Goal: Transaction & Acquisition: Purchase product/service

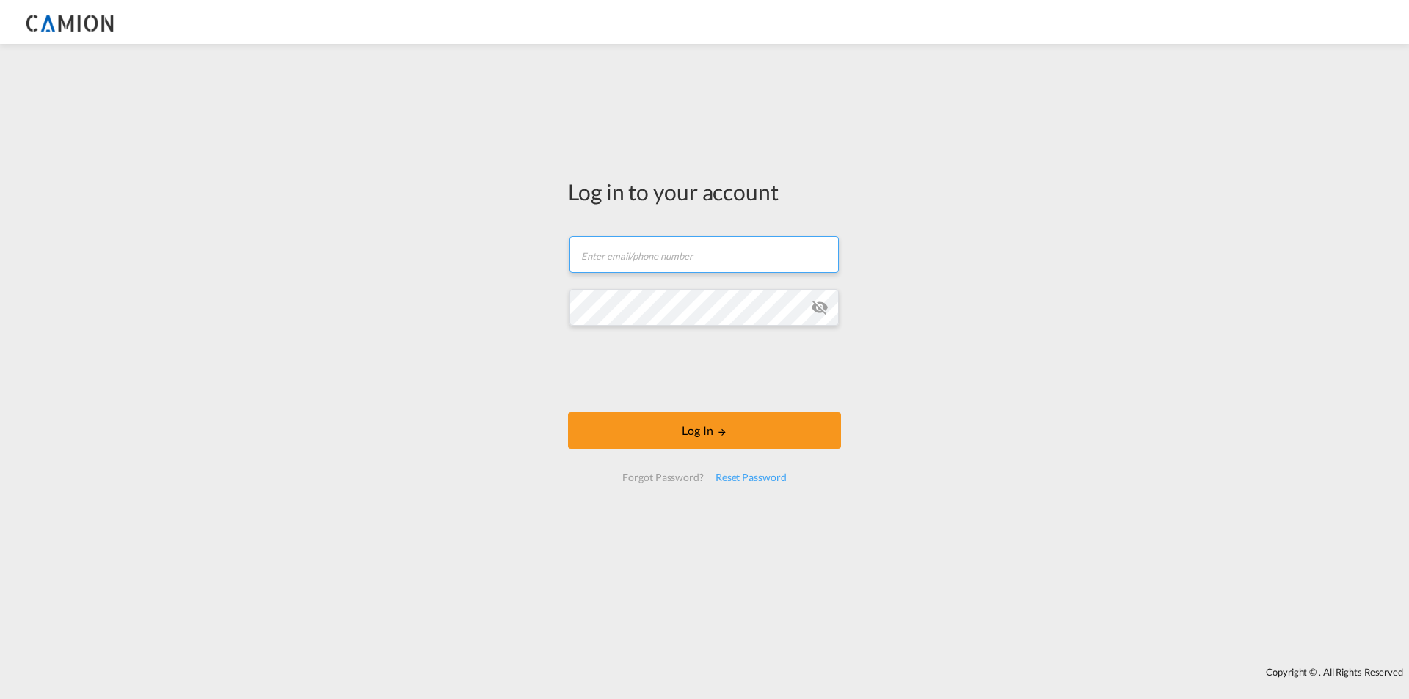
click at [614, 259] on input "text" at bounding box center [703, 254] width 269 height 37
paste input "[EMAIL_ADDRESS][DOMAIN_NAME]"
type input "[EMAIL_ADDRESS][DOMAIN_NAME]"
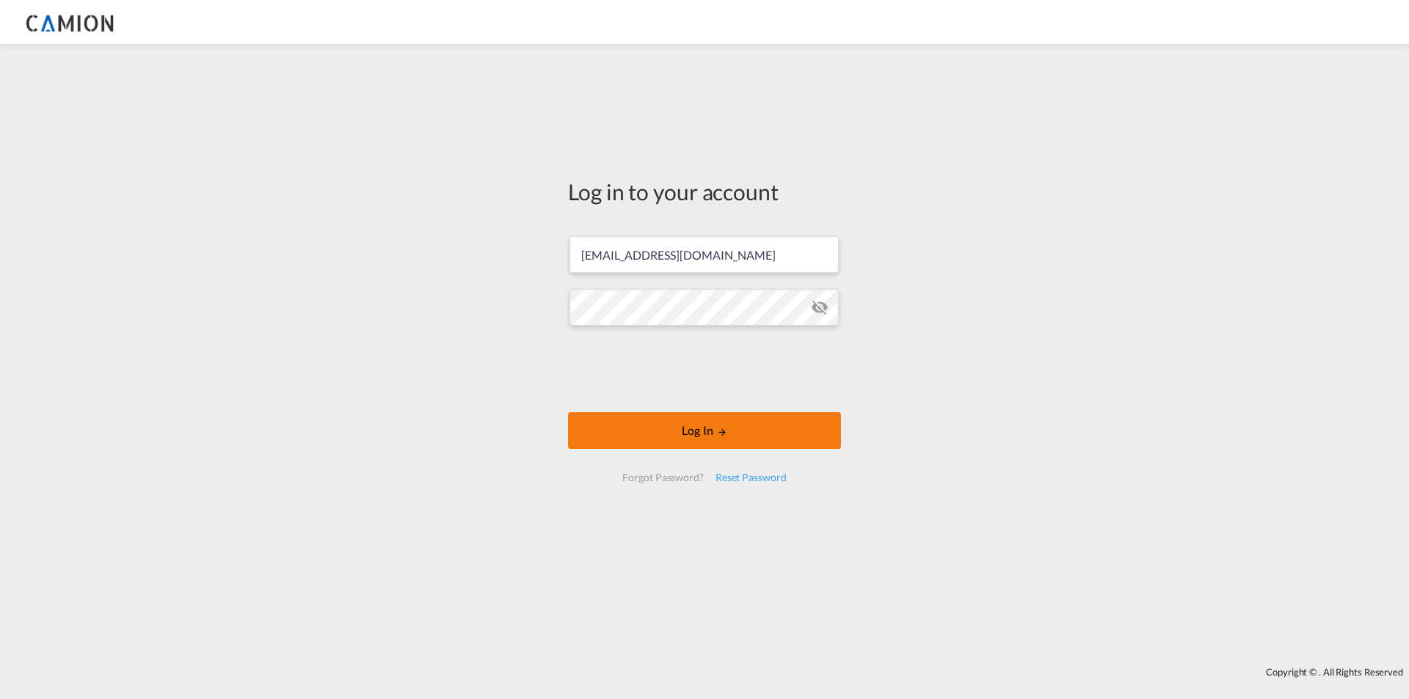
click at [726, 436] on md-icon "LOGIN" at bounding box center [722, 432] width 10 height 10
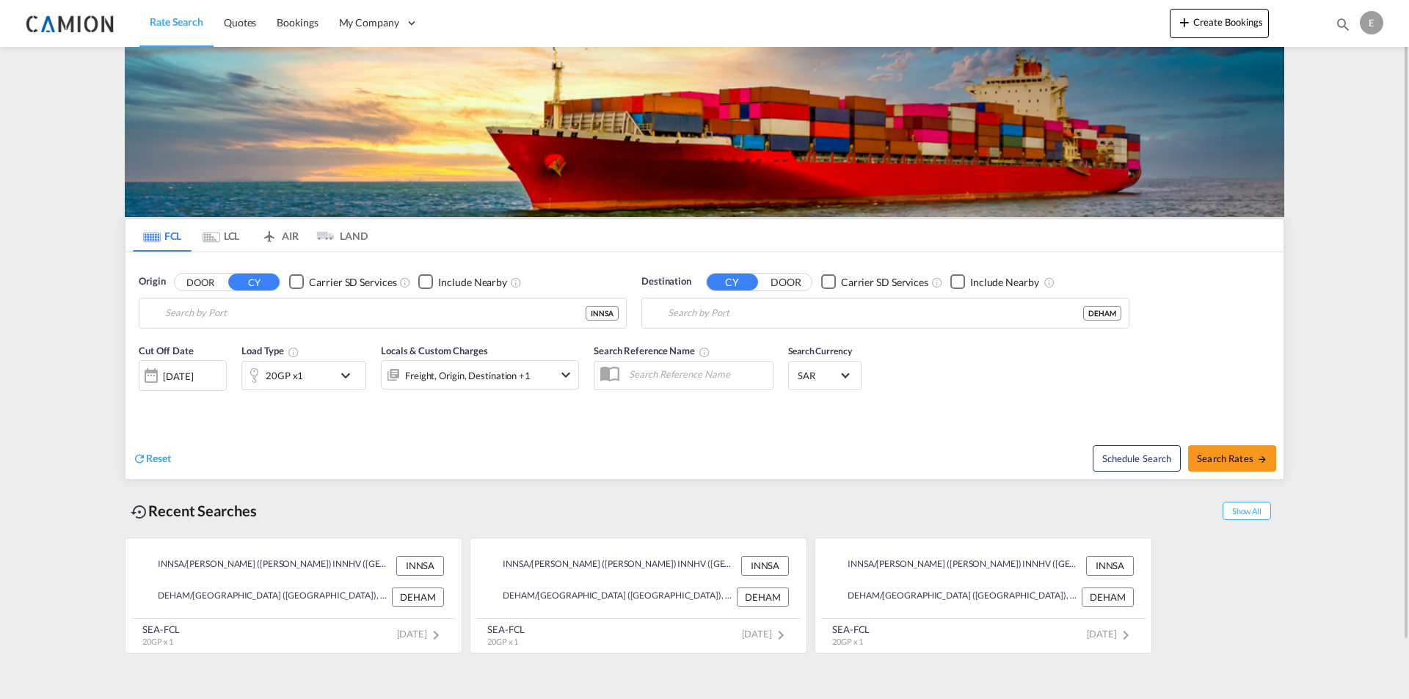
type input "[PERSON_NAME] ([PERSON_NAME]) INNSA / INNHV, [GEOGRAPHIC_DATA], [GEOGRAPHIC_DAT…"
type input "[GEOGRAPHIC_DATA], [GEOGRAPHIC_DATA], [GEOGRAPHIC_DATA]"
click at [325, 315] on input "[PERSON_NAME] ([PERSON_NAME]) INNSA / INNHV, [GEOGRAPHIC_DATA], [GEOGRAPHIC_DAT…" at bounding box center [375, 313] width 420 height 22
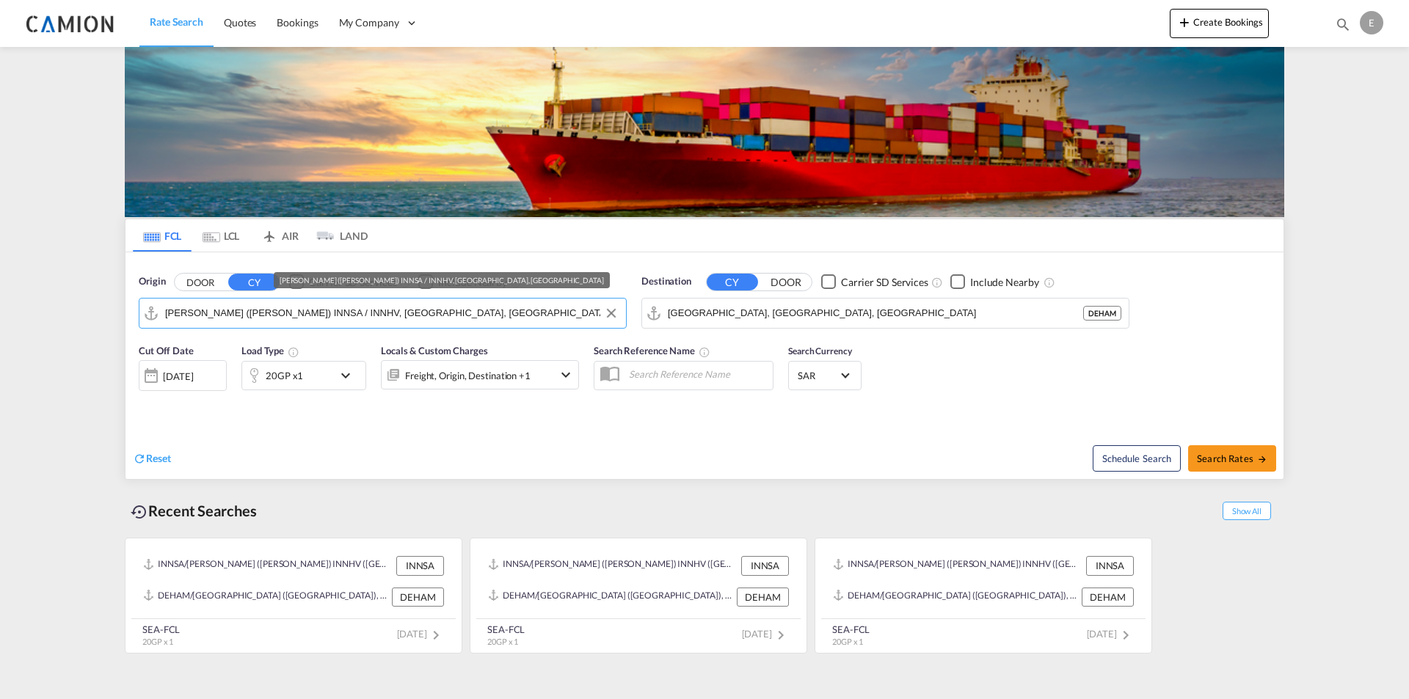
click at [325, 315] on input "[PERSON_NAME] ([PERSON_NAME]) INNSA / INNHV, [GEOGRAPHIC_DATA], [GEOGRAPHIC_DAT…" at bounding box center [391, 313] width 453 height 22
click at [323, 316] on input "[PERSON_NAME] ([PERSON_NAME]) INNSA / INNHV, [GEOGRAPHIC_DATA], [GEOGRAPHIC_DAT…" at bounding box center [391, 313] width 453 height 22
click at [322, 316] on input "[PERSON_NAME] ([PERSON_NAME]) INNSA / INNHV, [GEOGRAPHIC_DATA], [GEOGRAPHIC_DAT…" at bounding box center [391, 313] width 453 height 22
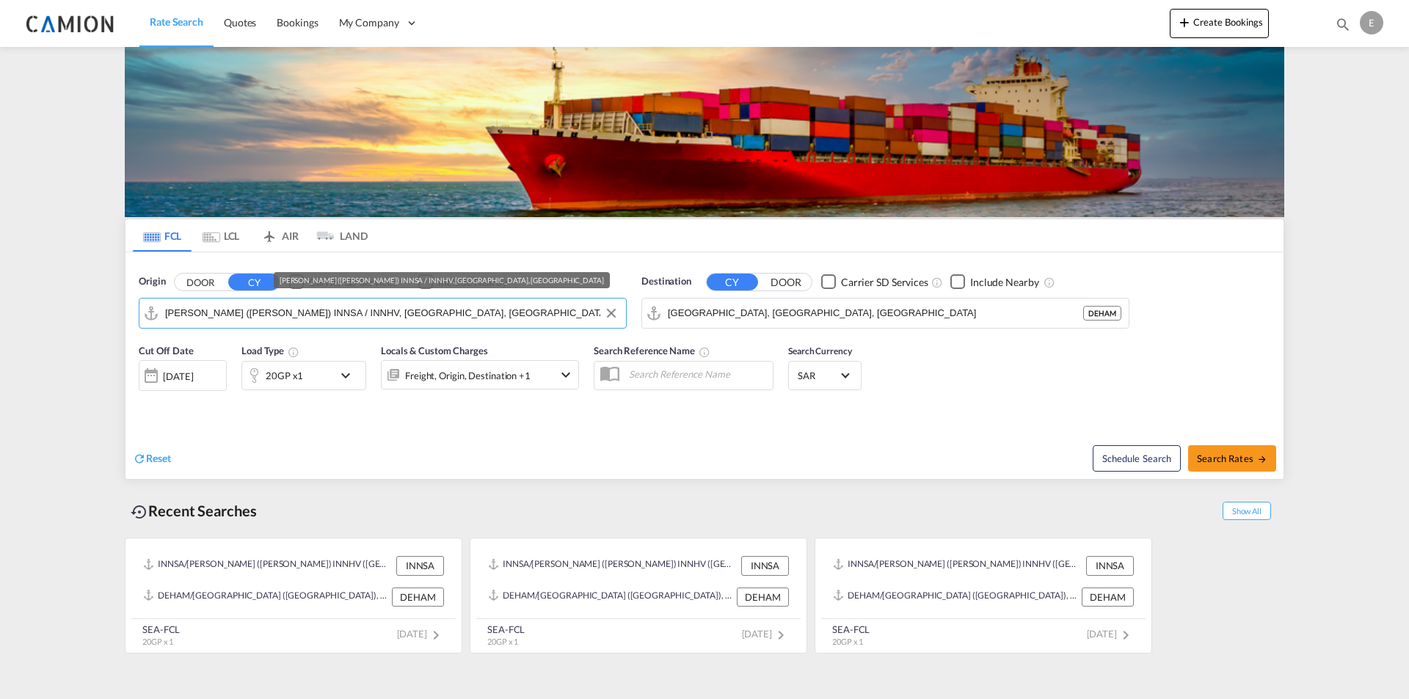
click at [322, 316] on input "[PERSON_NAME] ([PERSON_NAME]) INNSA / INNHV, [GEOGRAPHIC_DATA], [GEOGRAPHIC_DAT…" at bounding box center [391, 313] width 453 height 22
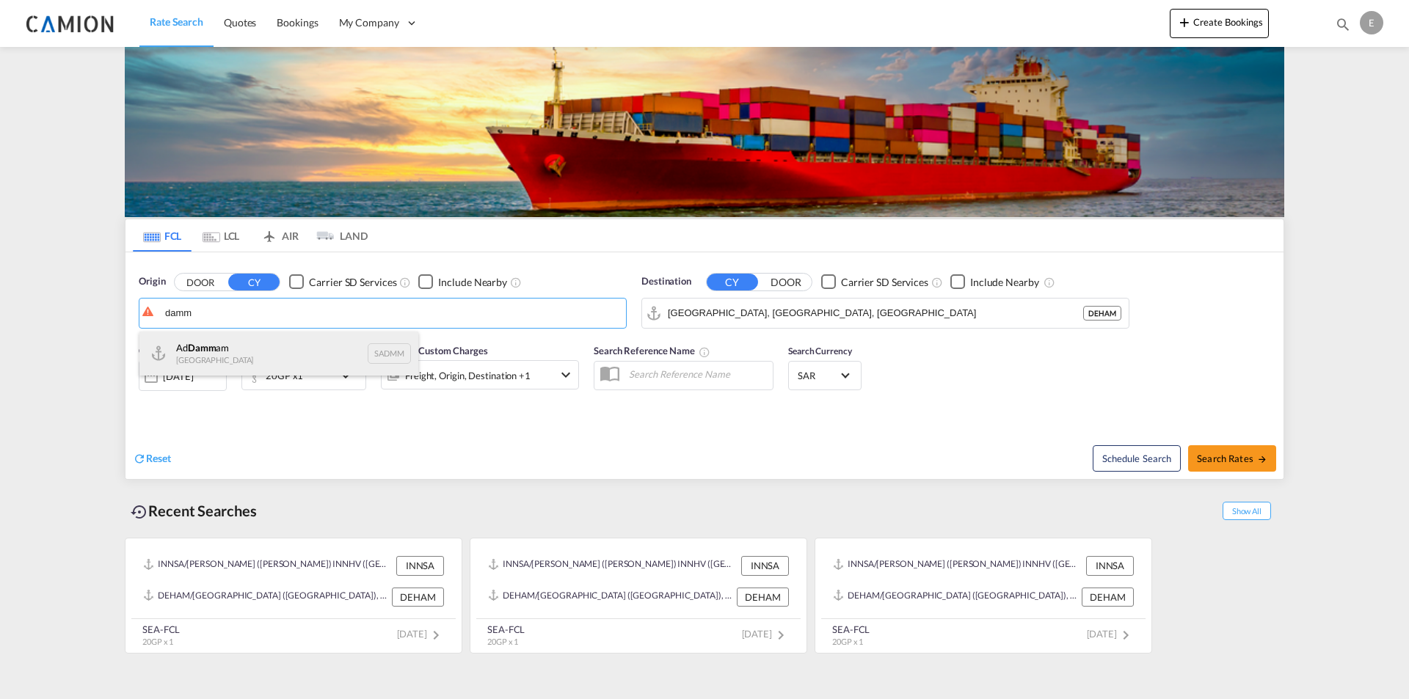
click at [271, 345] on div "Ad Damm am [GEOGRAPHIC_DATA] SADMM" at bounding box center [278, 354] width 279 height 44
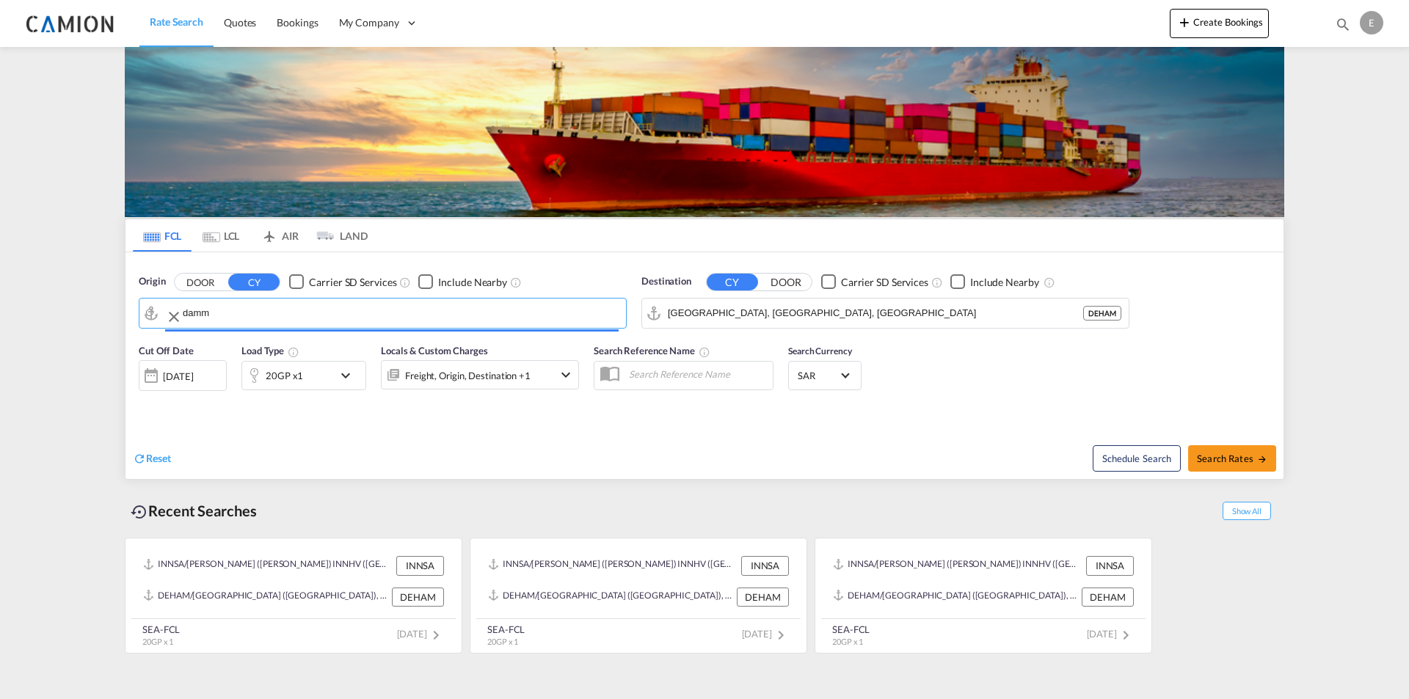
type input "Ad Dammam, SADMM"
click at [725, 313] on input "[GEOGRAPHIC_DATA], [GEOGRAPHIC_DATA], [GEOGRAPHIC_DATA]" at bounding box center [875, 313] width 415 height 22
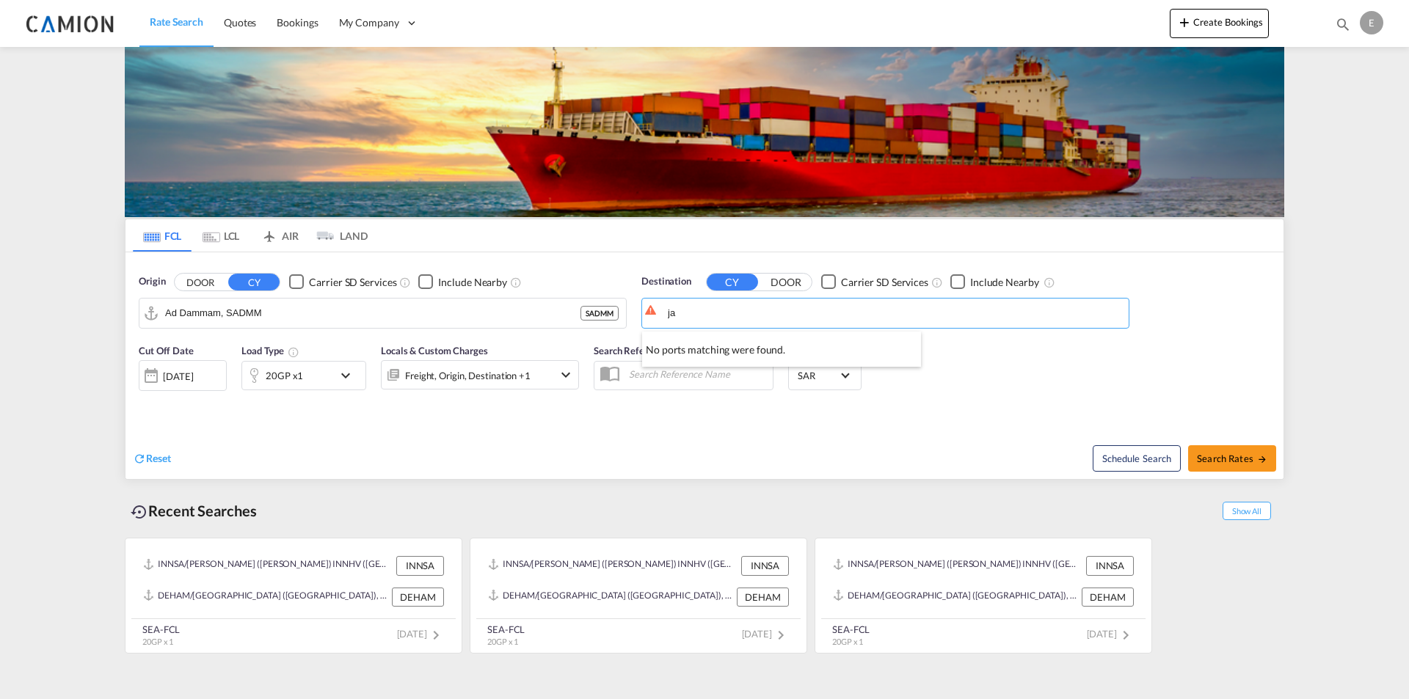
type input "j"
click at [698, 309] on input "Search by Port" at bounding box center [894, 313] width 453 height 22
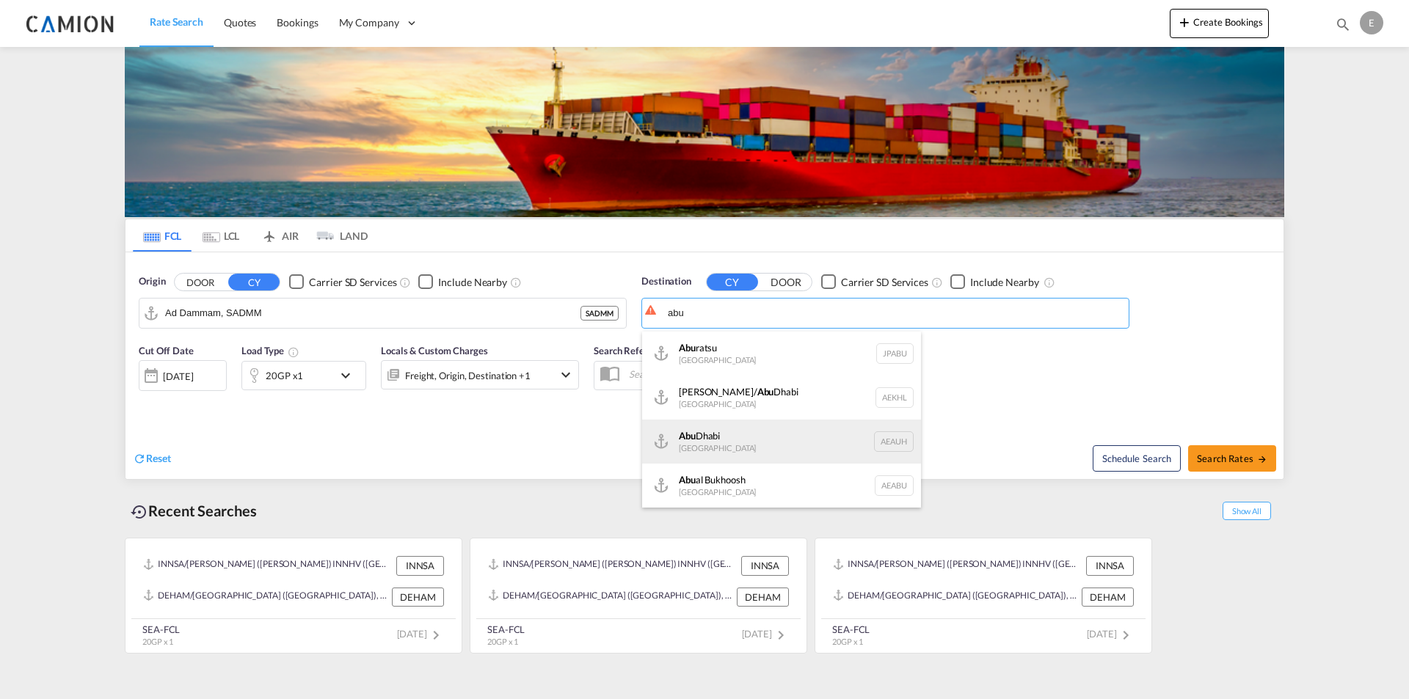
click at [725, 442] on div "[GEOGRAPHIC_DATA] [GEOGRAPHIC_DATA] [GEOGRAPHIC_DATA]" at bounding box center [781, 442] width 279 height 44
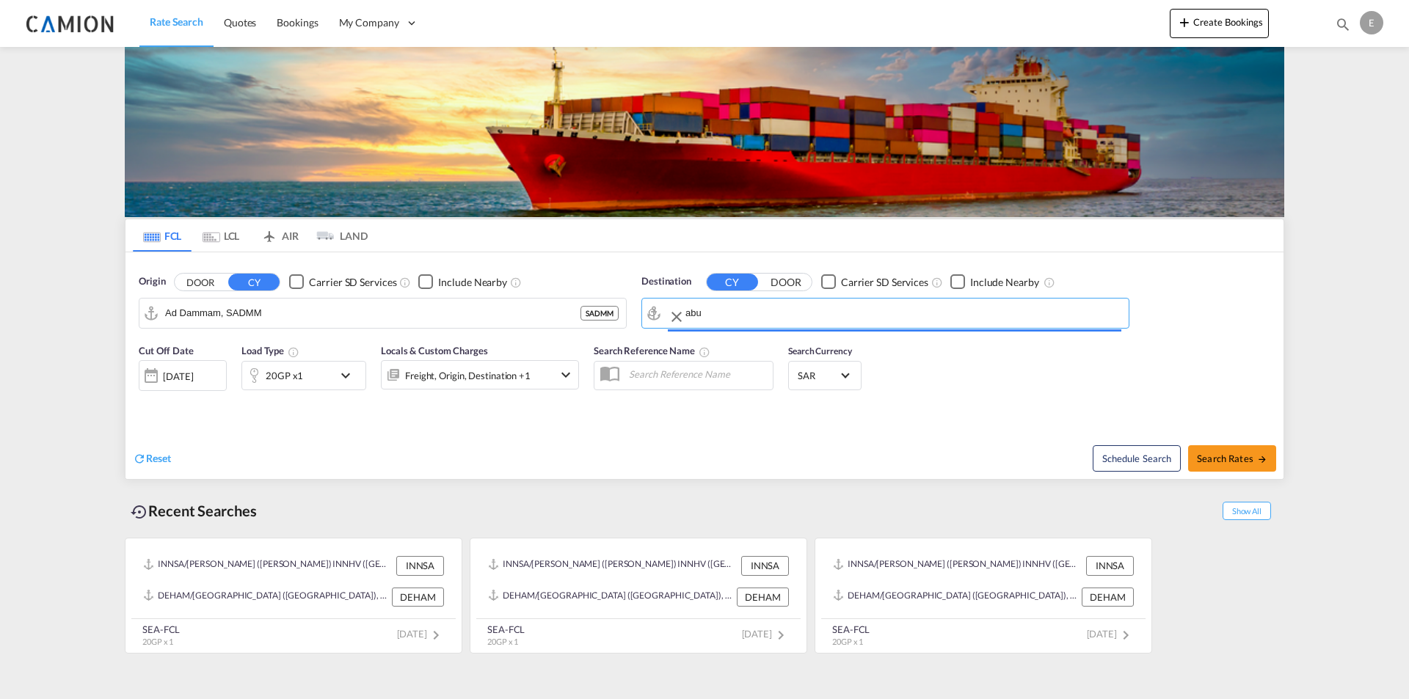
type input "[GEOGRAPHIC_DATA], [GEOGRAPHIC_DATA]"
click at [193, 373] on div "[DATE]" at bounding box center [178, 376] width 30 height 13
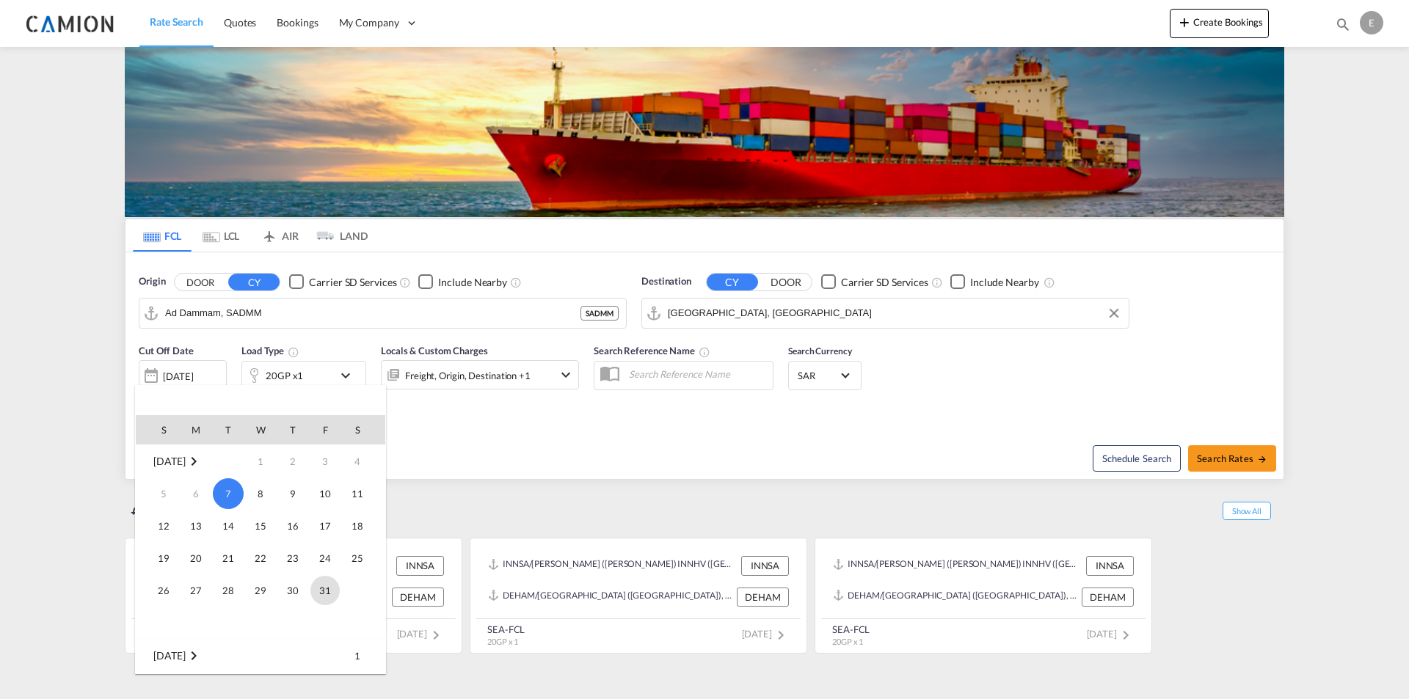
click at [321, 588] on span "31" at bounding box center [324, 590] width 29 height 29
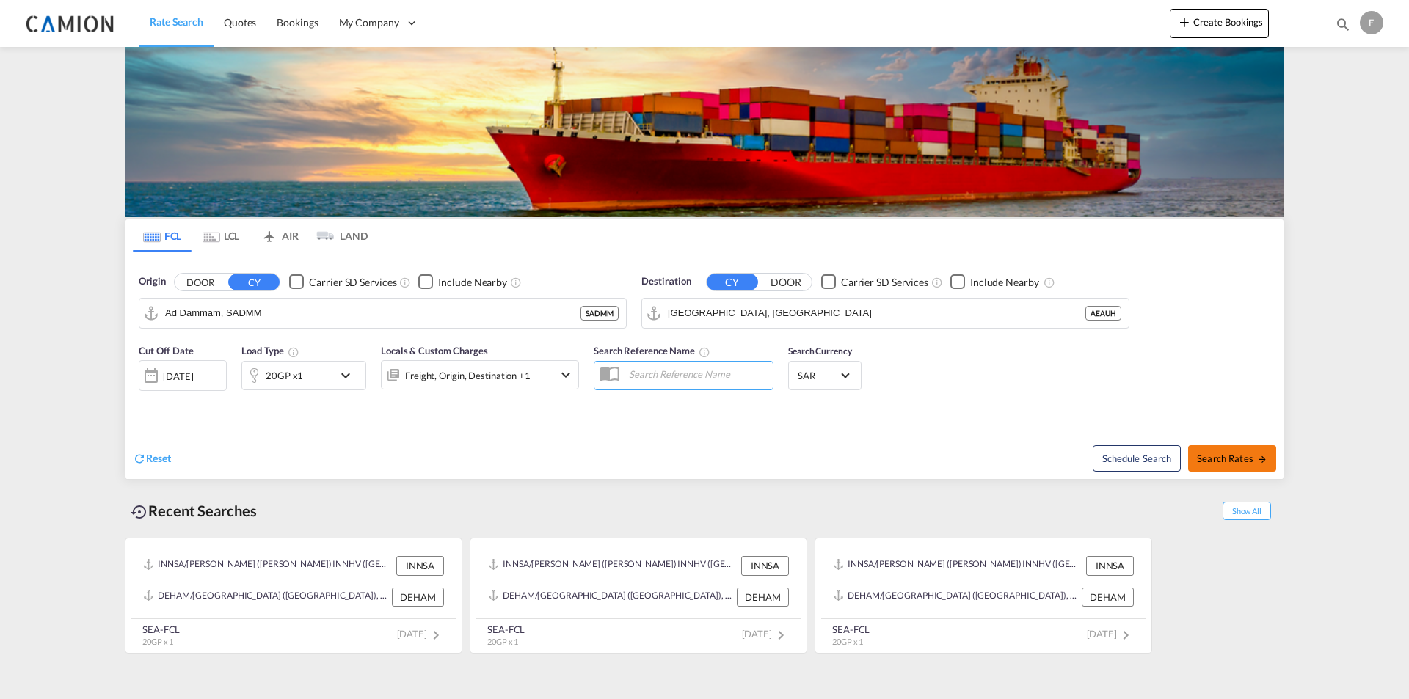
click at [1208, 464] on button "Search Rates" at bounding box center [1232, 458] width 88 height 26
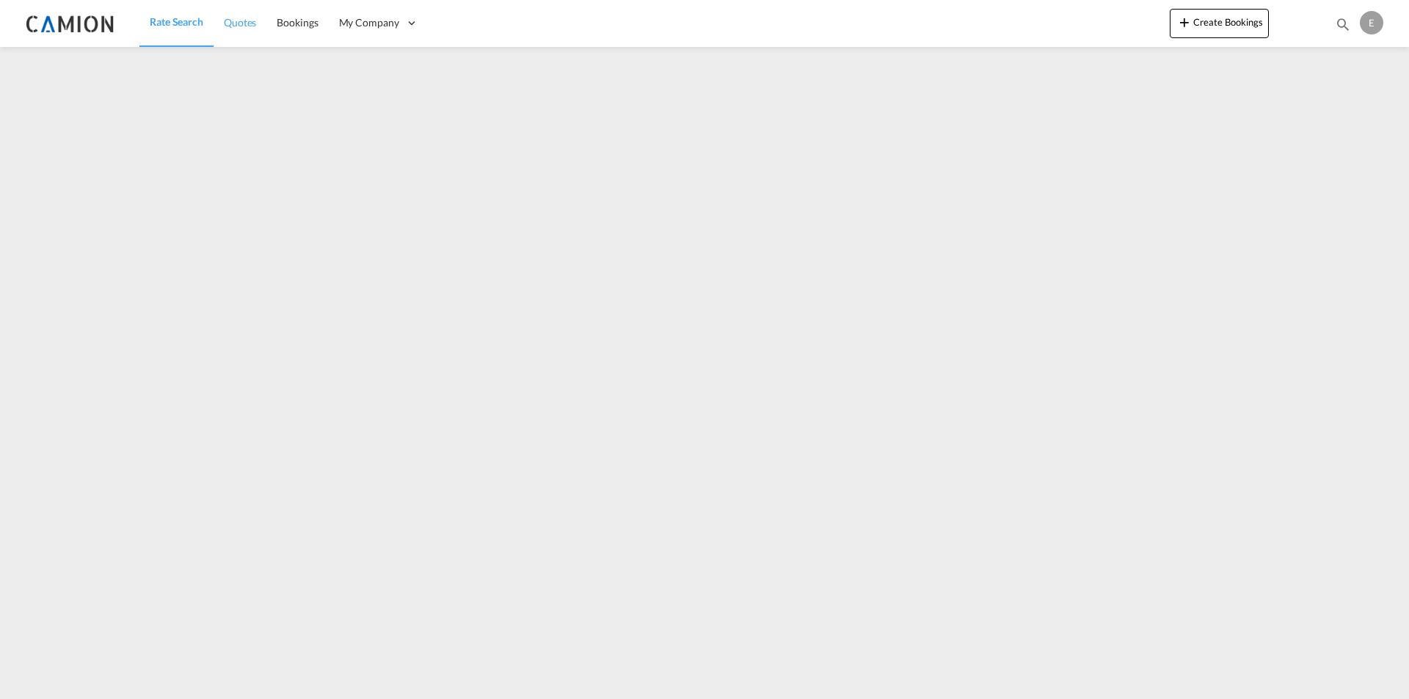
click at [248, 26] on span "Quotes" at bounding box center [240, 22] width 32 height 12
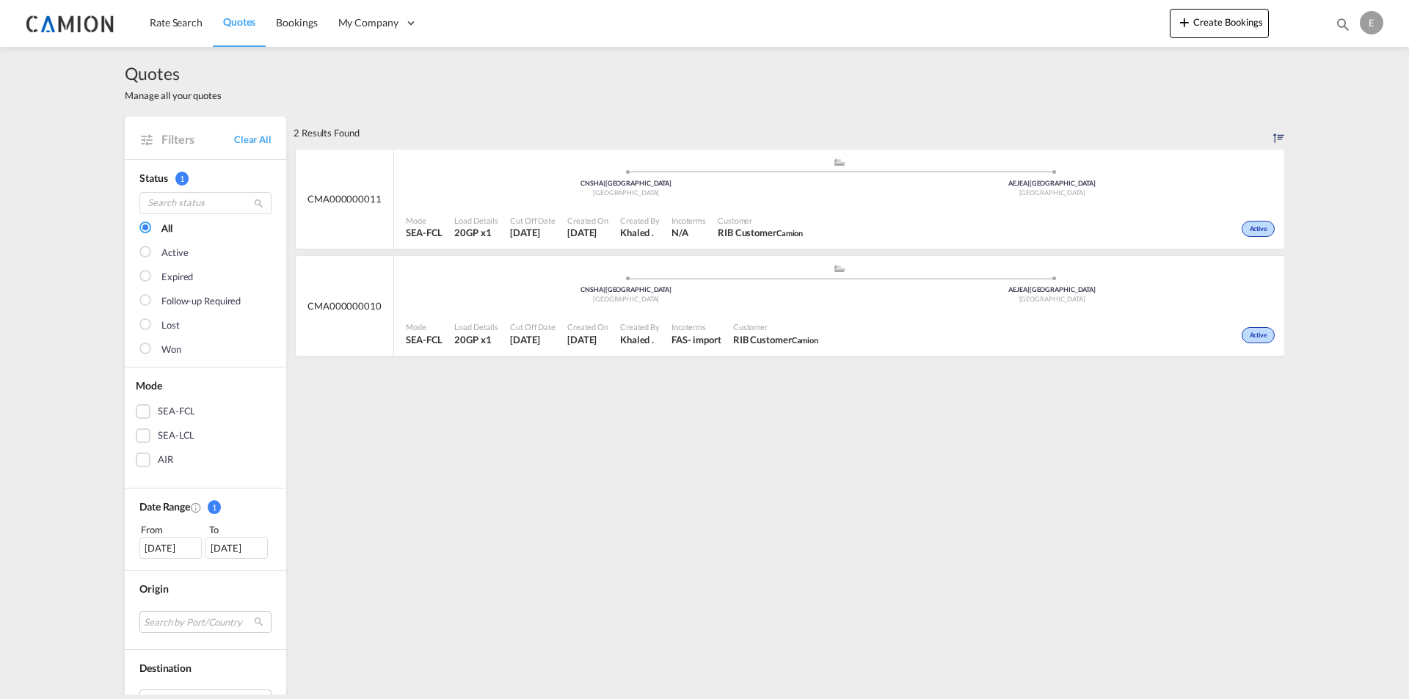
click at [333, 203] on span "CMA000000011" at bounding box center [344, 198] width 74 height 13
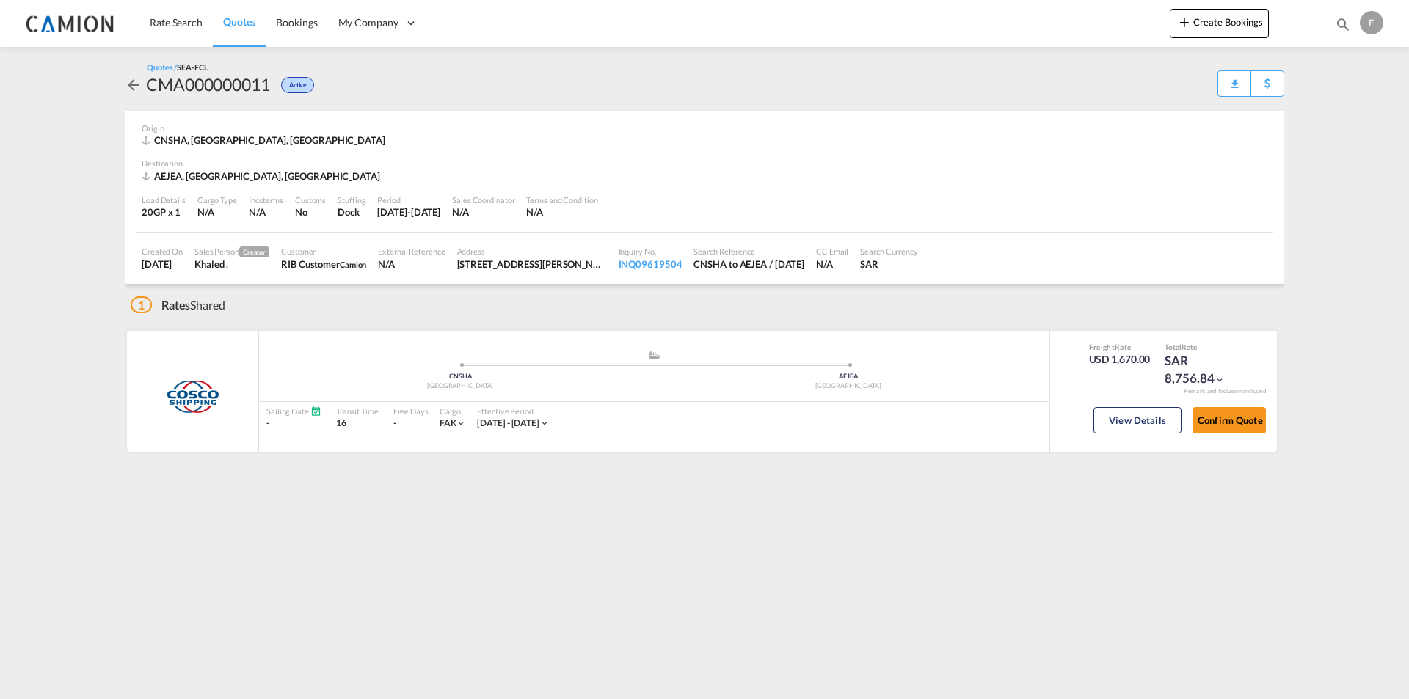
click at [136, 81] on md-icon "icon-arrow-left" at bounding box center [134, 85] width 18 height 18
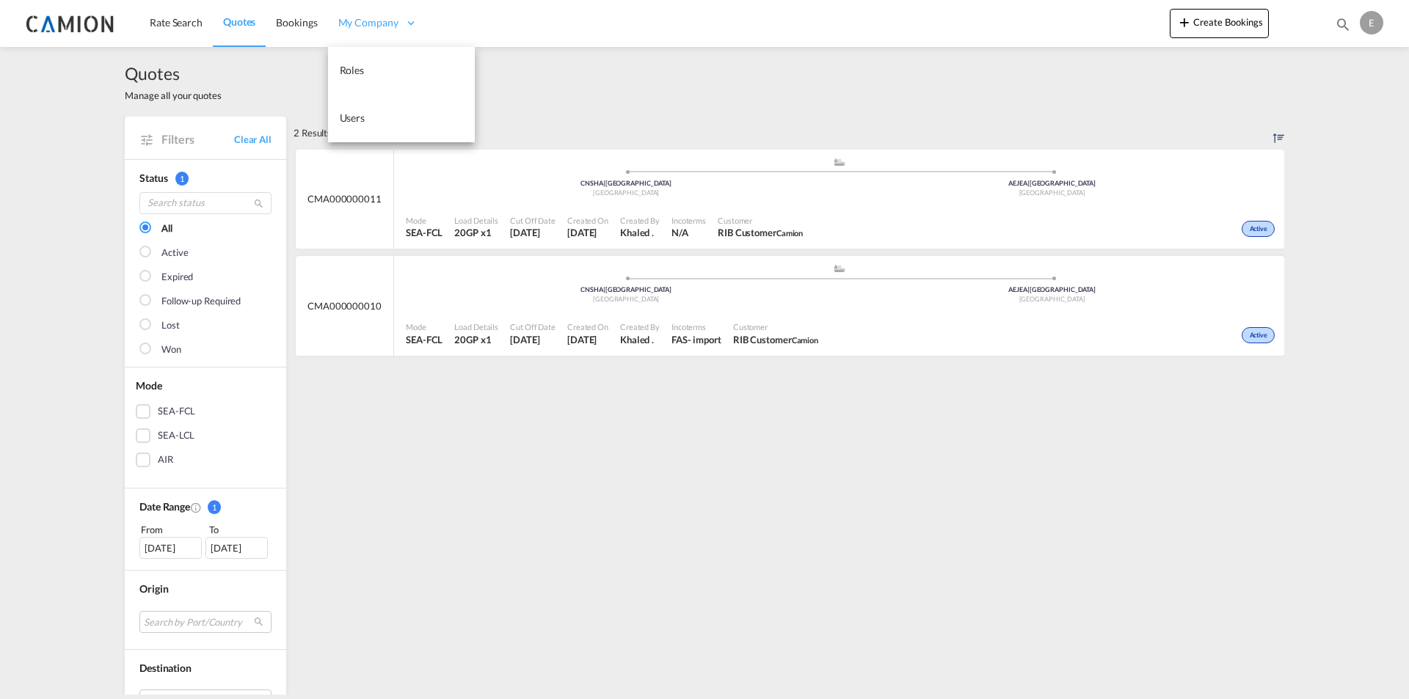
click at [382, 11] on div "My Company" at bounding box center [378, 23] width 100 height 48
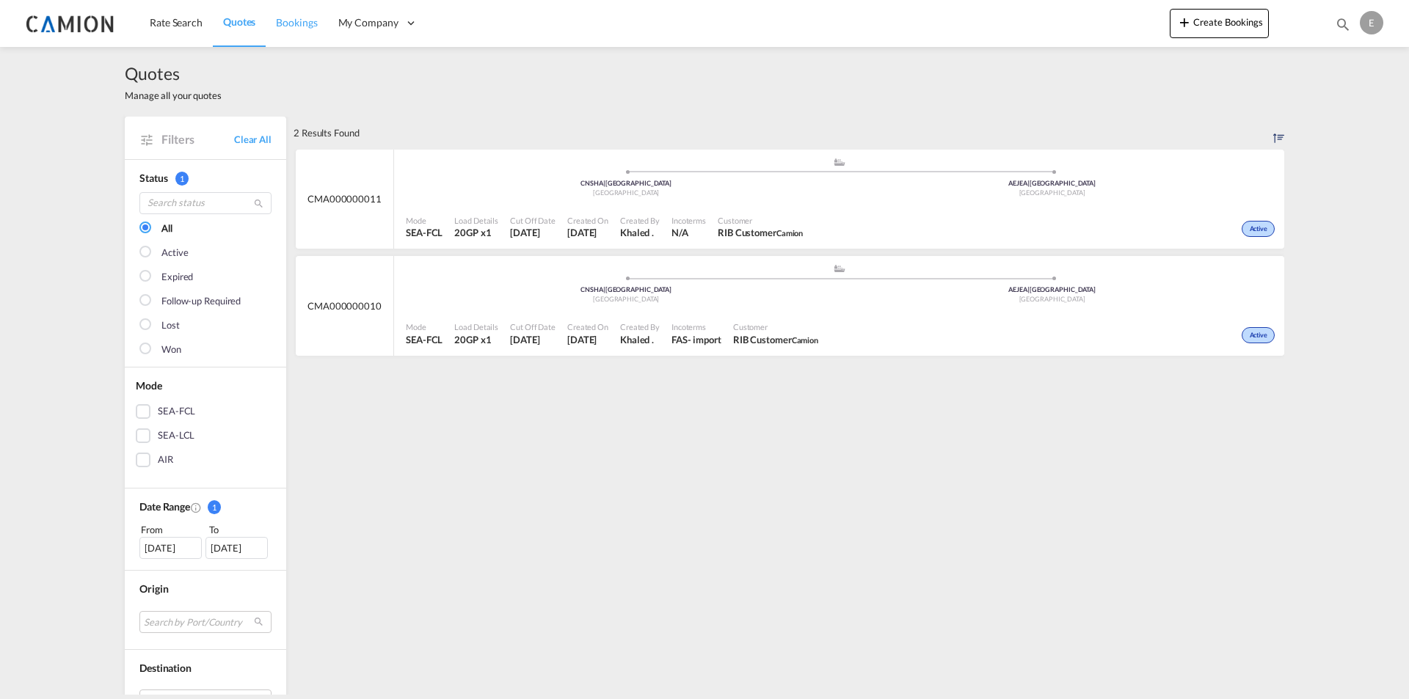
click at [292, 27] on span "Bookings" at bounding box center [296, 22] width 41 height 12
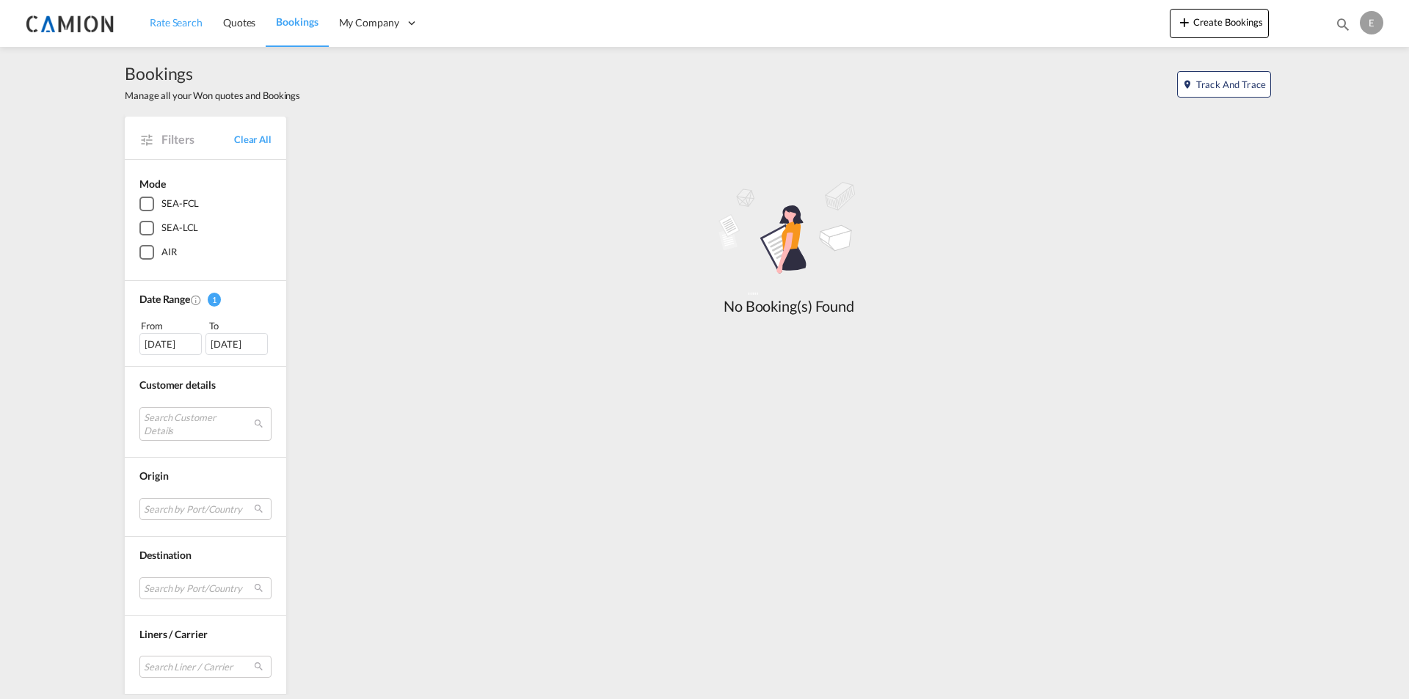
click at [168, 24] on span "Rate Search" at bounding box center [176, 22] width 53 height 12
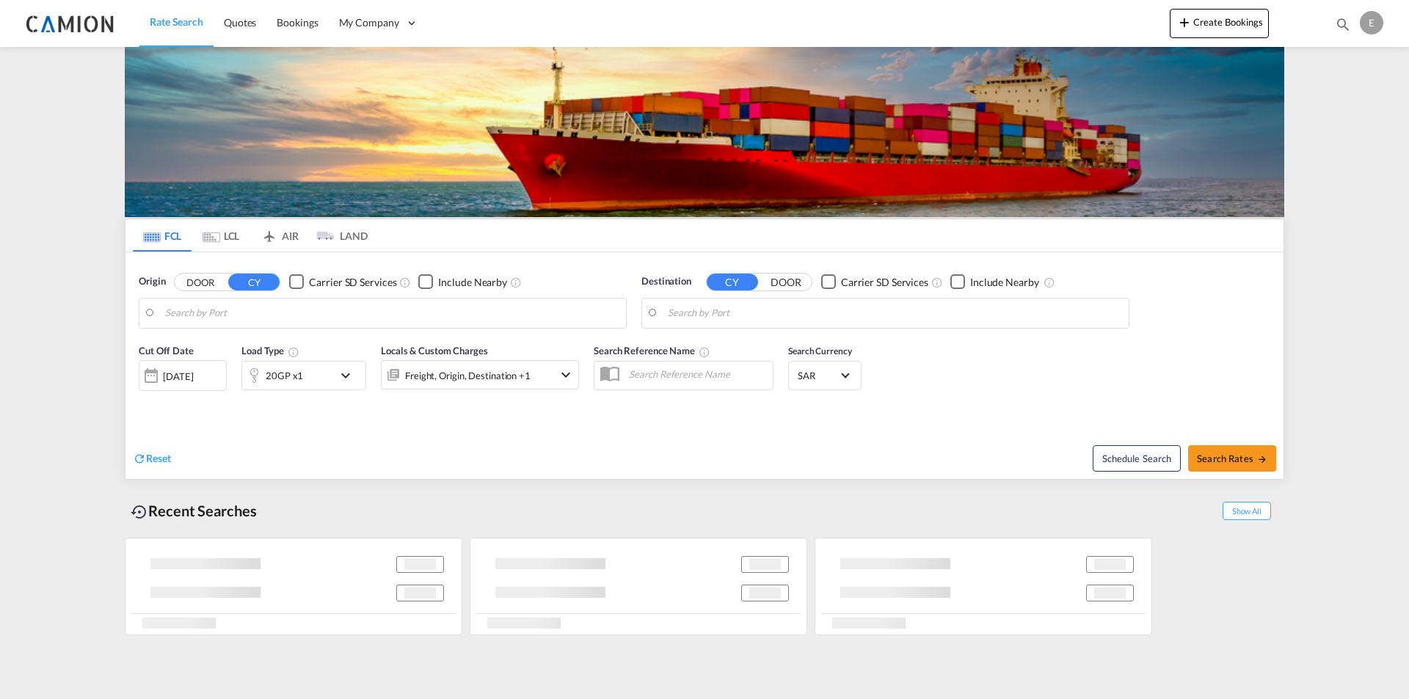
type input "Ad Dammam, SADMM"
type input "[GEOGRAPHIC_DATA], [GEOGRAPHIC_DATA]"
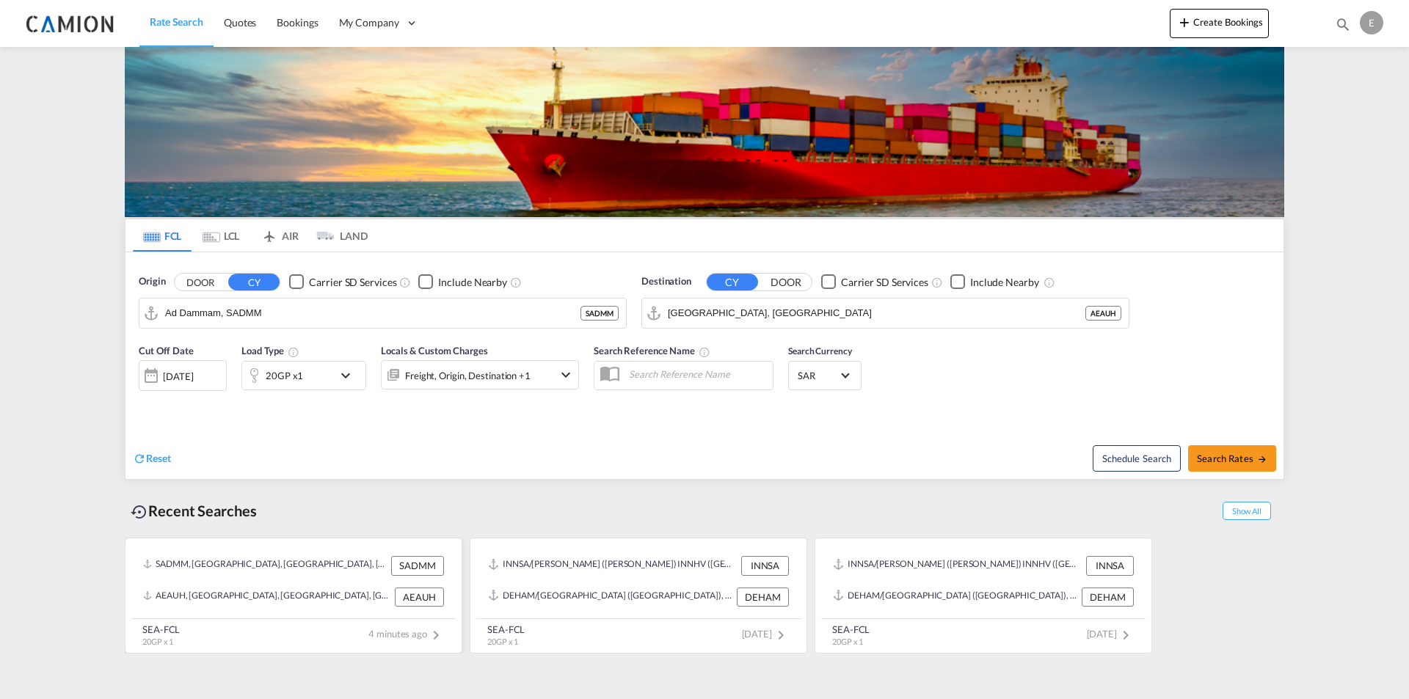
click at [393, 635] on span "4 minutes ago" at bounding box center [406, 634] width 76 height 12
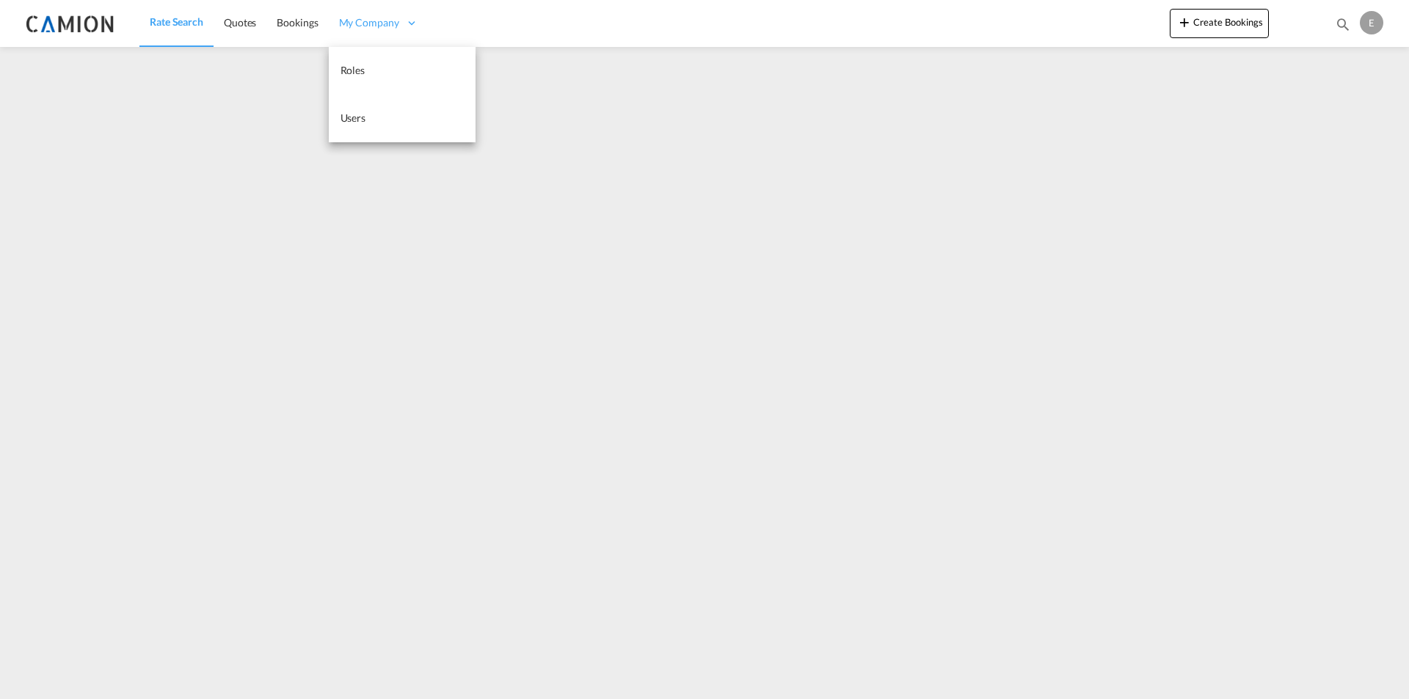
click at [346, 27] on span "My Company" at bounding box center [369, 22] width 60 height 15
click at [315, 22] on span "Bookings" at bounding box center [297, 22] width 41 height 12
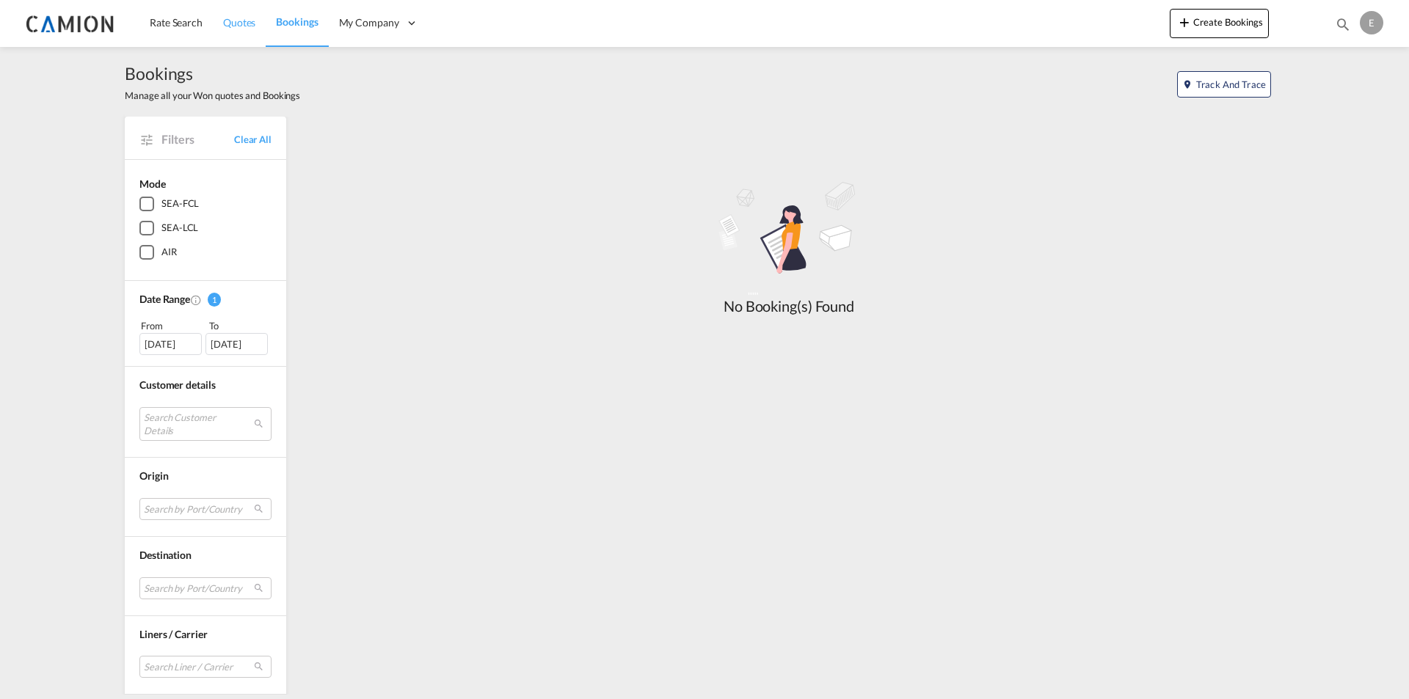
click at [253, 18] on span "Quotes" at bounding box center [239, 22] width 32 height 12
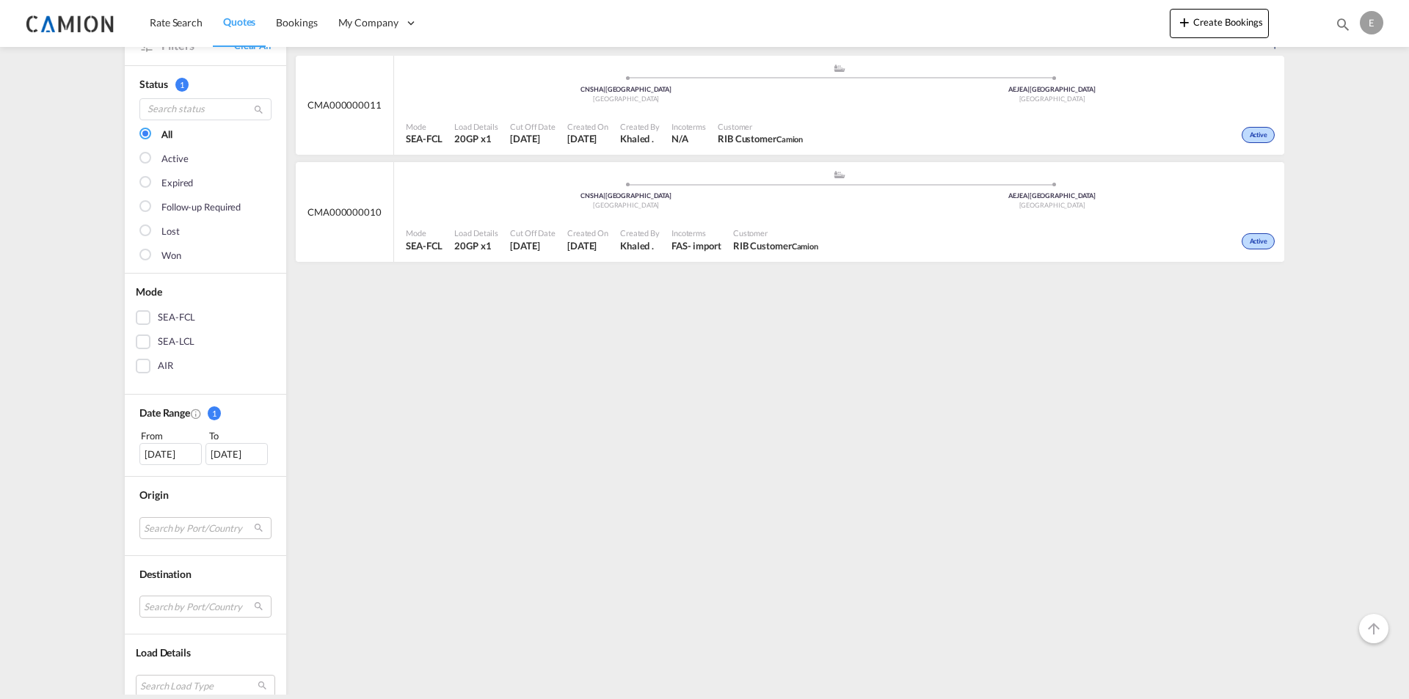
scroll to position [113, 0]
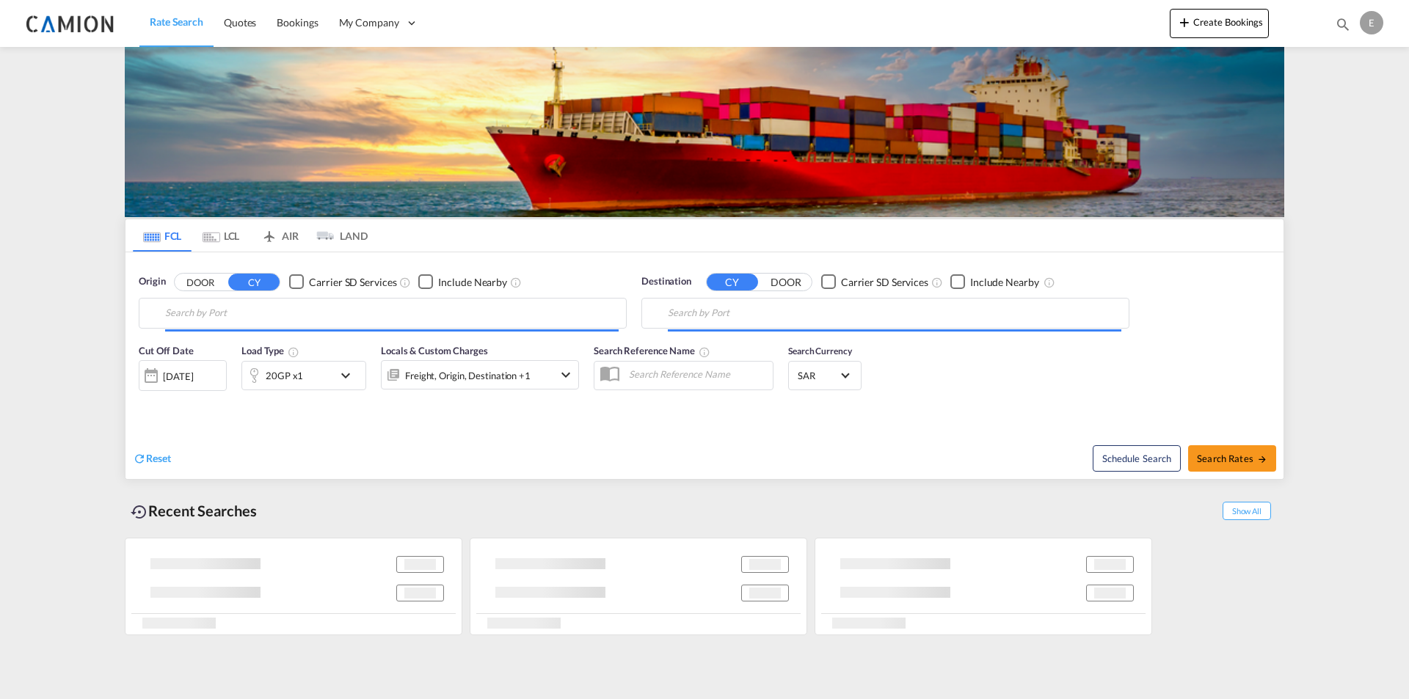
type input "Ad Dammam, SADMM"
type input "Chattogram (Chittagong), BDCGP"
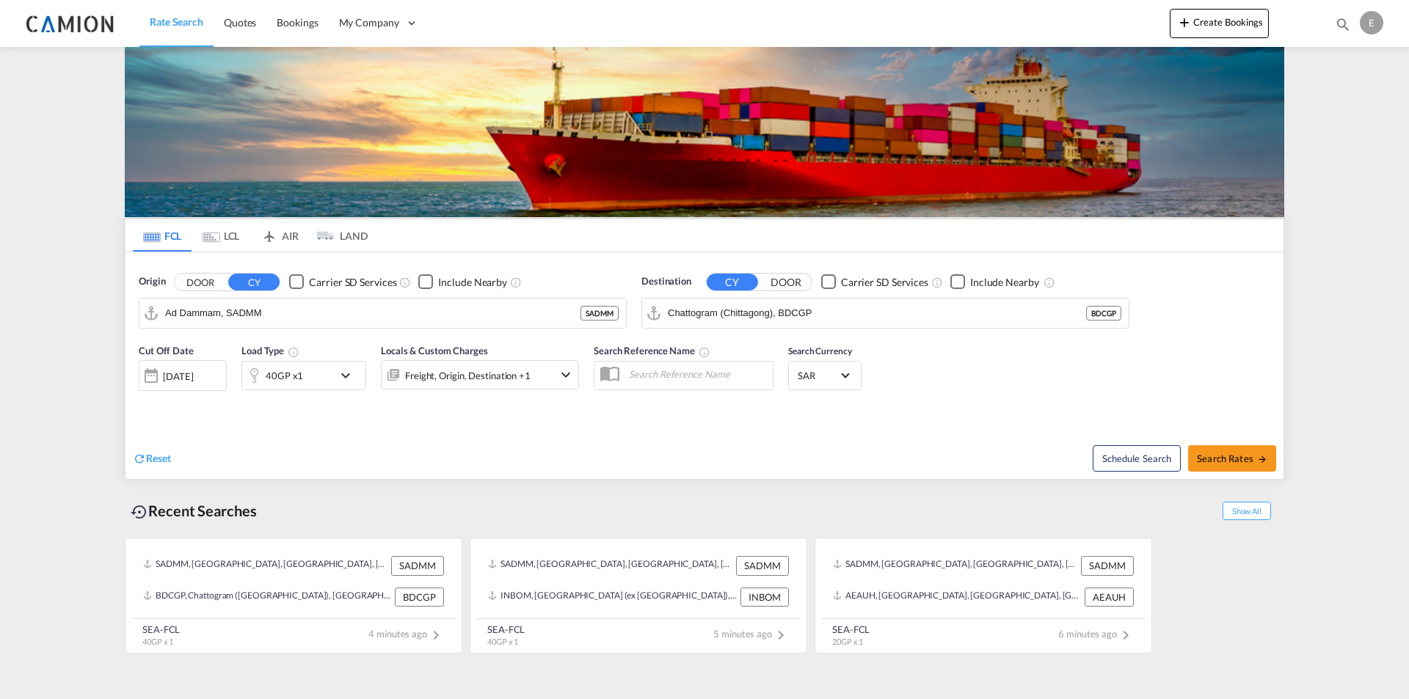
click at [1371, 20] on div "E" at bounding box center [1371, 22] width 23 height 23
click at [1341, 114] on button "Logout" at bounding box center [1354, 112] width 95 height 29
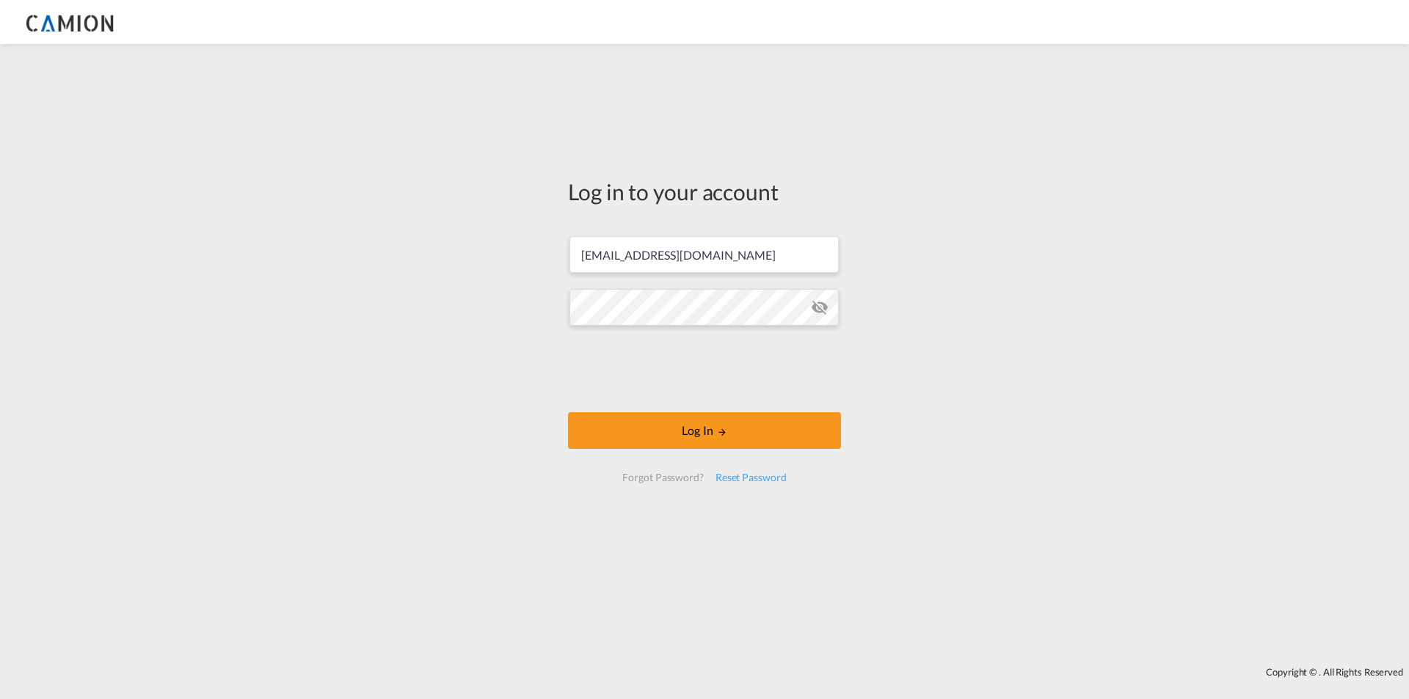
click at [768, 231] on form "engproesraamagdy@gmail.com Log In Forgot Password? Reset Password" at bounding box center [704, 359] width 273 height 275
click at [770, 266] on input "[EMAIL_ADDRESS][DOMAIN_NAME]" at bounding box center [703, 254] width 269 height 37
click at [770, 265] on input "[EMAIL_ADDRESS][DOMAIN_NAME]" at bounding box center [703, 254] width 269 height 37
paste input "Khaled@camion.com.sa"
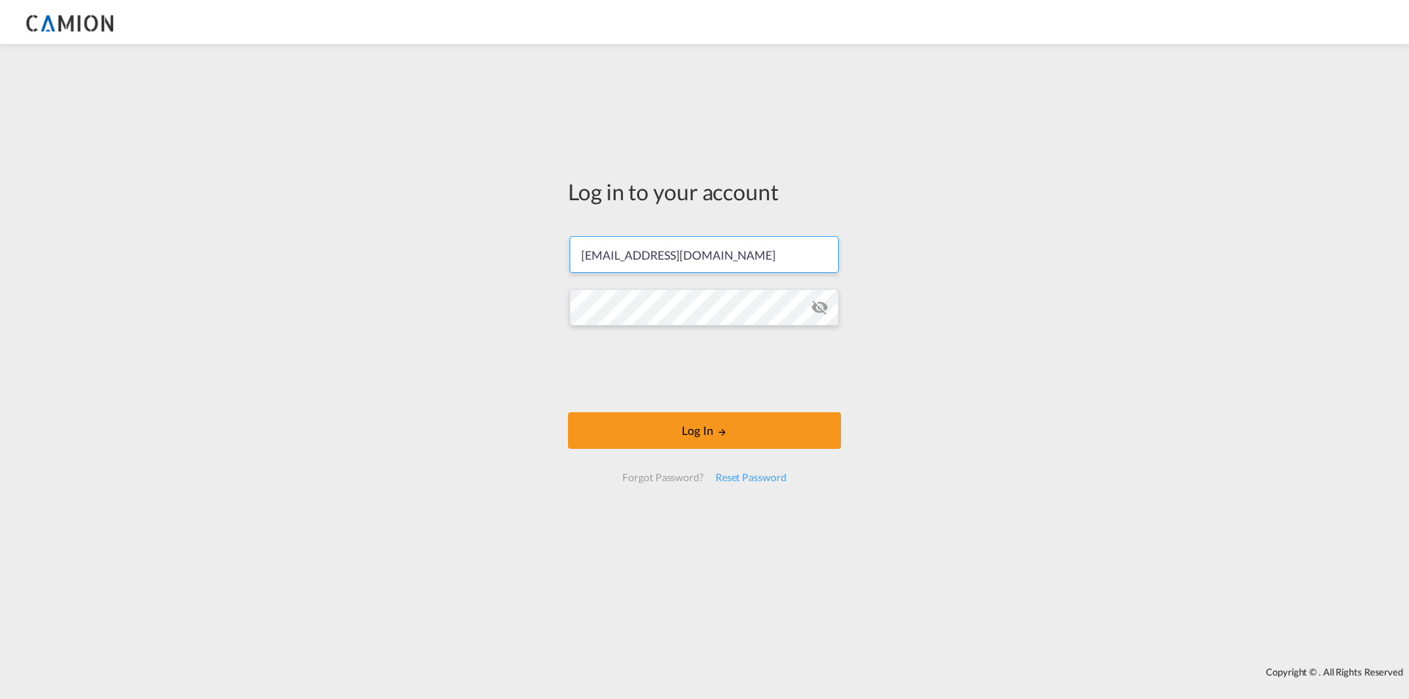
type input "Khaled@camion.com.sa"
click at [547, 262] on div "Log in to your account Khaled@camion.com.sa Log In Forgot Password? Reset Passw…" at bounding box center [704, 355] width 1409 height 608
click at [711, 434] on button "Log In" at bounding box center [704, 430] width 273 height 37
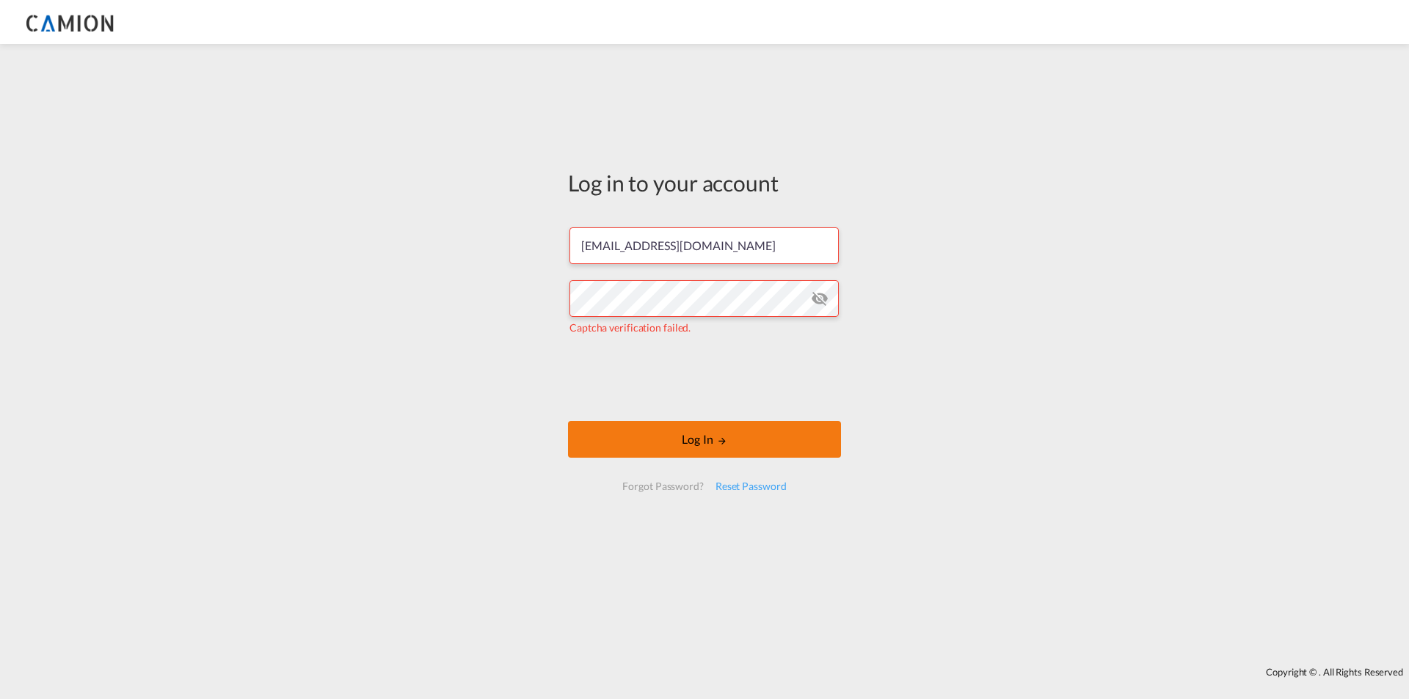
click at [678, 448] on button "Log In" at bounding box center [704, 439] width 273 height 37
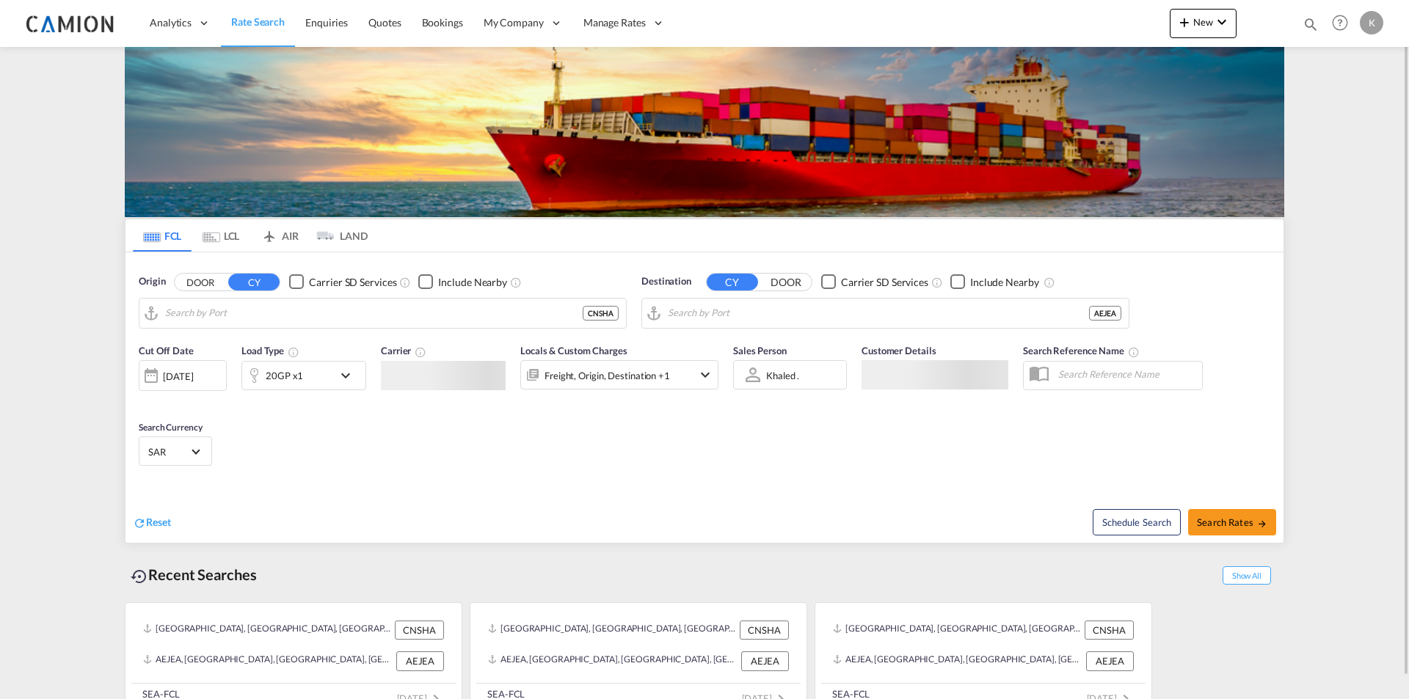
type input "Shanghai, CNSHA"
type input "Jebel Ali, AEJEA"
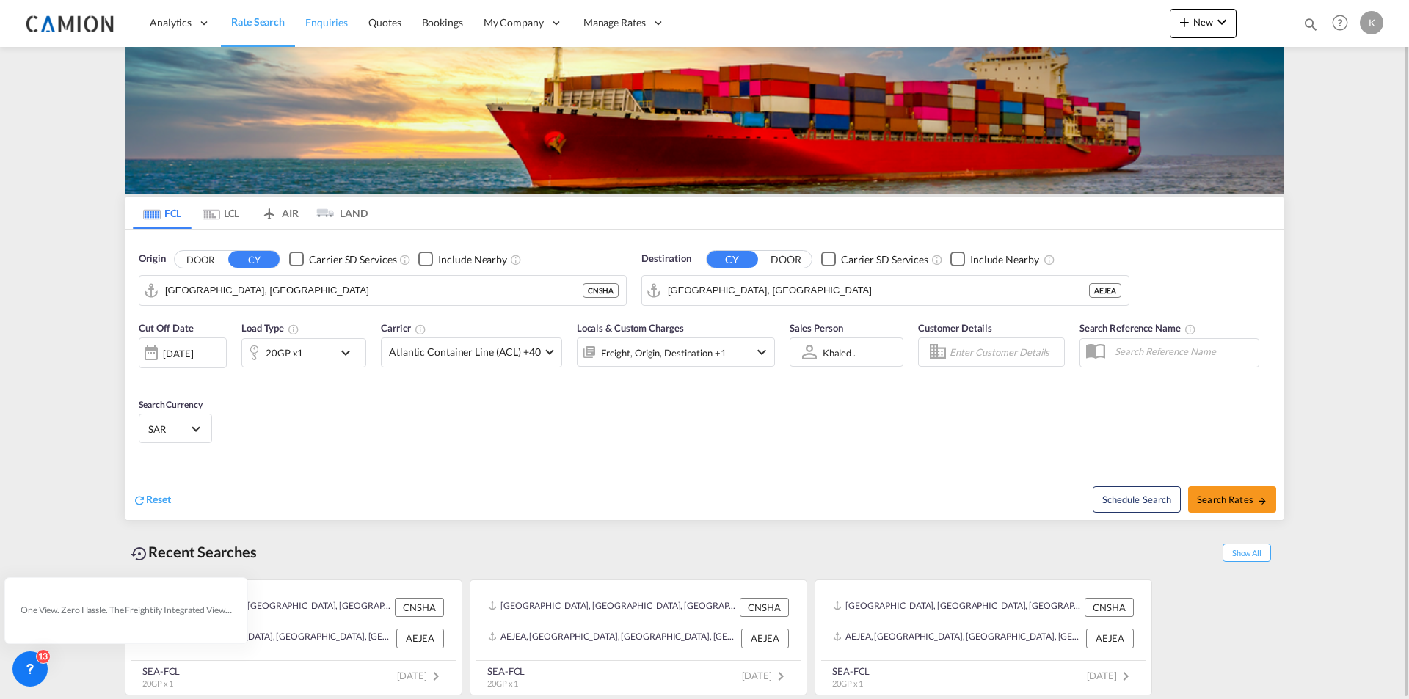
click at [310, 14] on link "Enquiries" at bounding box center [326, 23] width 63 height 48
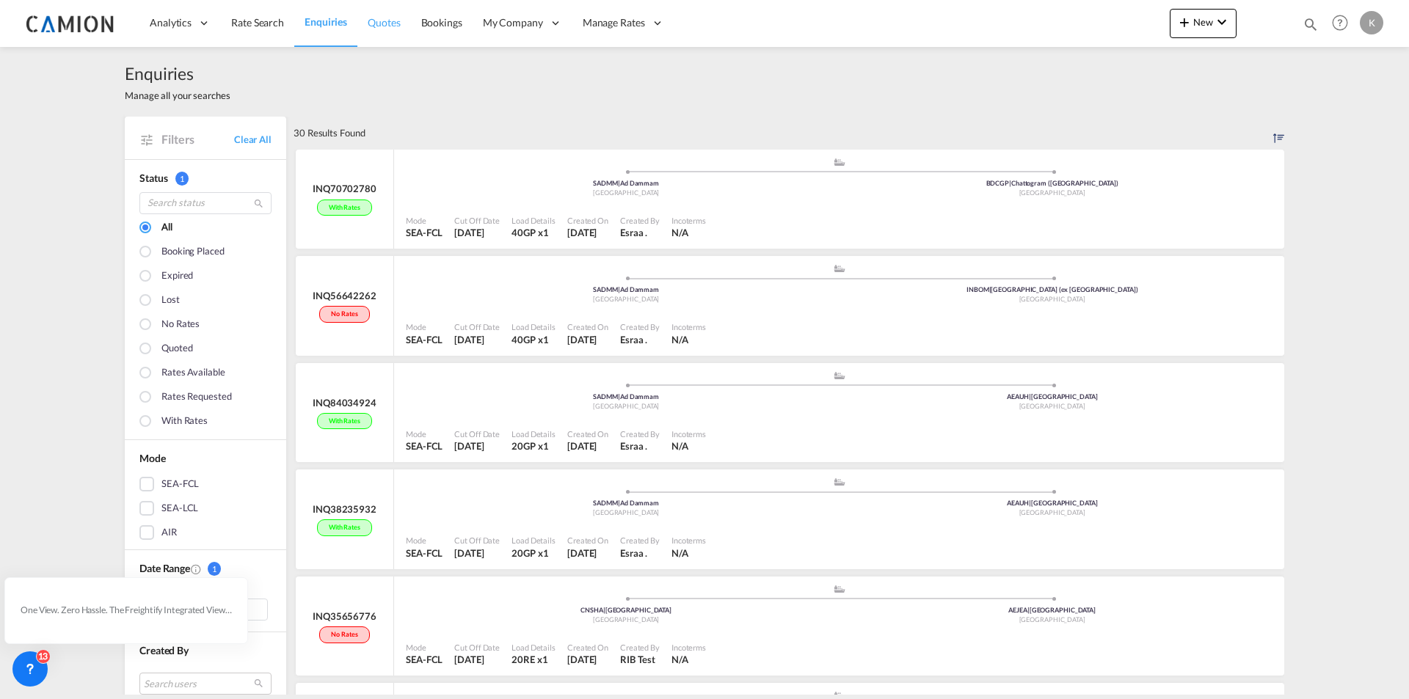
click at [397, 17] on span "Quotes" at bounding box center [384, 22] width 32 height 12
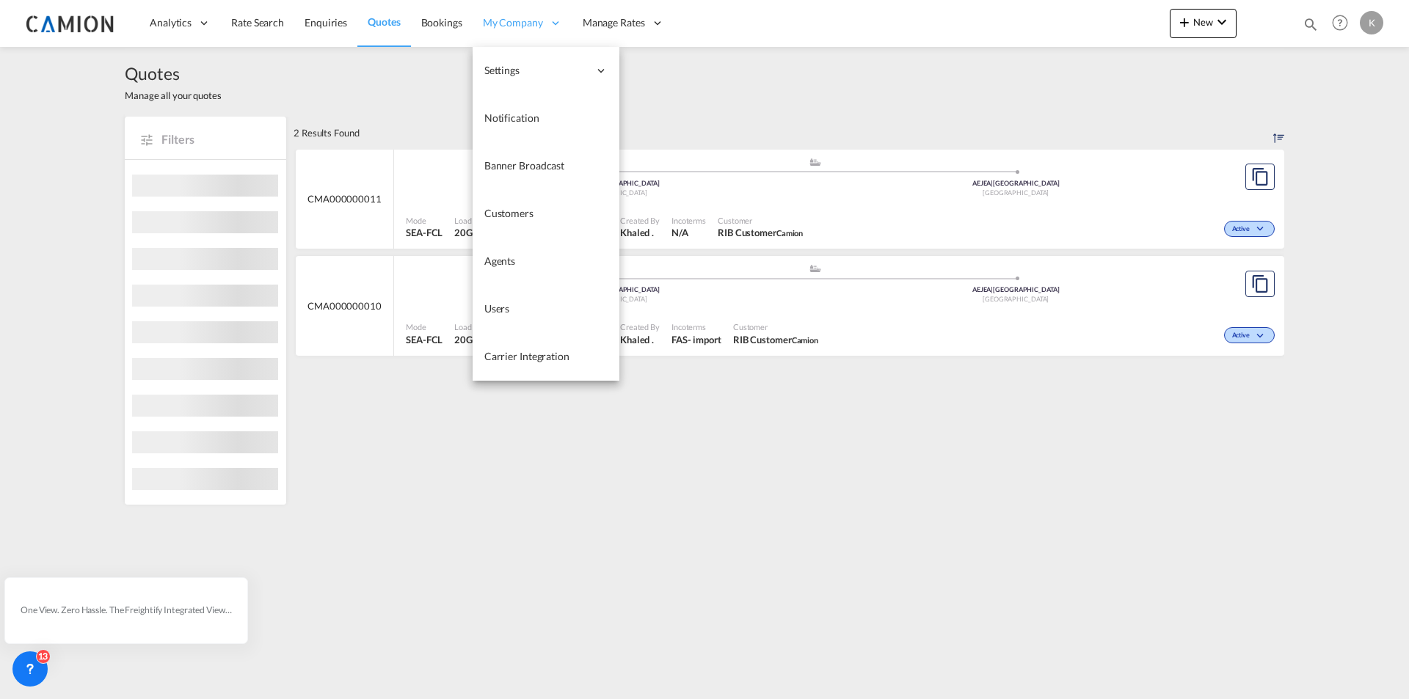
click at [513, 18] on span "My Company" at bounding box center [513, 22] width 60 height 15
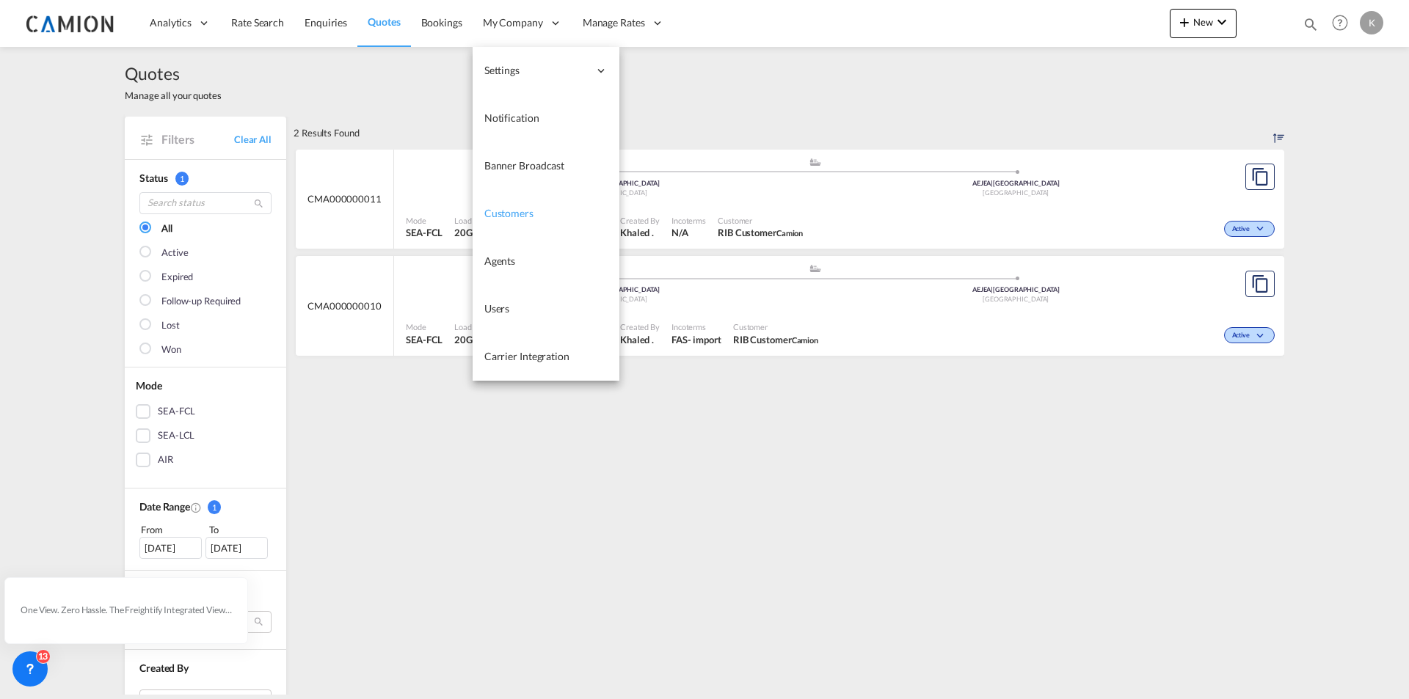
click at [494, 211] on span "Customers" at bounding box center [508, 213] width 49 height 12
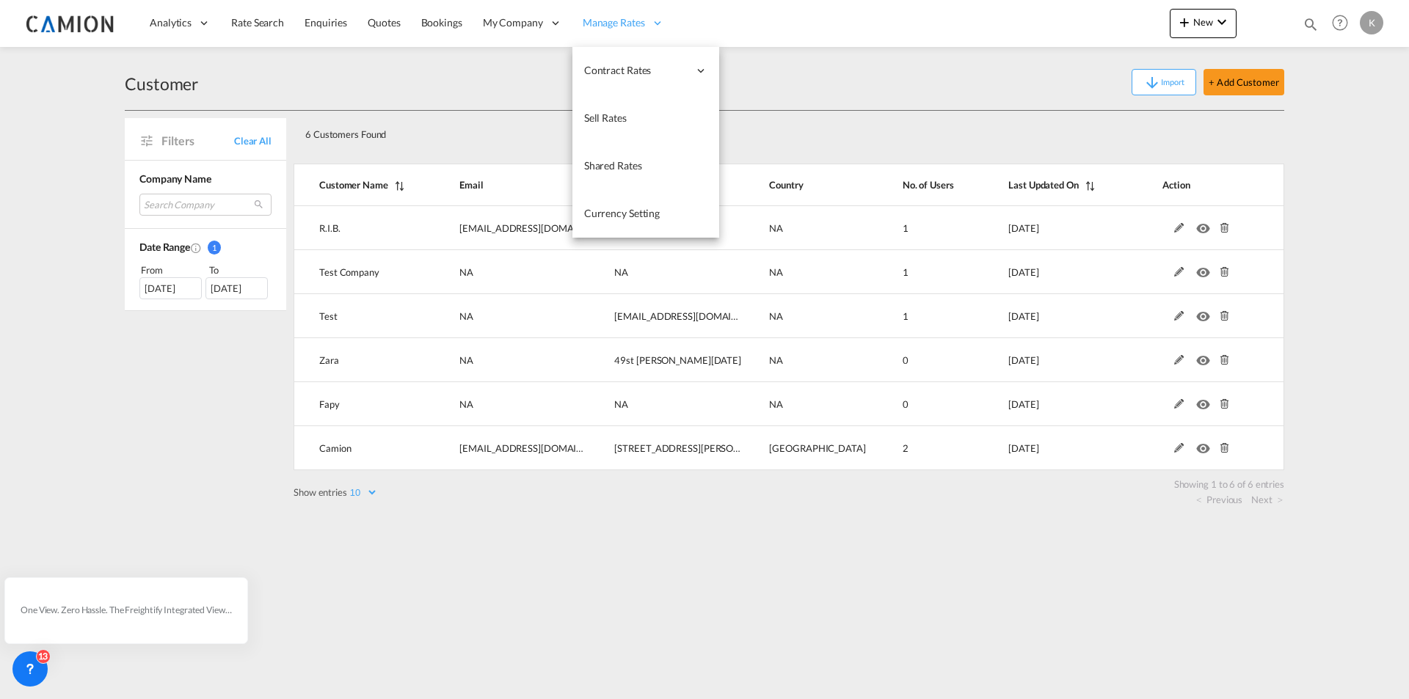
click at [633, 0] on div "Manage Rates" at bounding box center [623, 23] width 102 height 48
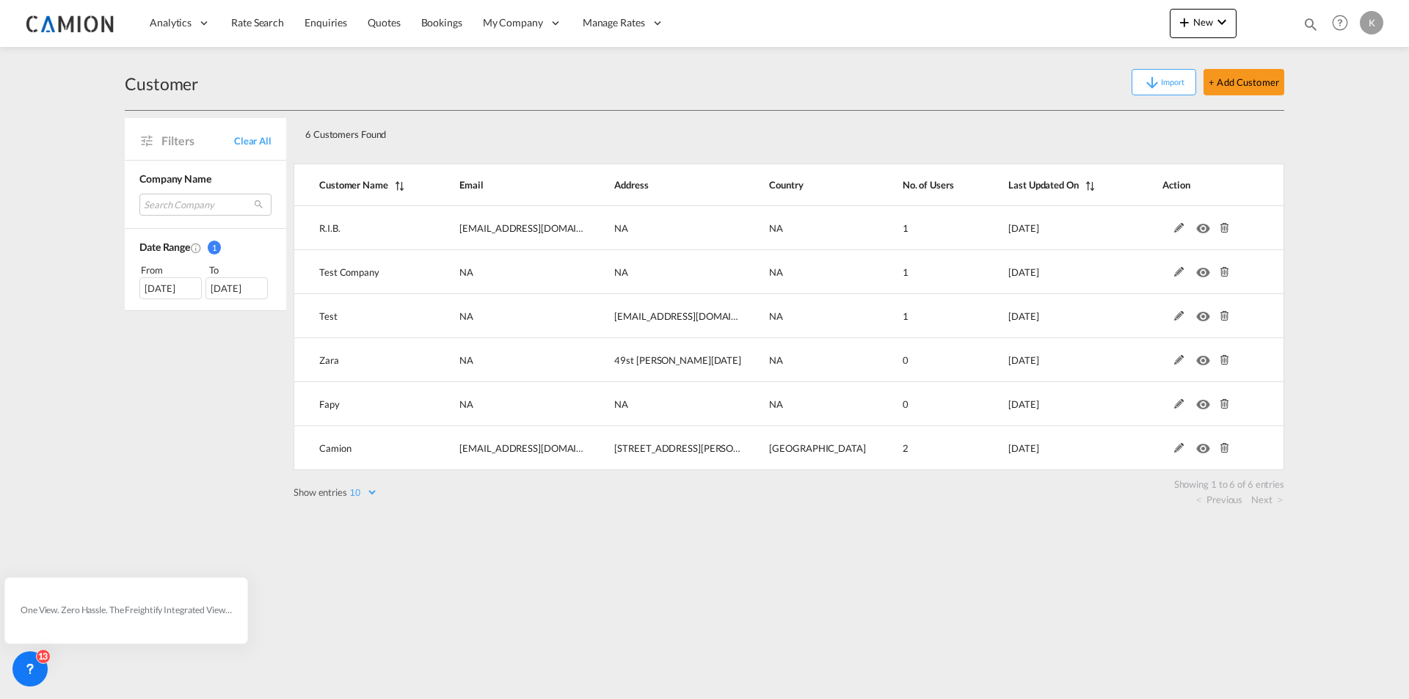
click at [441, 86] on div "Import + Add Customer" at bounding box center [741, 82] width 1086 height 26
click at [189, 69] on link "Reports" at bounding box center [212, 71] width 147 height 48
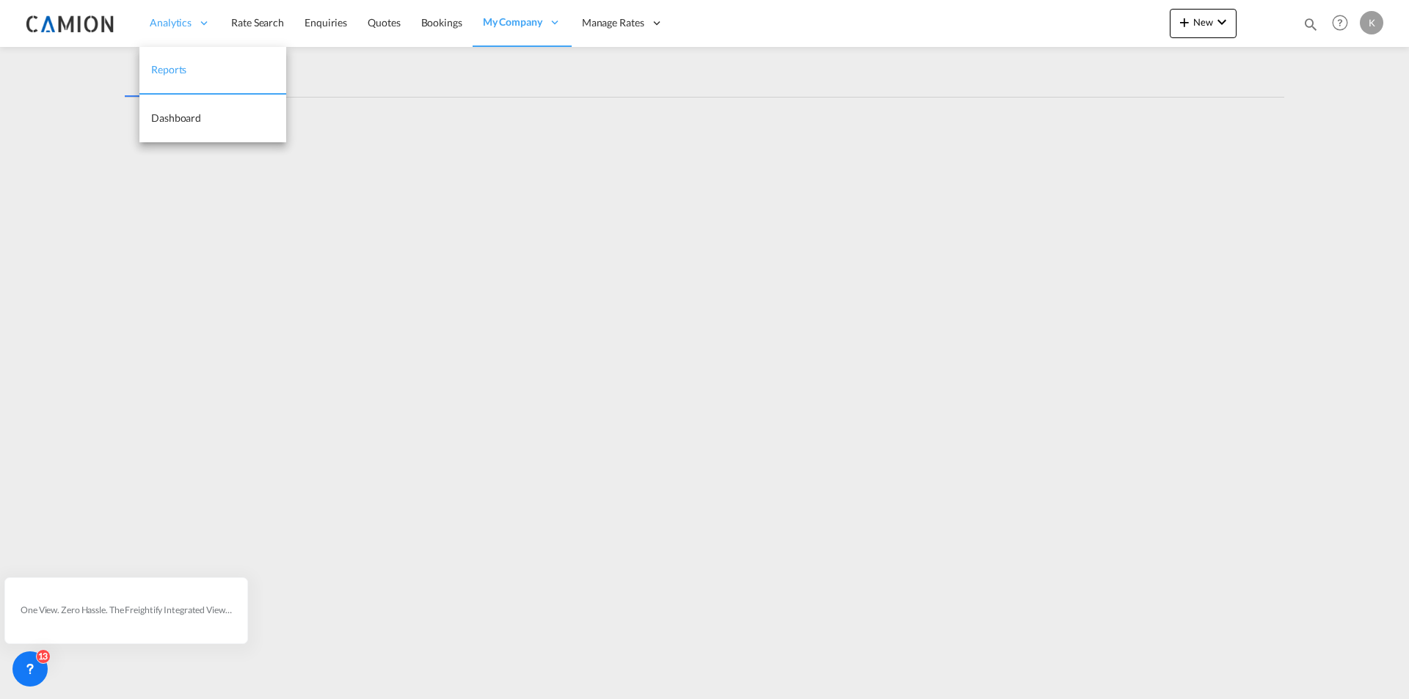
click at [207, 28] on icon at bounding box center [203, 22] width 13 height 13
click at [177, 120] on span "Dashboard" at bounding box center [176, 118] width 50 height 12
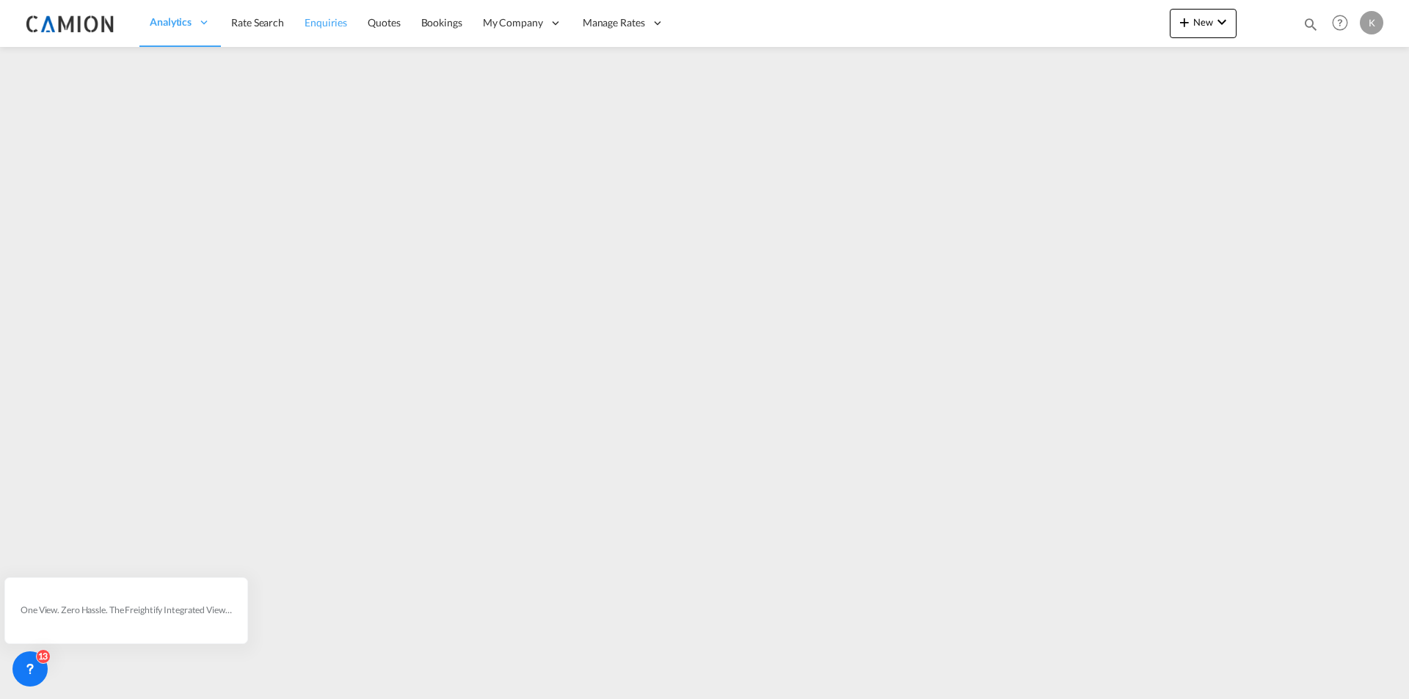
click at [314, 30] on link "Enquiries" at bounding box center [325, 23] width 63 height 48
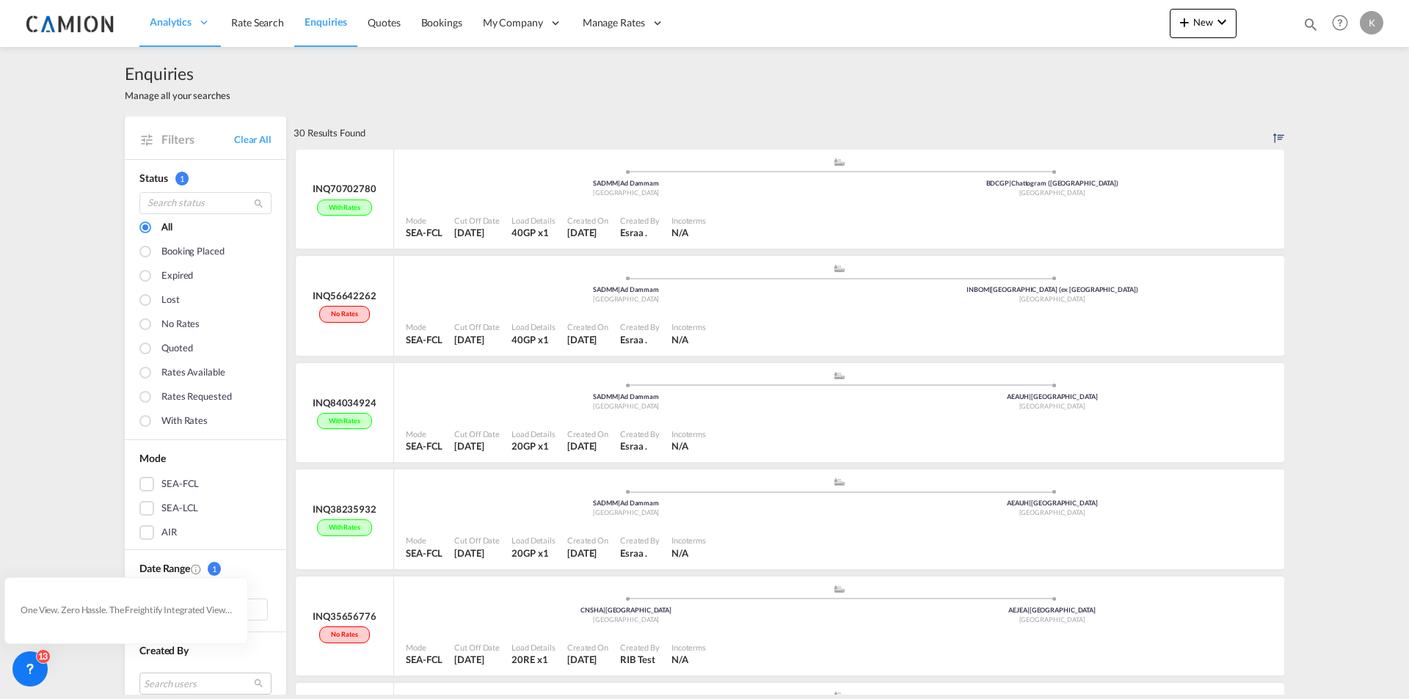
click at [142, 324] on div at bounding box center [146, 325] width 15 height 15
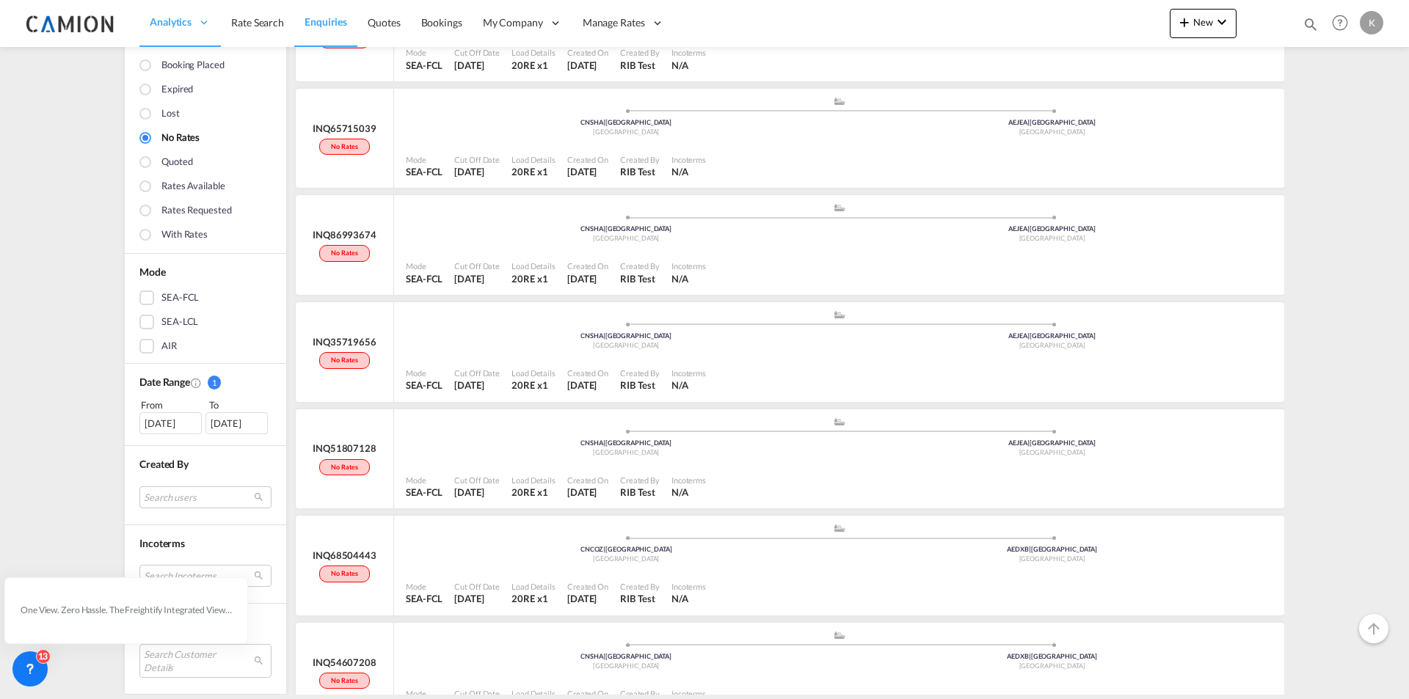
scroll to position [977, 0]
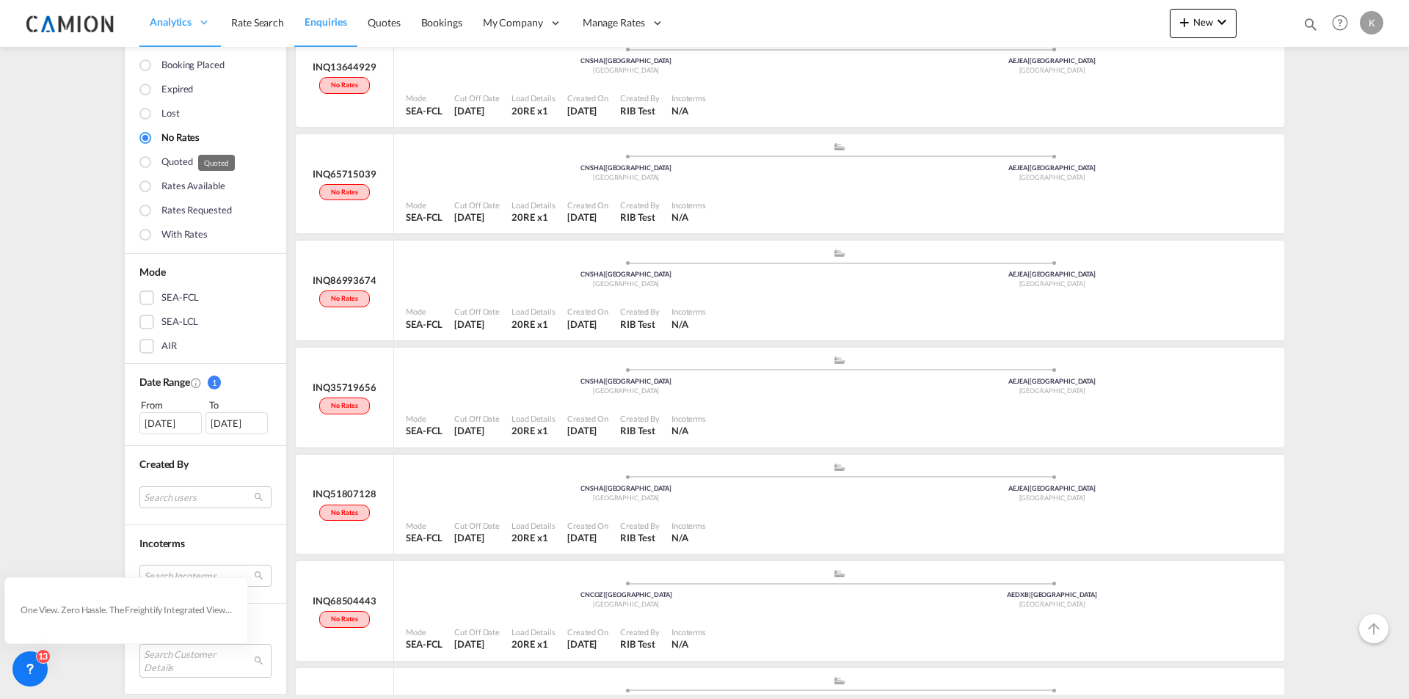
click at [167, 163] on div "Quoted" at bounding box center [176, 163] width 31 height 16
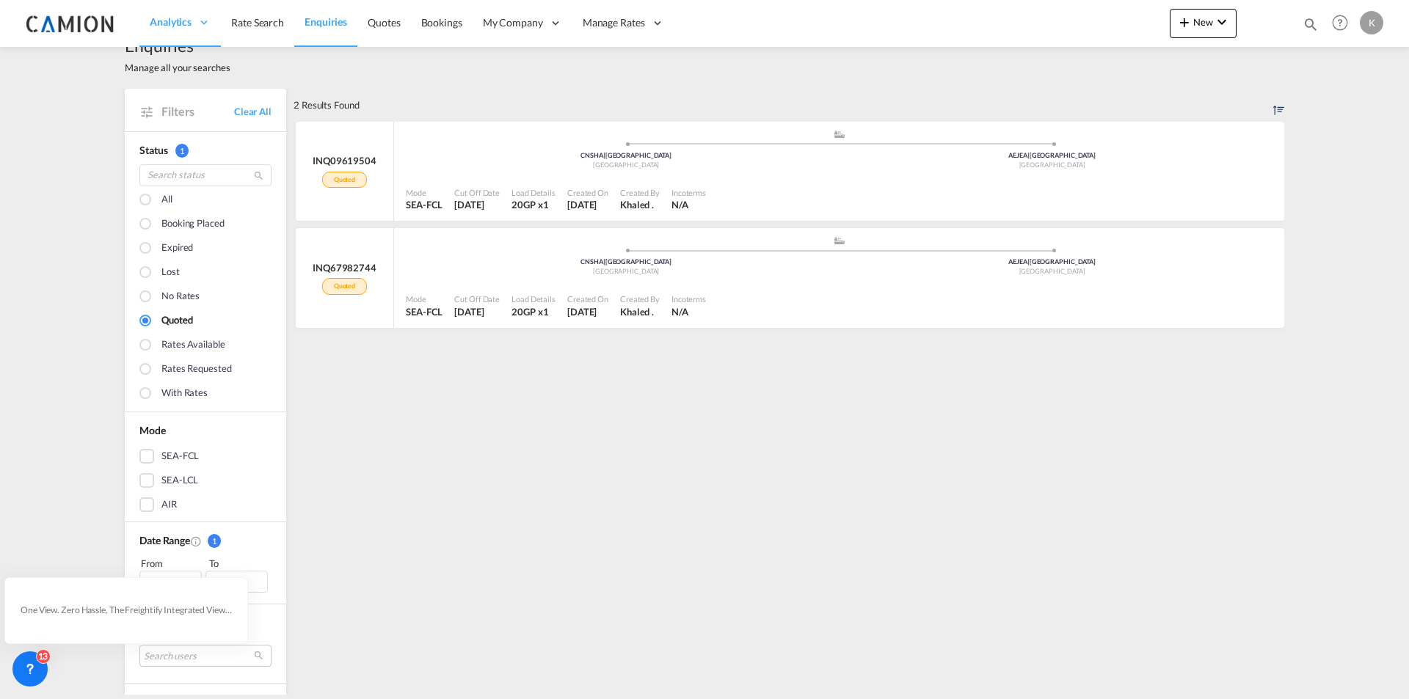
scroll to position [0, 0]
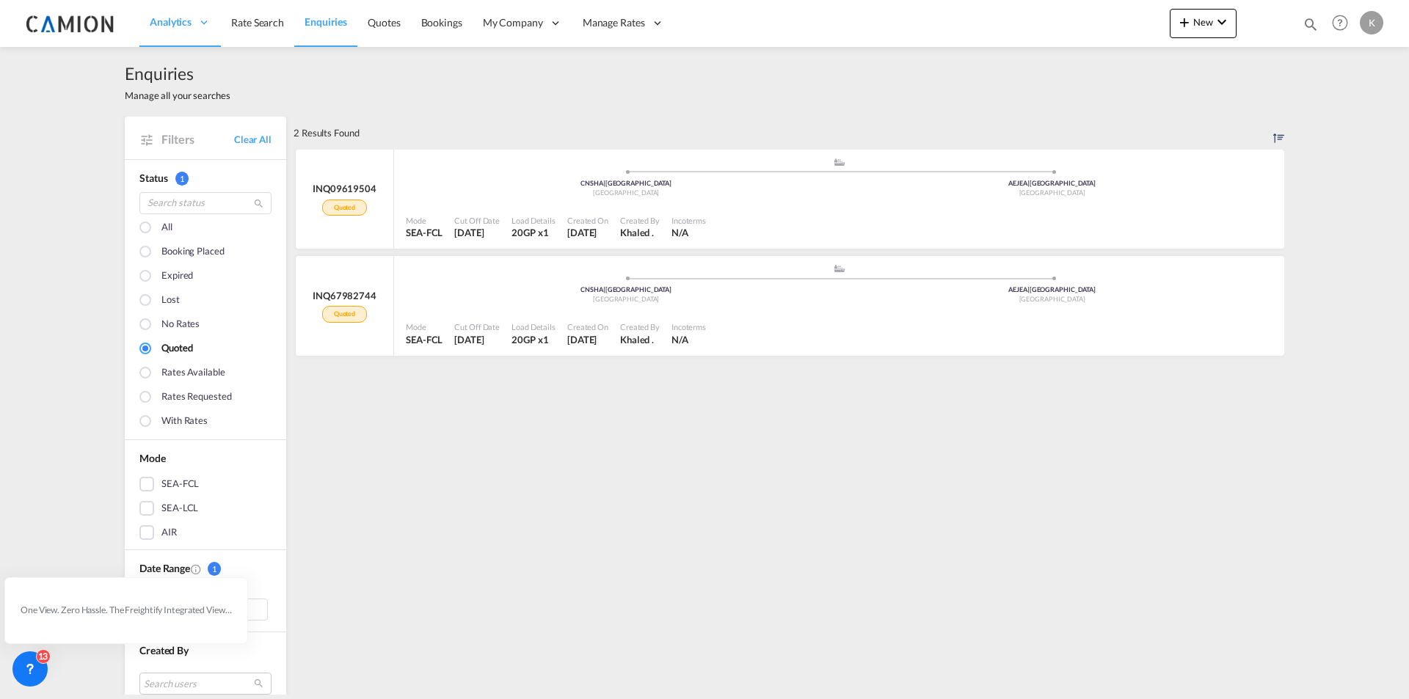
drag, startPoint x: 336, startPoint y: 417, endPoint x: 330, endPoint y: 453, distance: 37.2
click at [330, 453] on div "2 Results Found INQ09619504 Quoted .a{fill:#aaa8ad;} .a{fill:#aaa8ad;} CNSHA | …" at bounding box center [789, 499] width 991 height 765
click at [395, 22] on span "Quotes" at bounding box center [384, 22] width 32 height 12
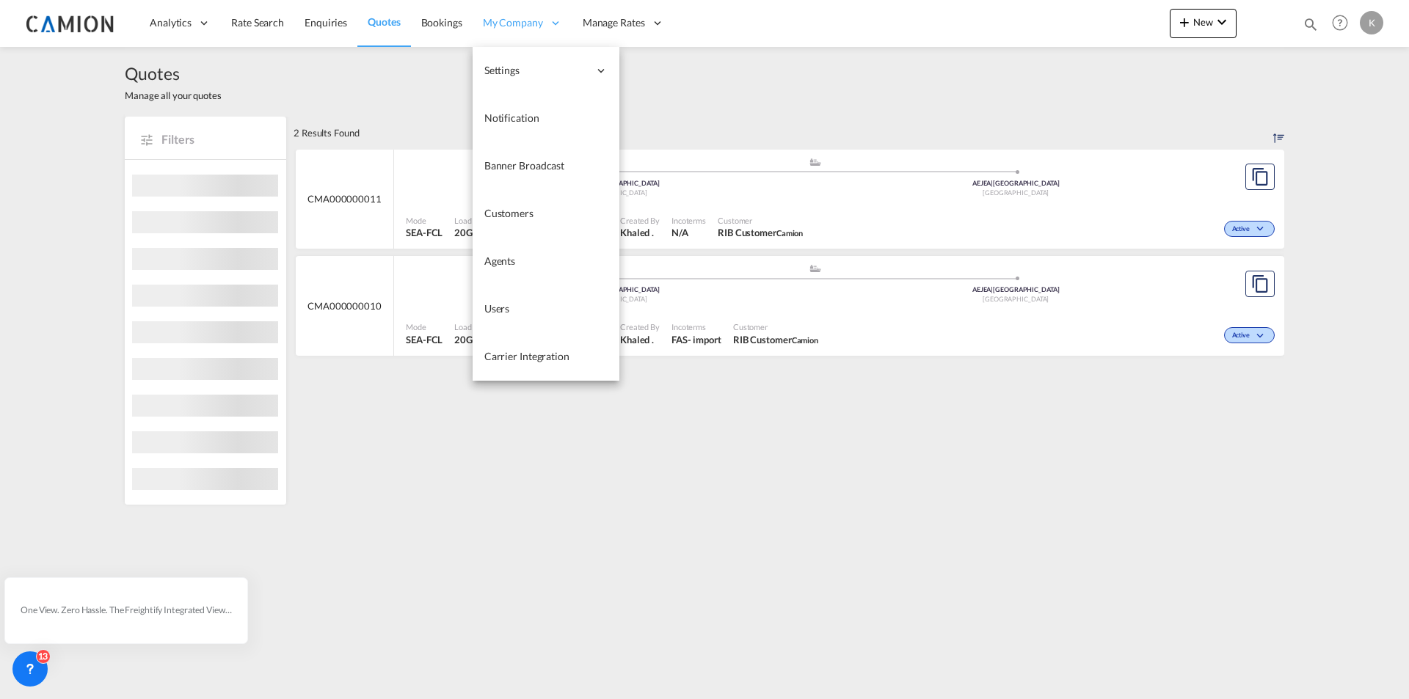
click at [520, 15] on span "My Company" at bounding box center [513, 22] width 60 height 15
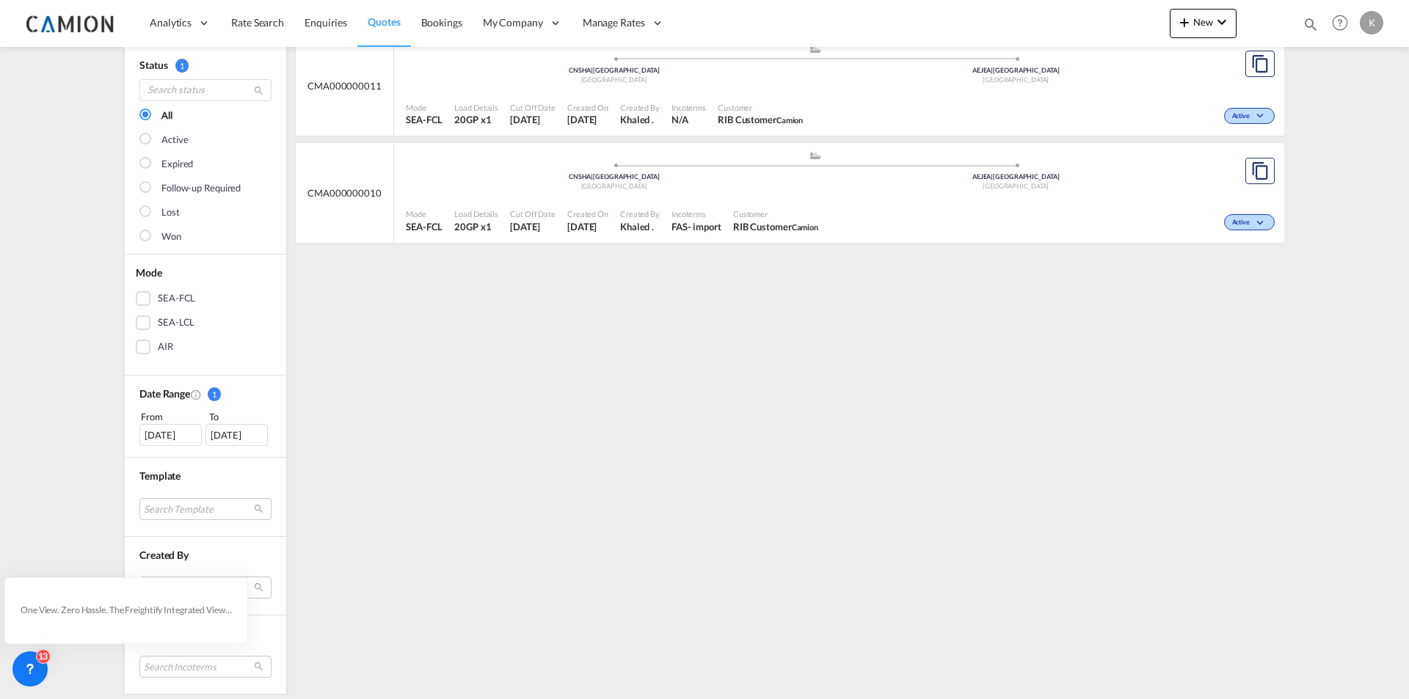
scroll to position [1, 0]
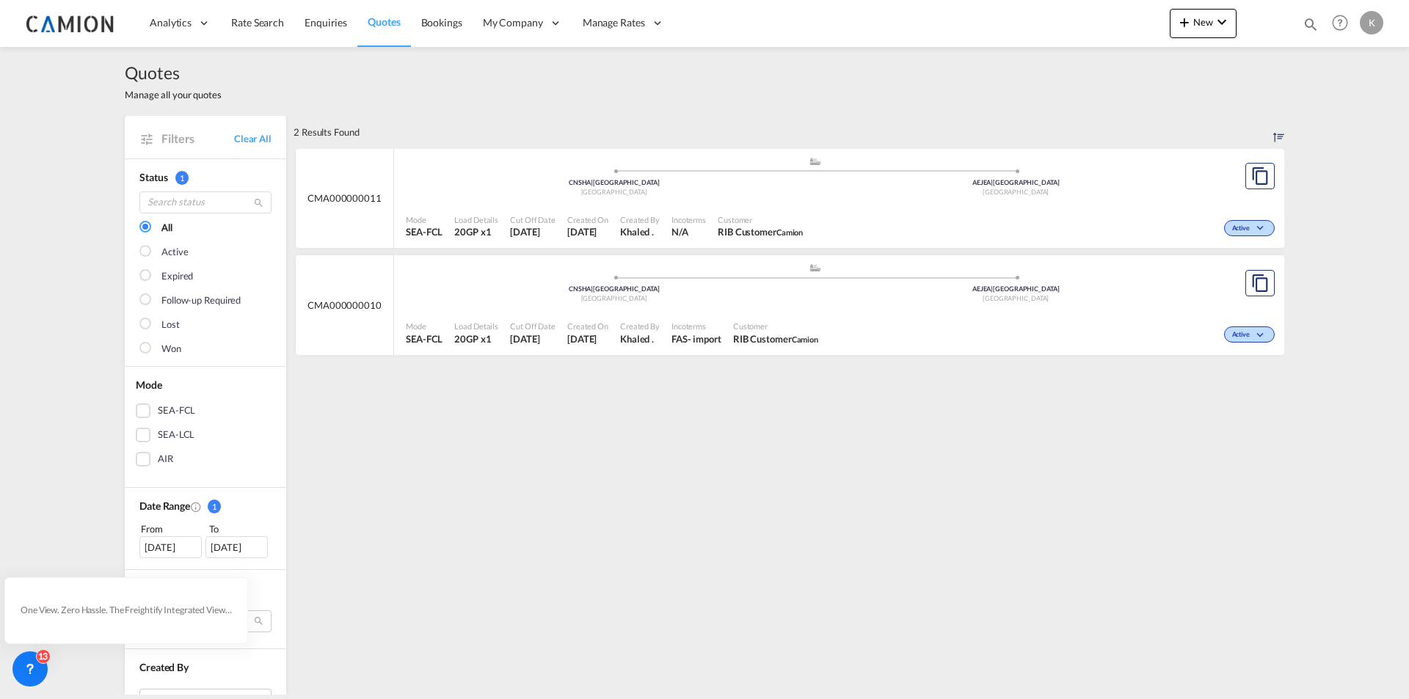
click at [150, 274] on md-checkbox "Expired" at bounding box center [205, 276] width 132 height 15
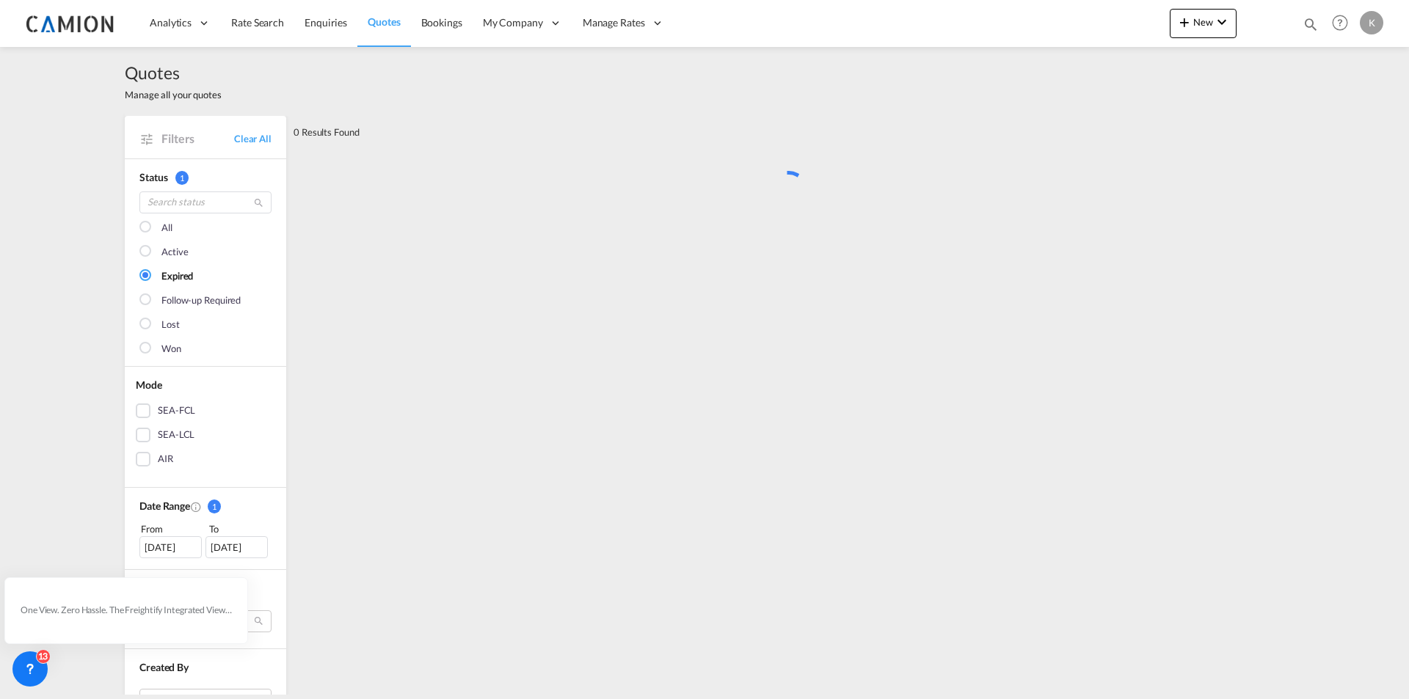
scroll to position [0, 0]
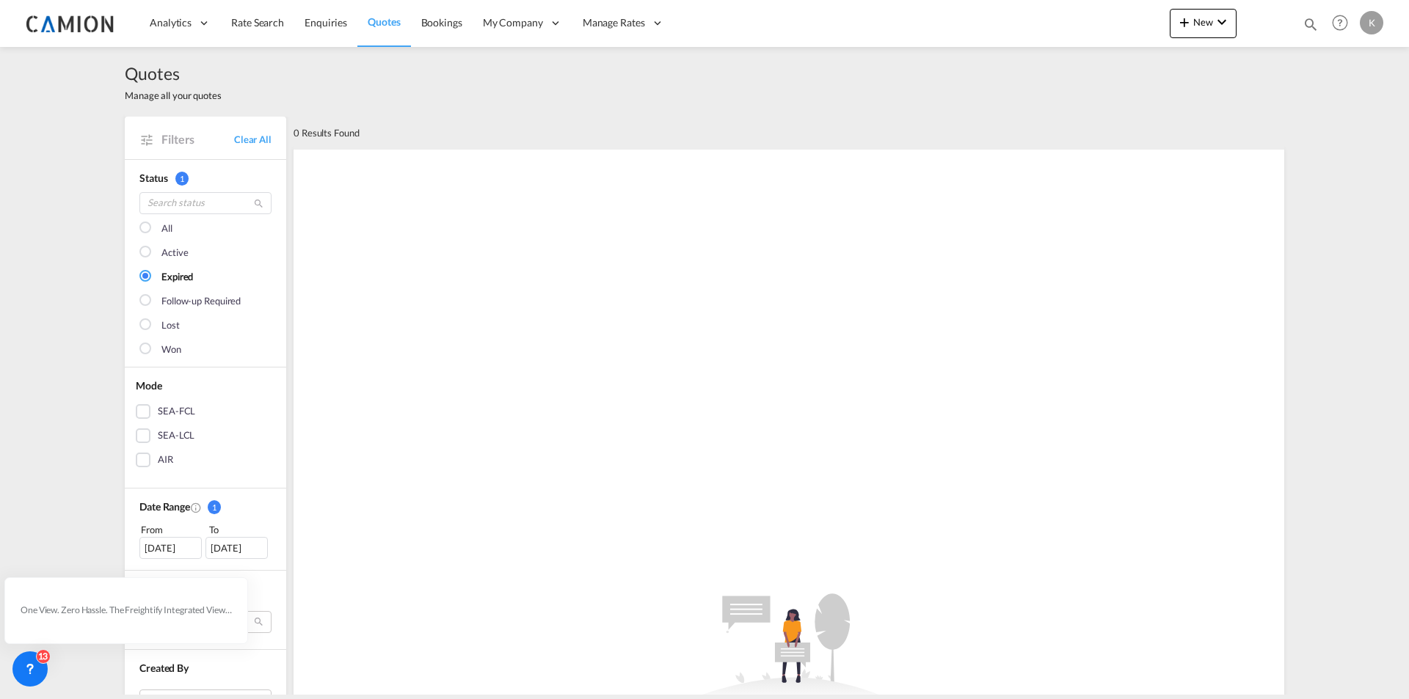
click at [149, 305] on md-checkbox "Follow-up Required" at bounding box center [205, 301] width 132 height 15
click at [147, 246] on div at bounding box center [146, 253] width 15 height 15
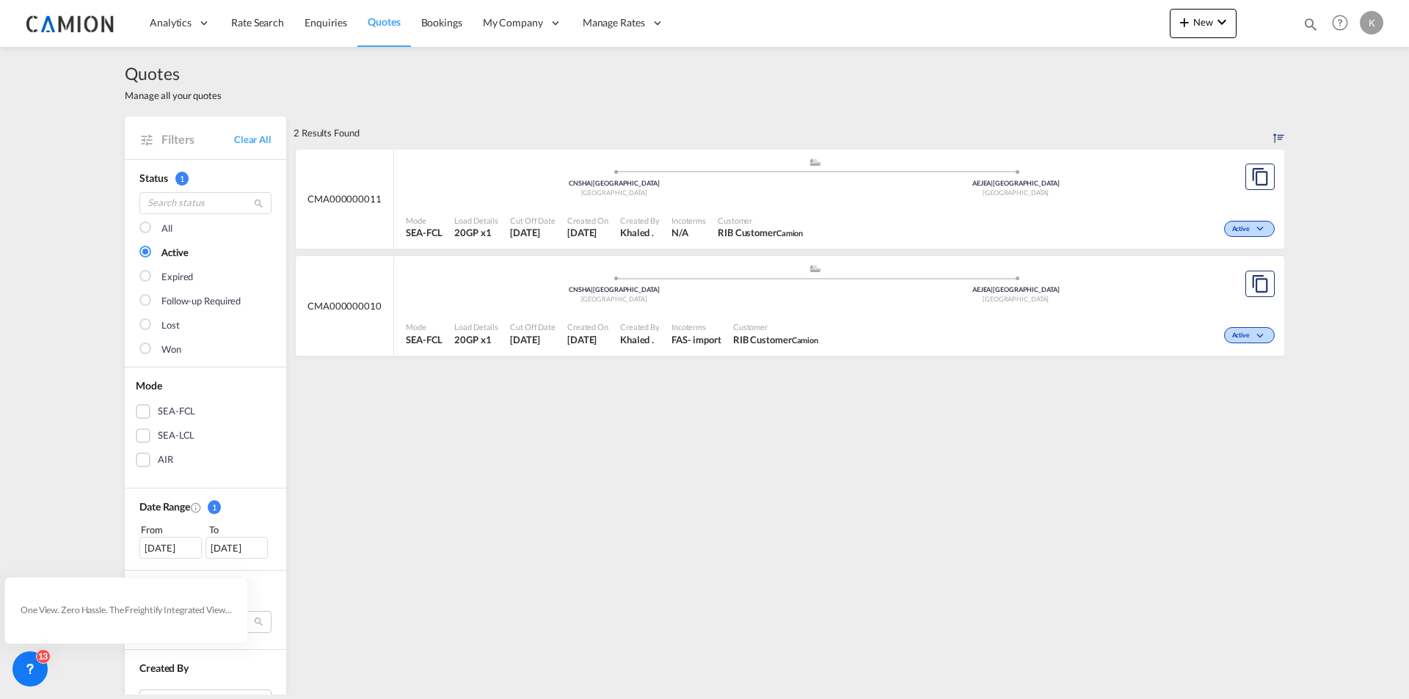
click at [142, 323] on div at bounding box center [146, 325] width 15 height 15
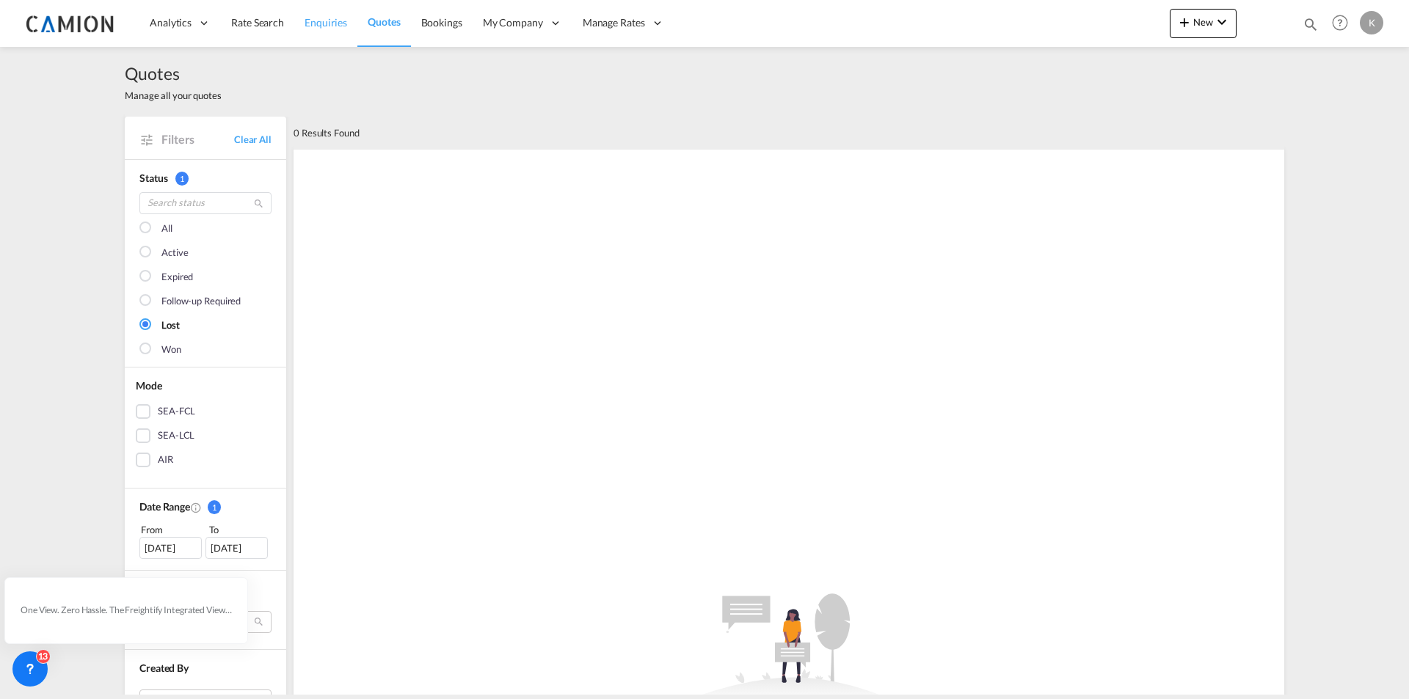
click at [307, 30] on link "Enquiries" at bounding box center [325, 23] width 63 height 48
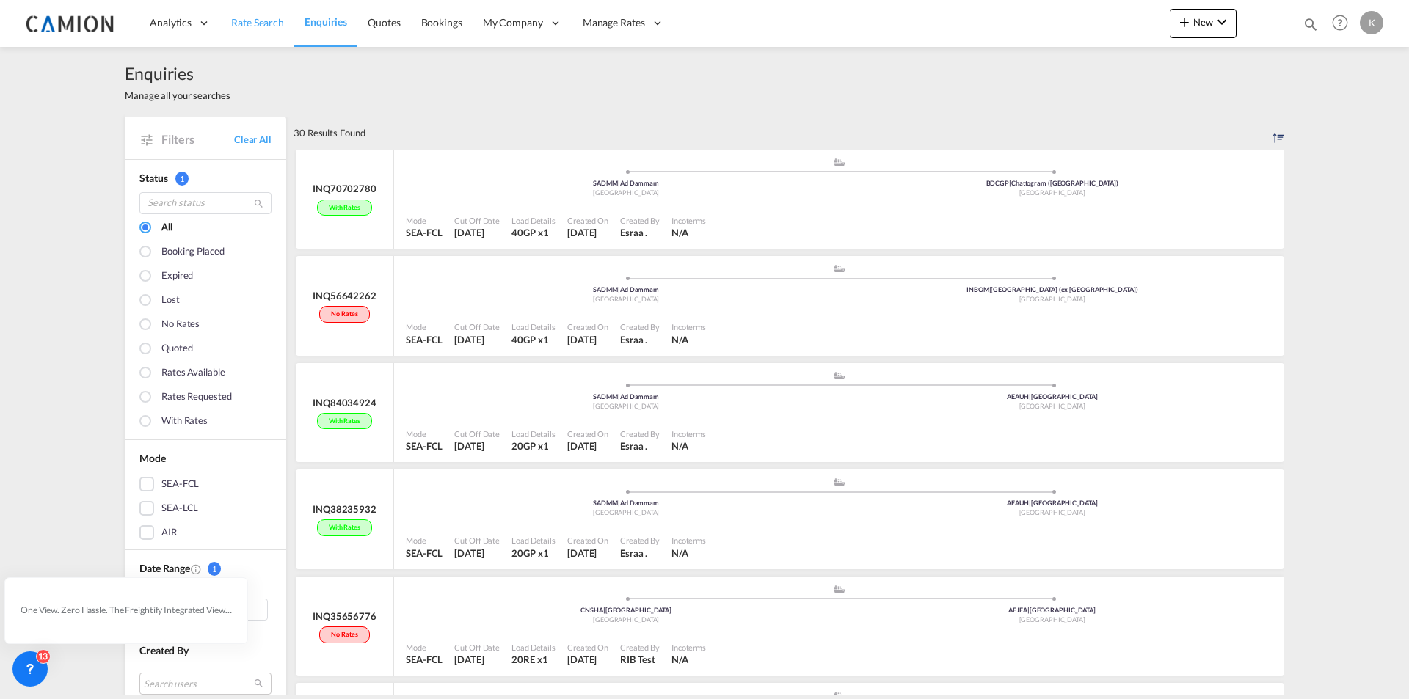
click at [246, 22] on span "Rate Search" at bounding box center [257, 22] width 53 height 12
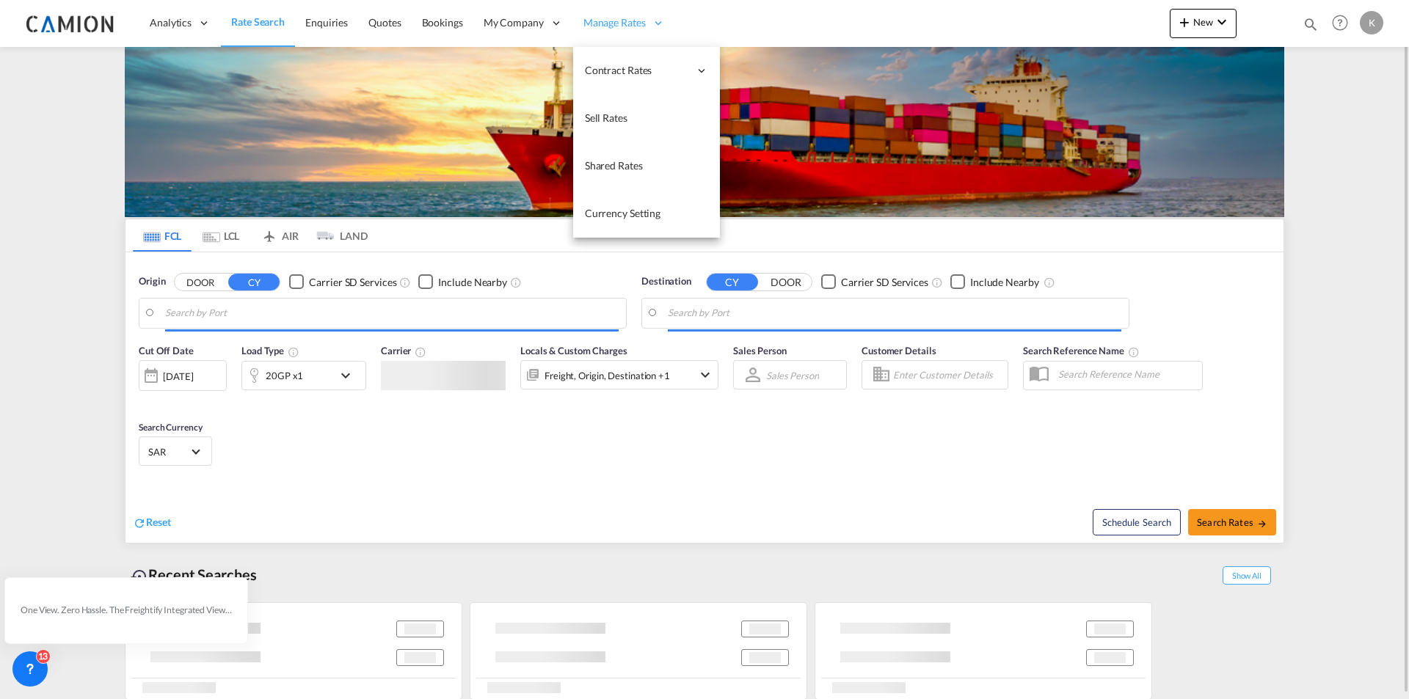
click at [207, 319] on input "Search by Port" at bounding box center [391, 313] width 453 height 22
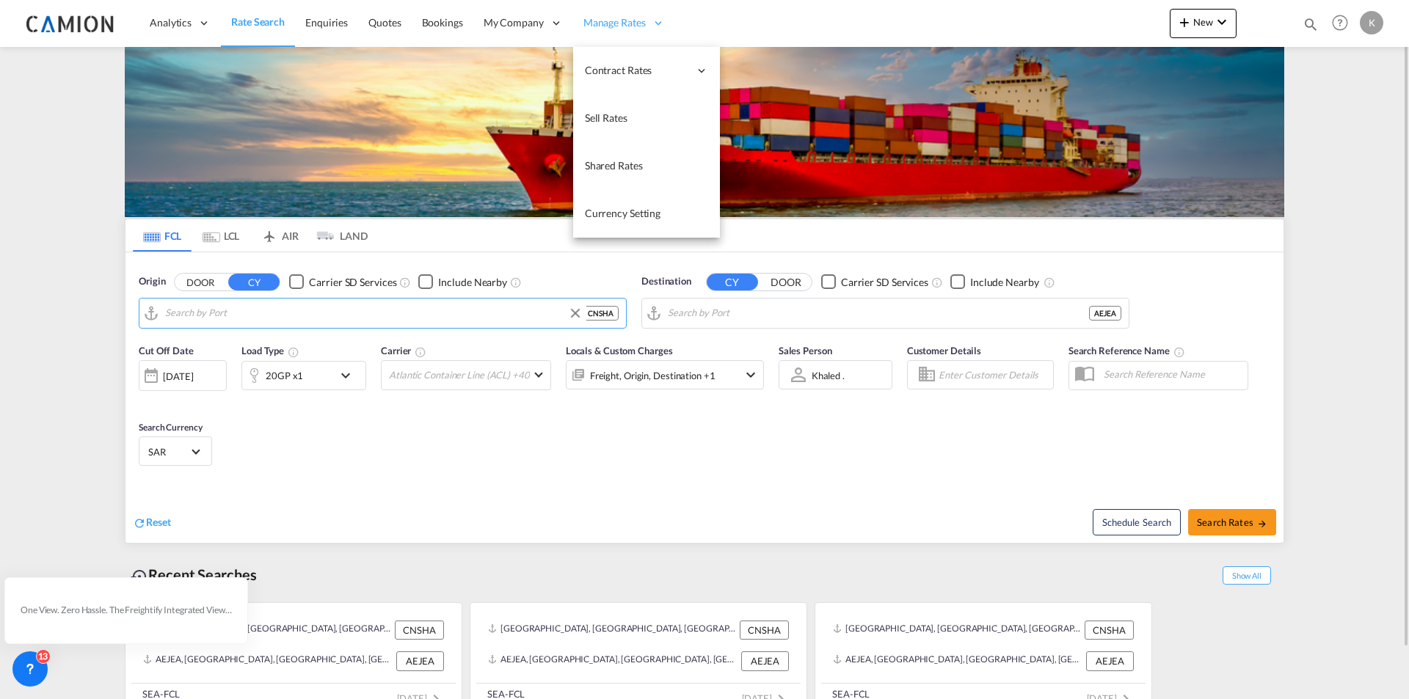
type input "Shanghai, CNSHA"
type input "Jebel Ali, AEJEA"
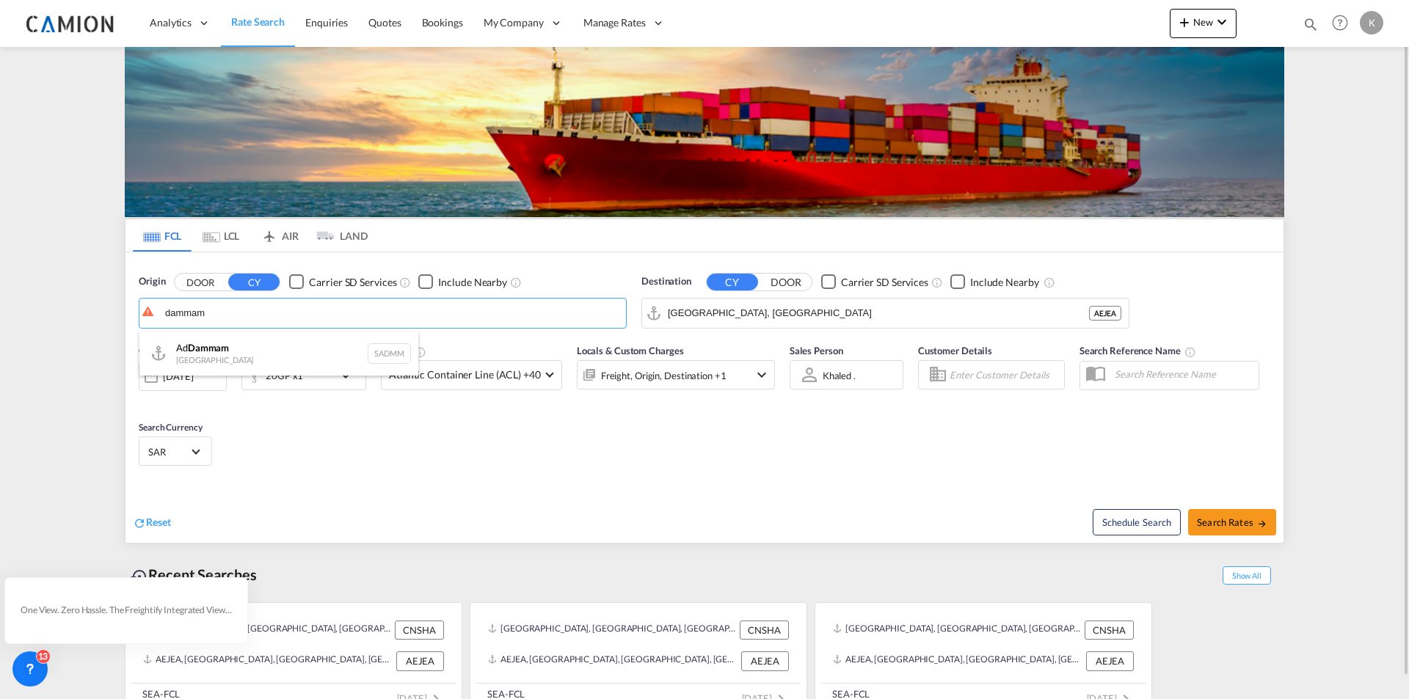
click at [244, 341] on div "Ad Dammam Saudi Arabia SADMM" at bounding box center [278, 354] width 279 height 44
type input "Ad Dammam, SADMM"
click at [179, 371] on div "[DATE]" at bounding box center [178, 376] width 30 height 13
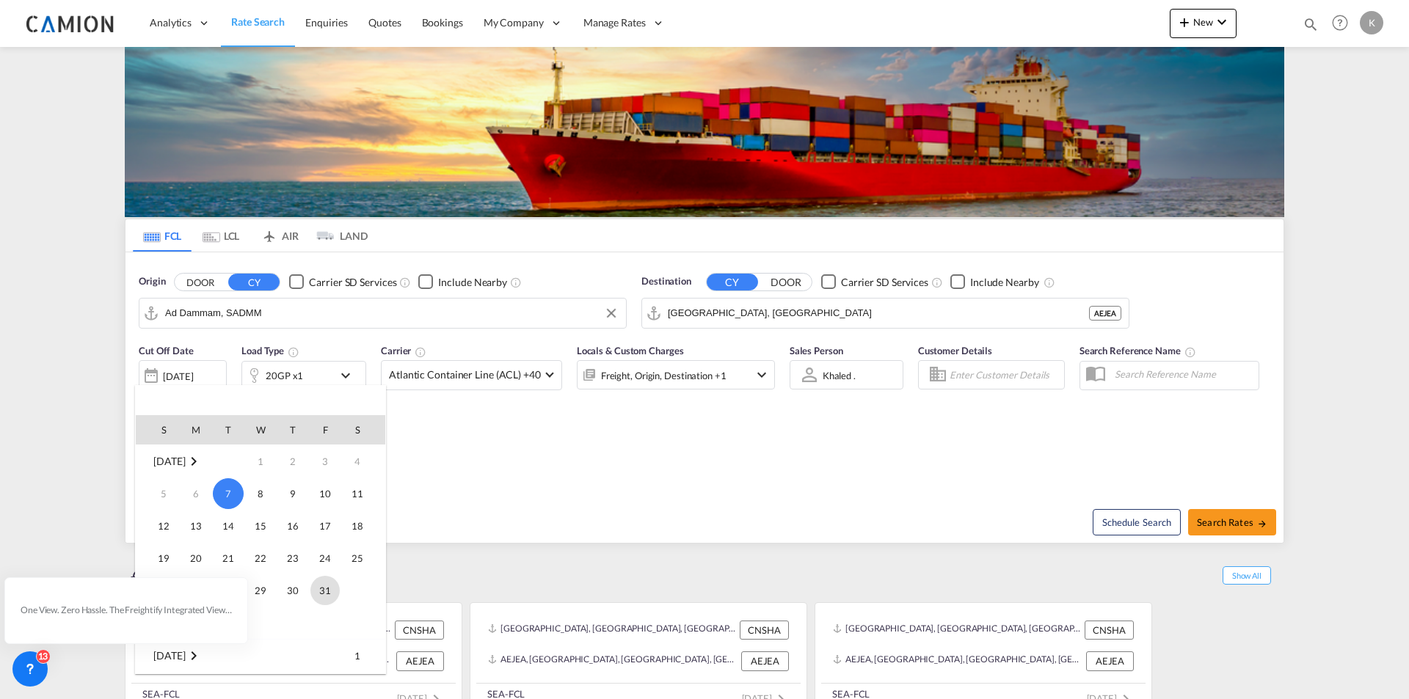
click at [326, 591] on span "31" at bounding box center [324, 590] width 29 height 29
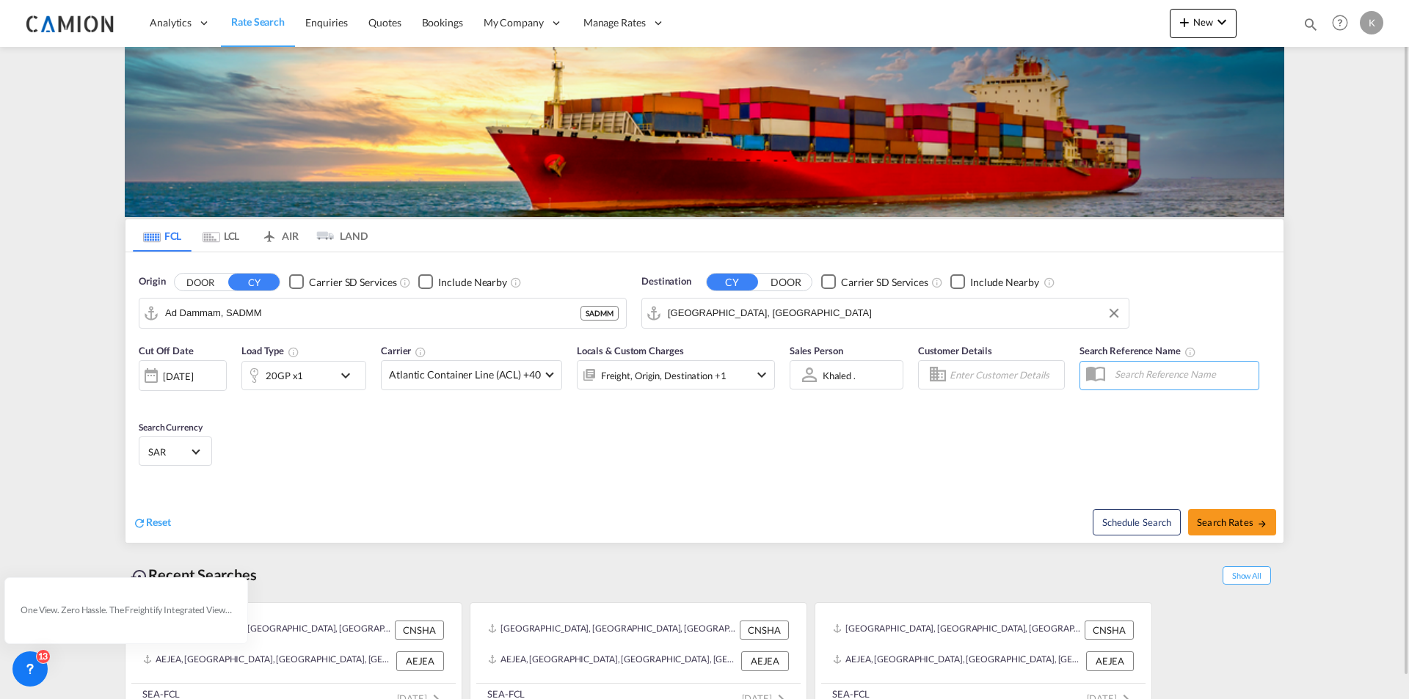
click at [653, 294] on div "Destination CY DOOR Carrier SD Services Include Nearby Jebel Ali, AEJEA" at bounding box center [885, 301] width 488 height 54
click at [677, 308] on md-icon "Clear Input" at bounding box center [677, 317] width 18 height 18
click at [677, 306] on button "Clear Input" at bounding box center [677, 316] width 18 height 29
click at [675, 308] on body "Analytics Reports Dashboard Rate Search Enquiries Quotes Bookings" at bounding box center [704, 349] width 1409 height 699
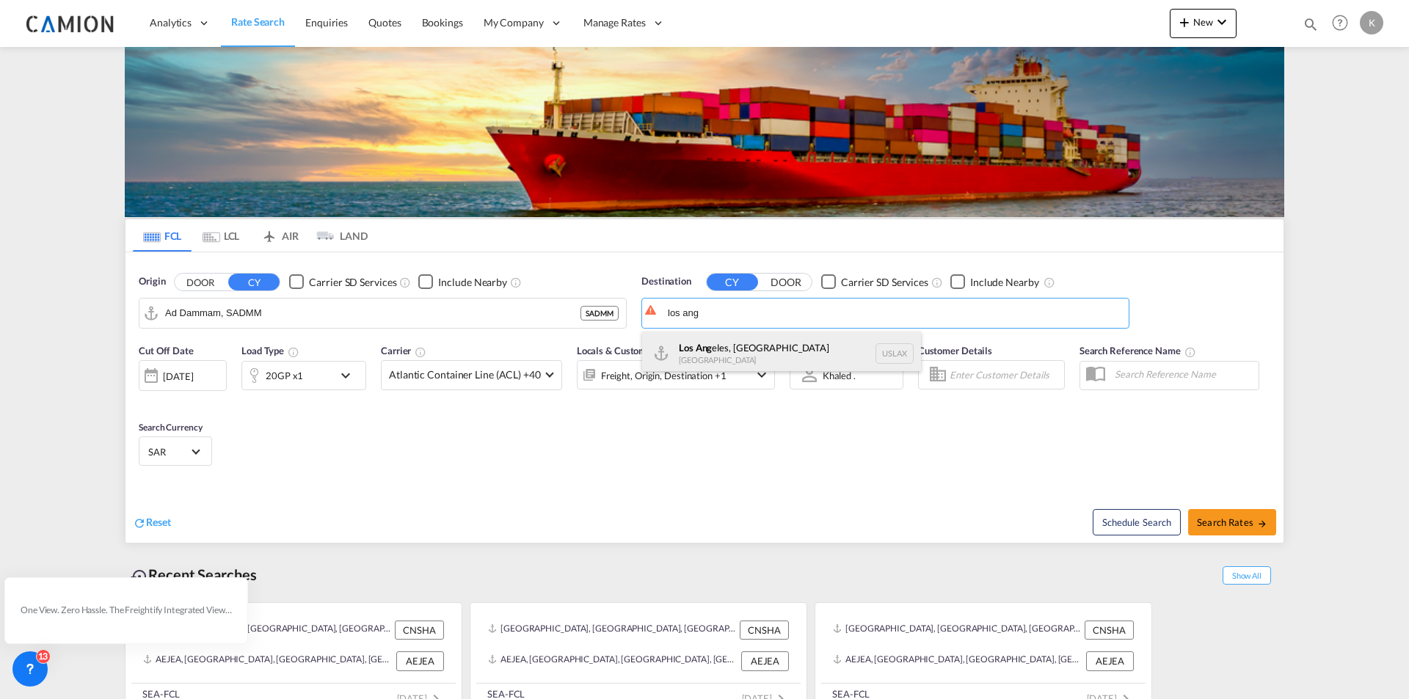
click at [707, 344] on div "Los Ang eles, CA United States USLAX" at bounding box center [781, 354] width 279 height 44
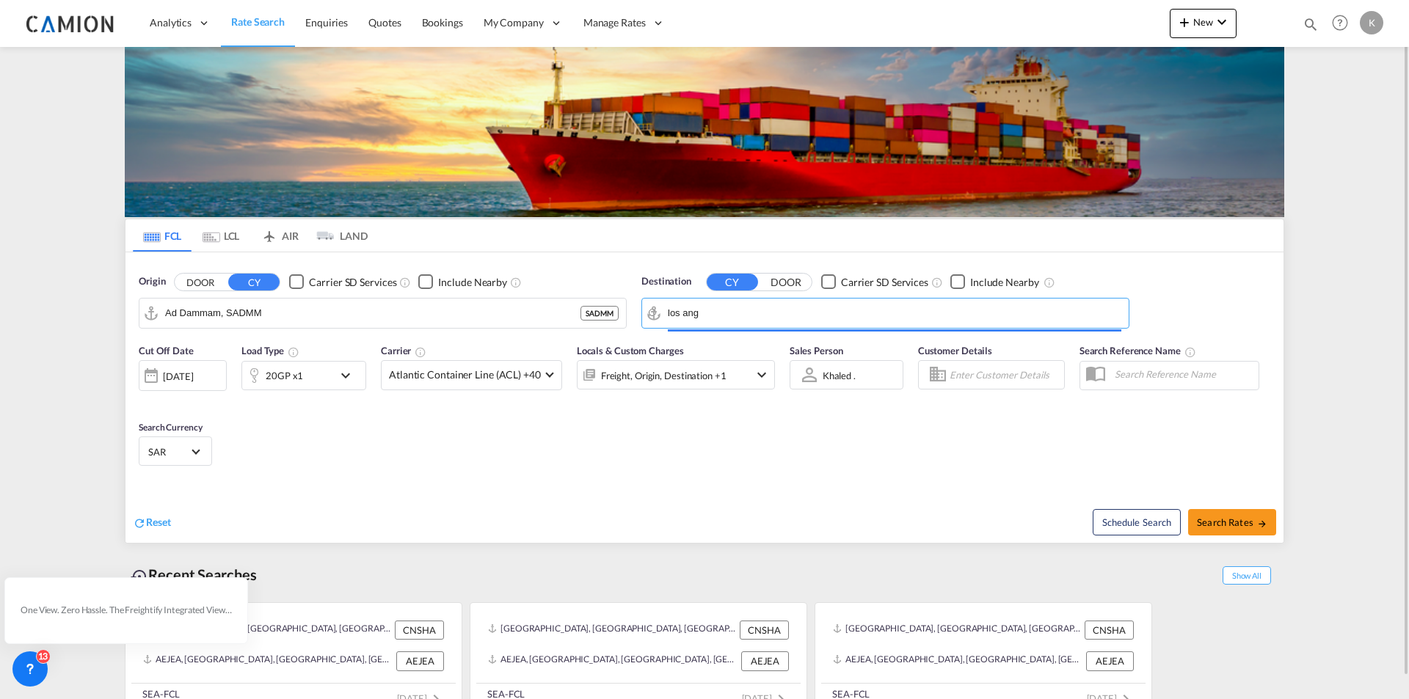
type input "Los Angeles, CA, USLAX"
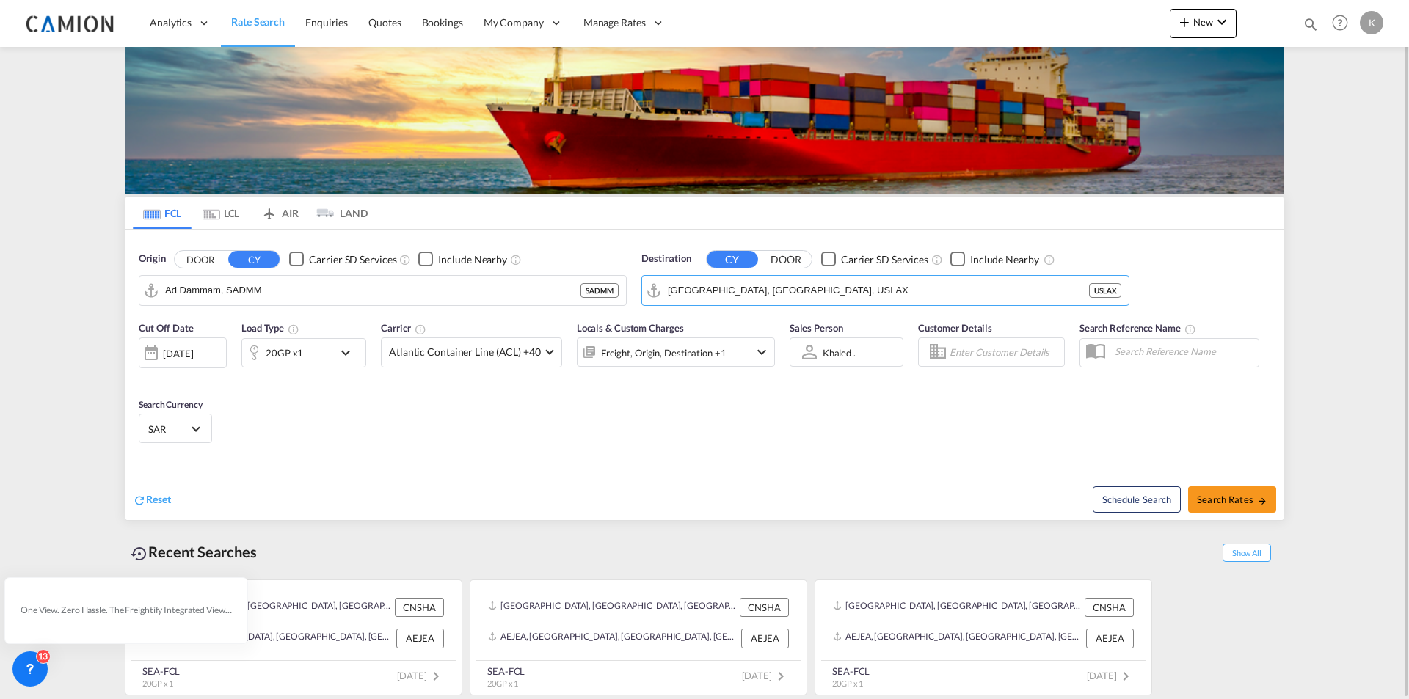
click at [1038, 350] on input "Enter Customer Details" at bounding box center [1004, 352] width 110 height 22
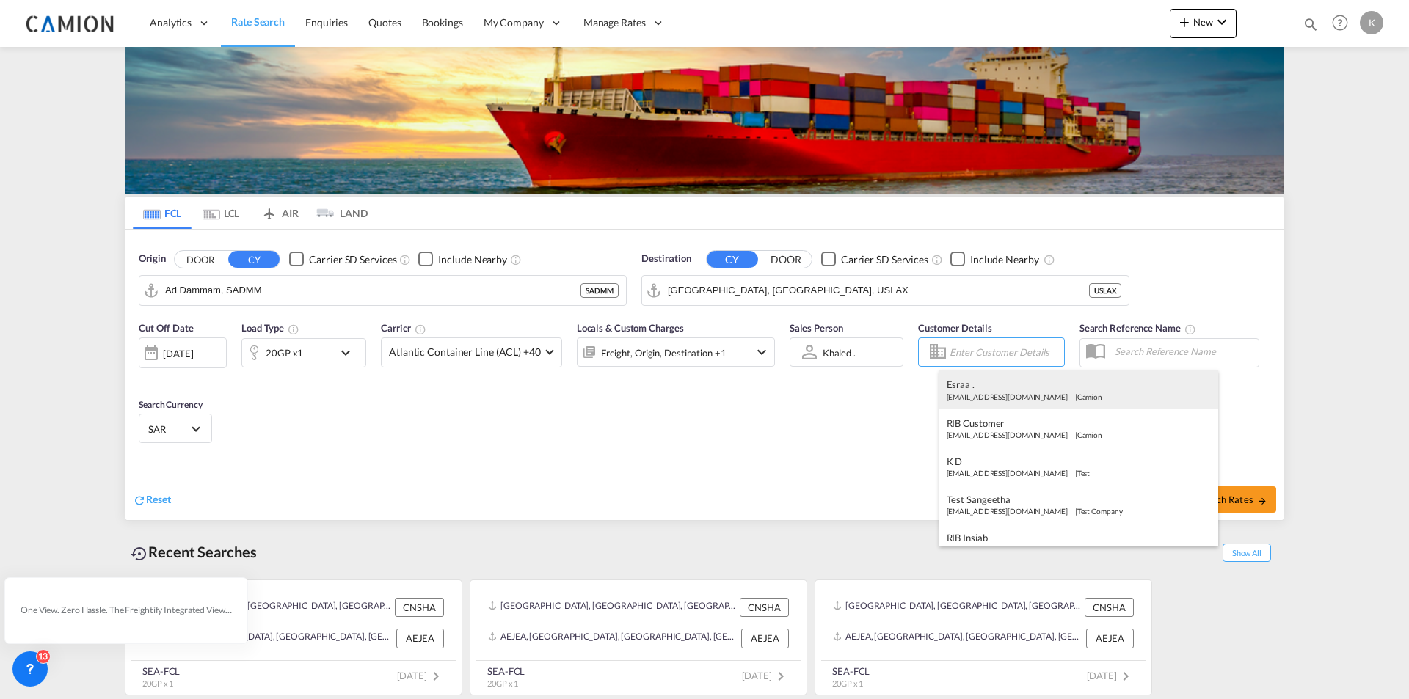
click at [1017, 396] on div "Esraa . engproesraamagdy@gmail.com | Camion" at bounding box center [1078, 390] width 279 height 38
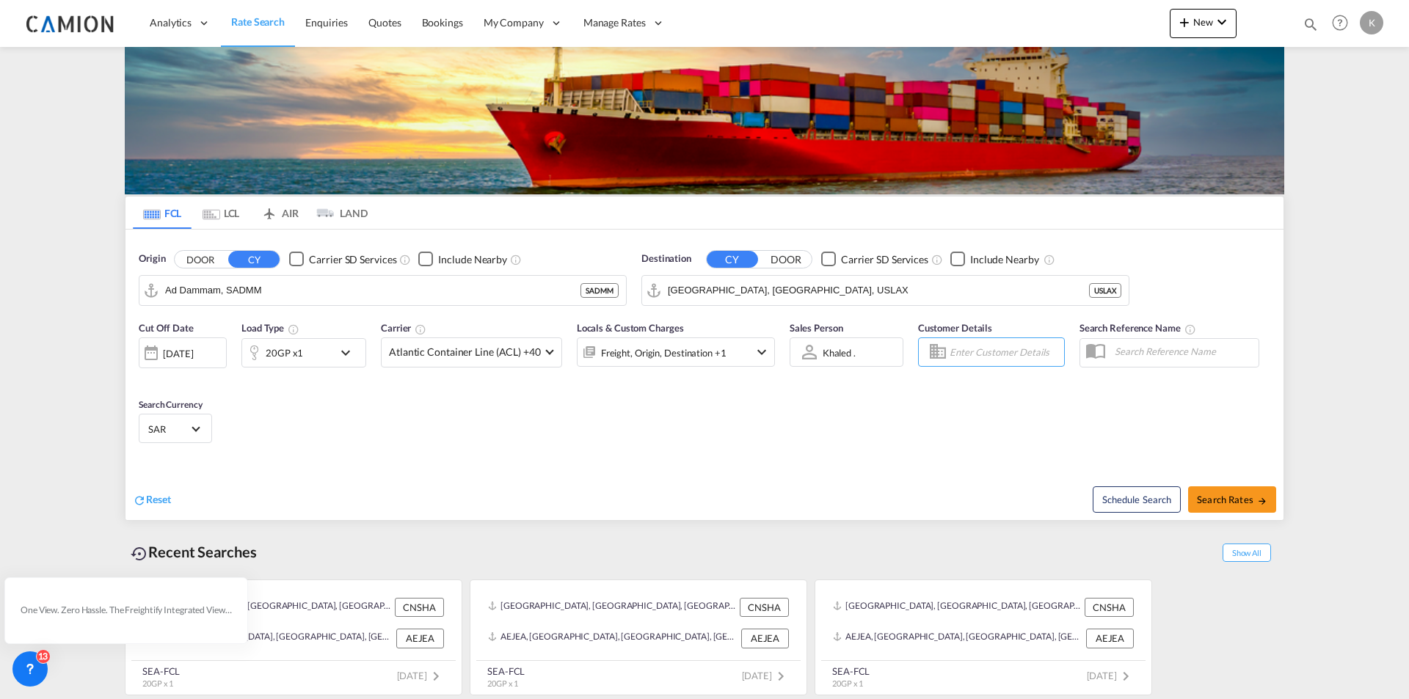
type input "Camion, Esraa ., engproesraamagdy@gmail.com"
click at [1214, 500] on span "Search Rates" at bounding box center [1232, 500] width 70 height 12
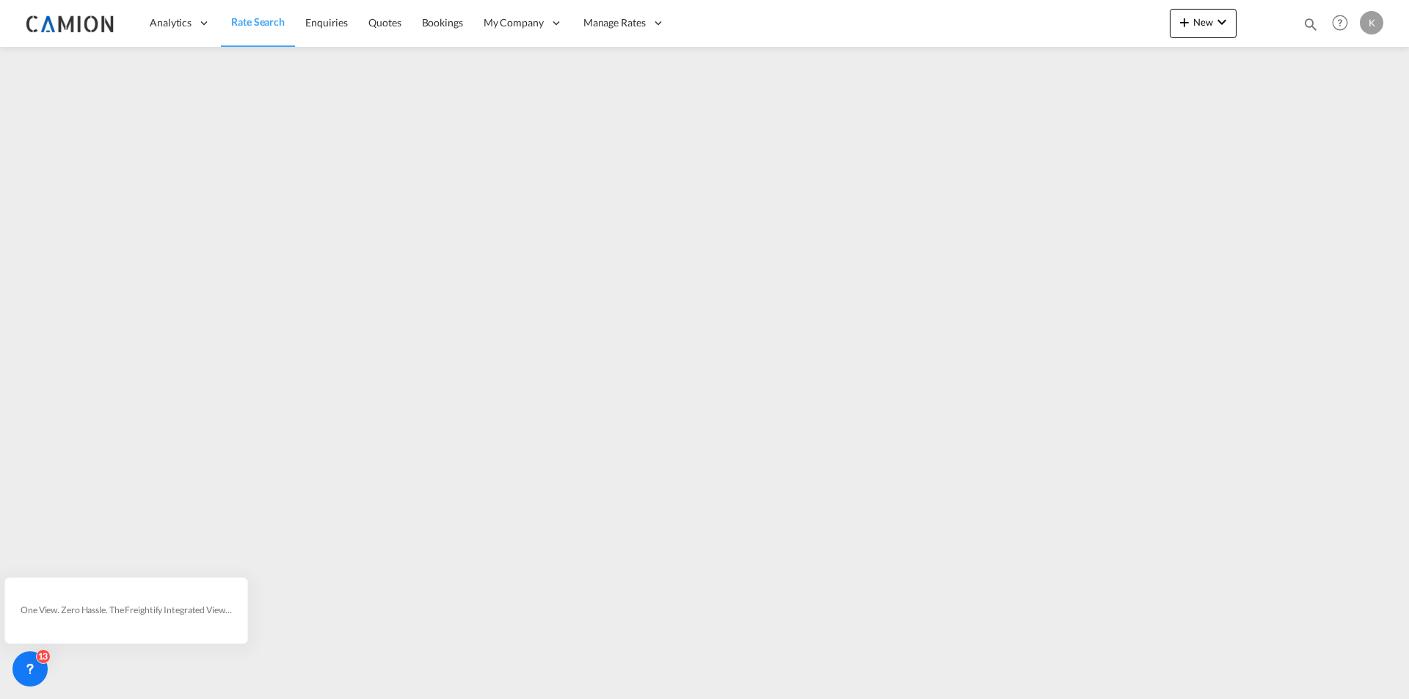
click at [82, 20] on img at bounding box center [71, 23] width 99 height 33
click at [262, 18] on span "Rate Search" at bounding box center [258, 21] width 54 height 12
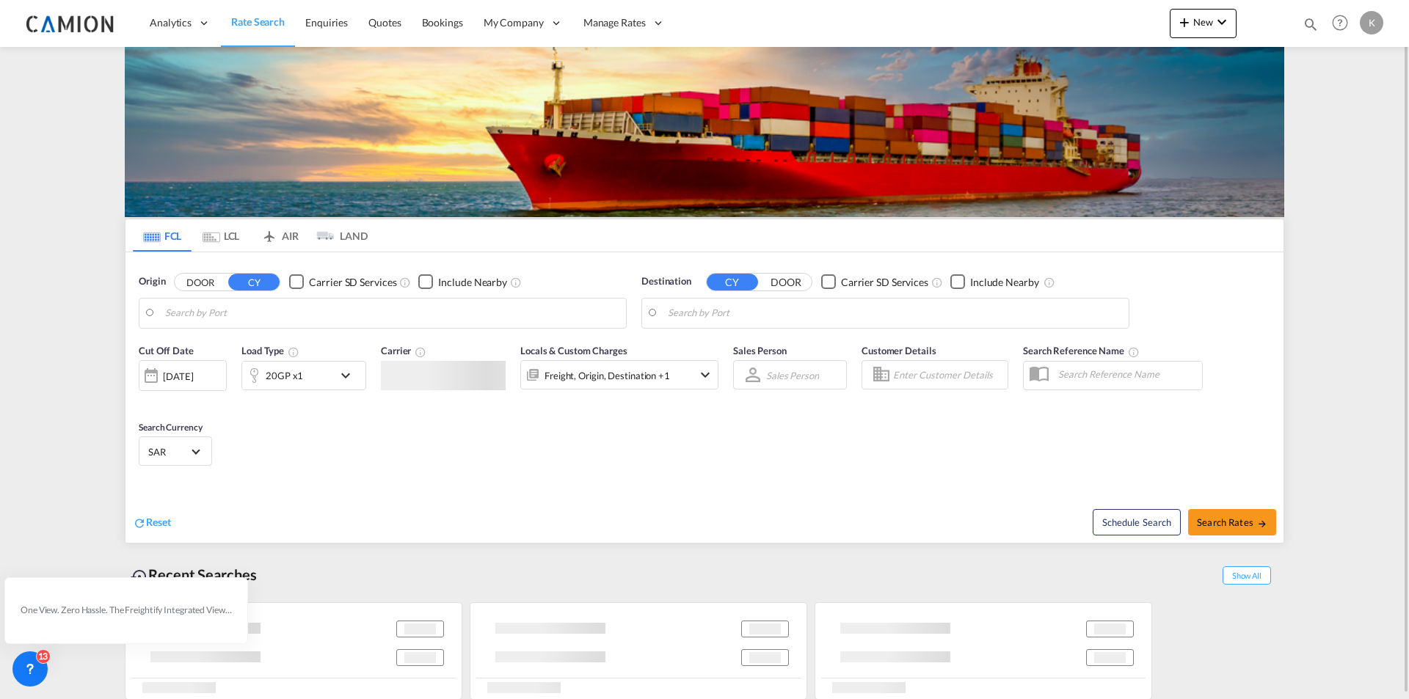
click at [316, 238] on md-icon "Use the left and right arrow keys to navigate between tabs" at bounding box center [325, 236] width 18 height 22
click at [0, 0] on img at bounding box center [0, 0] width 0 height 0
click at [333, 230] on span "Use the left and right arrow keys to navigate between tabs" at bounding box center [327, 236] width 23 height 12
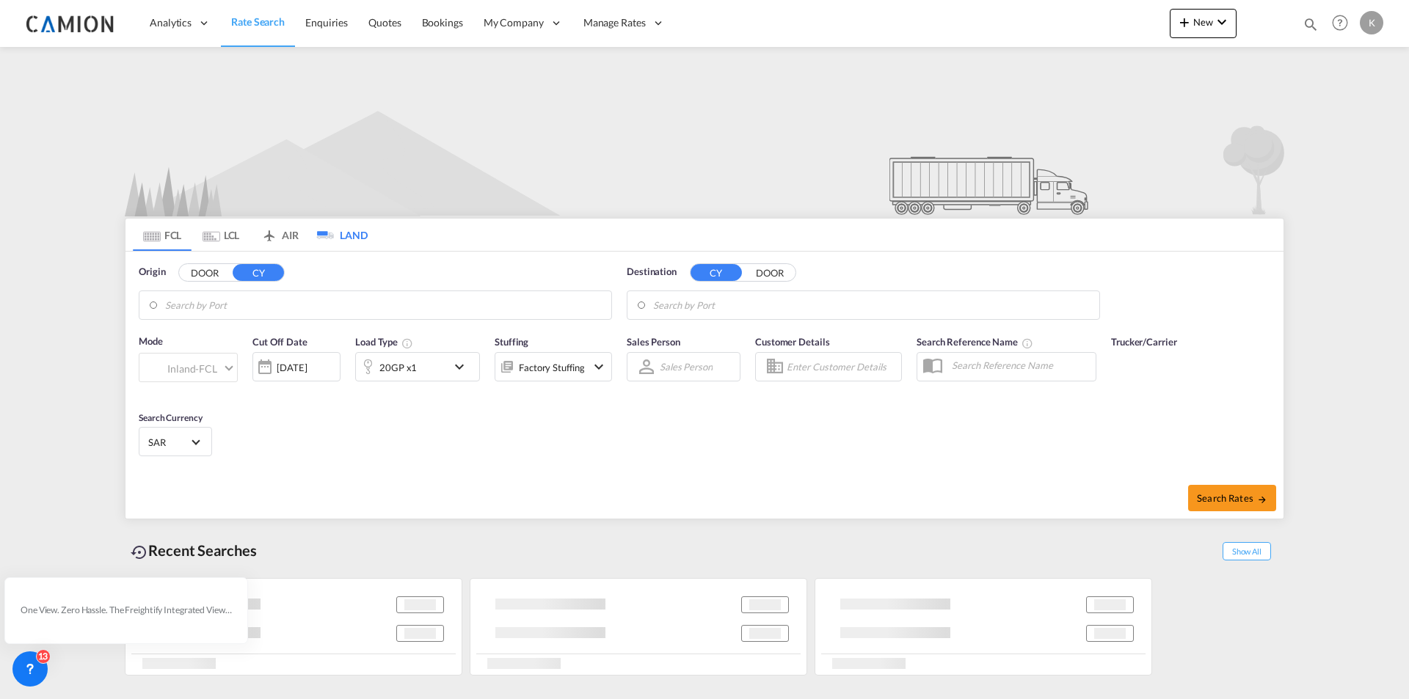
click at [428, 303] on input "Search by Port" at bounding box center [384, 305] width 439 height 22
click at [194, 268] on button "DOOR" at bounding box center [204, 273] width 51 height 17
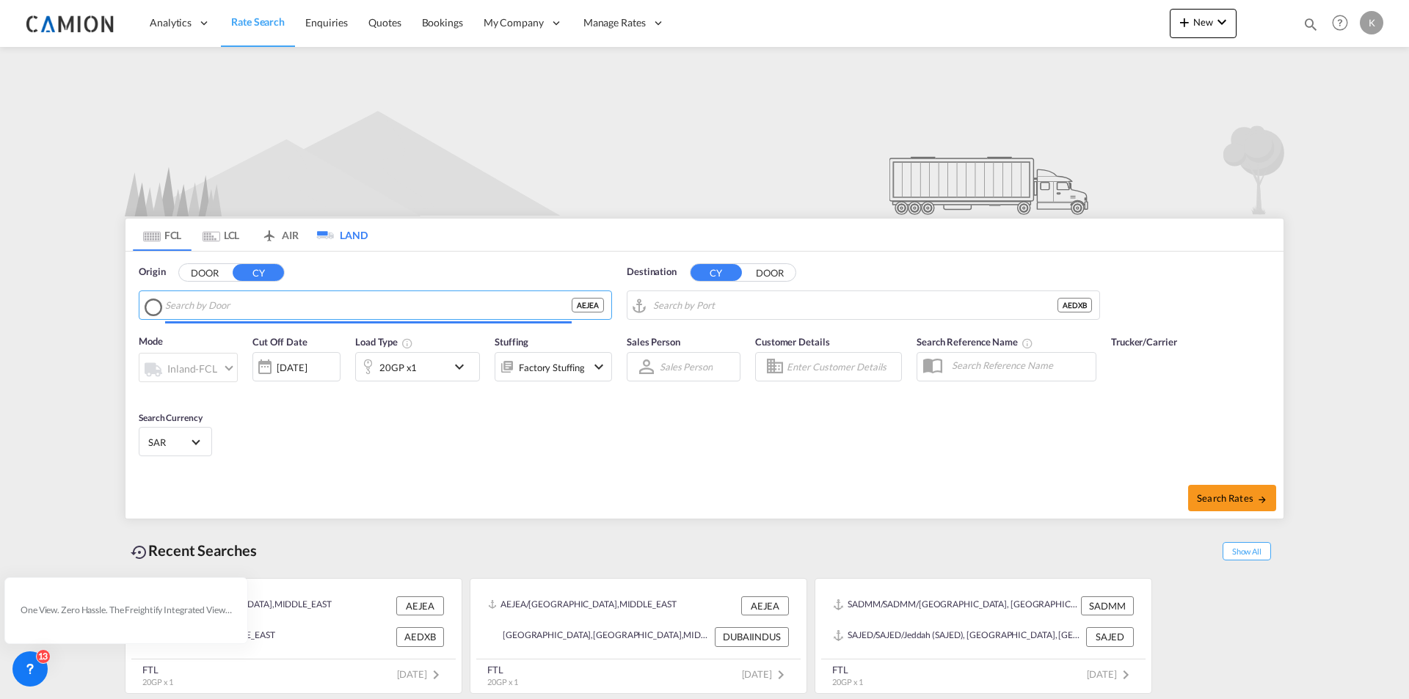
type input "AEDXB"
click at [769, 277] on button "DOOR" at bounding box center [769, 273] width 51 height 17
click at [755, 274] on button "DOOR" at bounding box center [769, 273] width 51 height 17
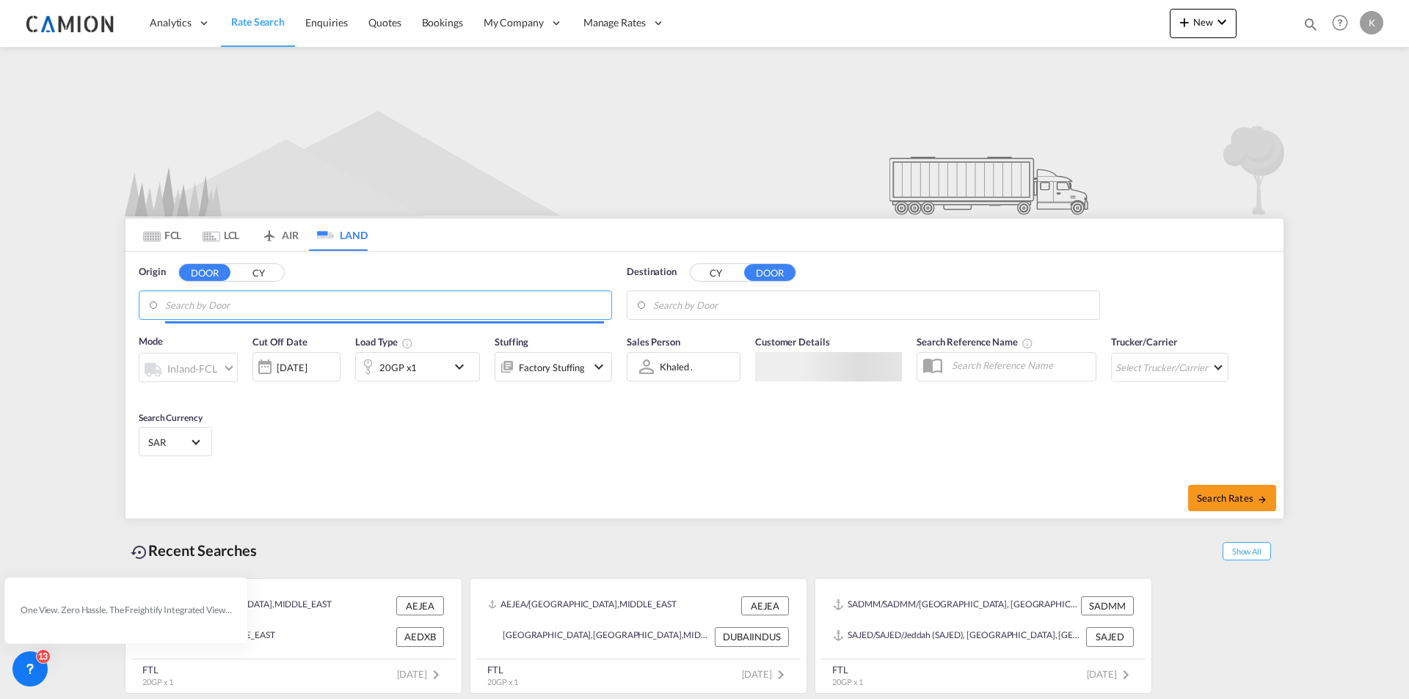
click at [291, 315] on input "Search by Door" at bounding box center [384, 305] width 439 height 22
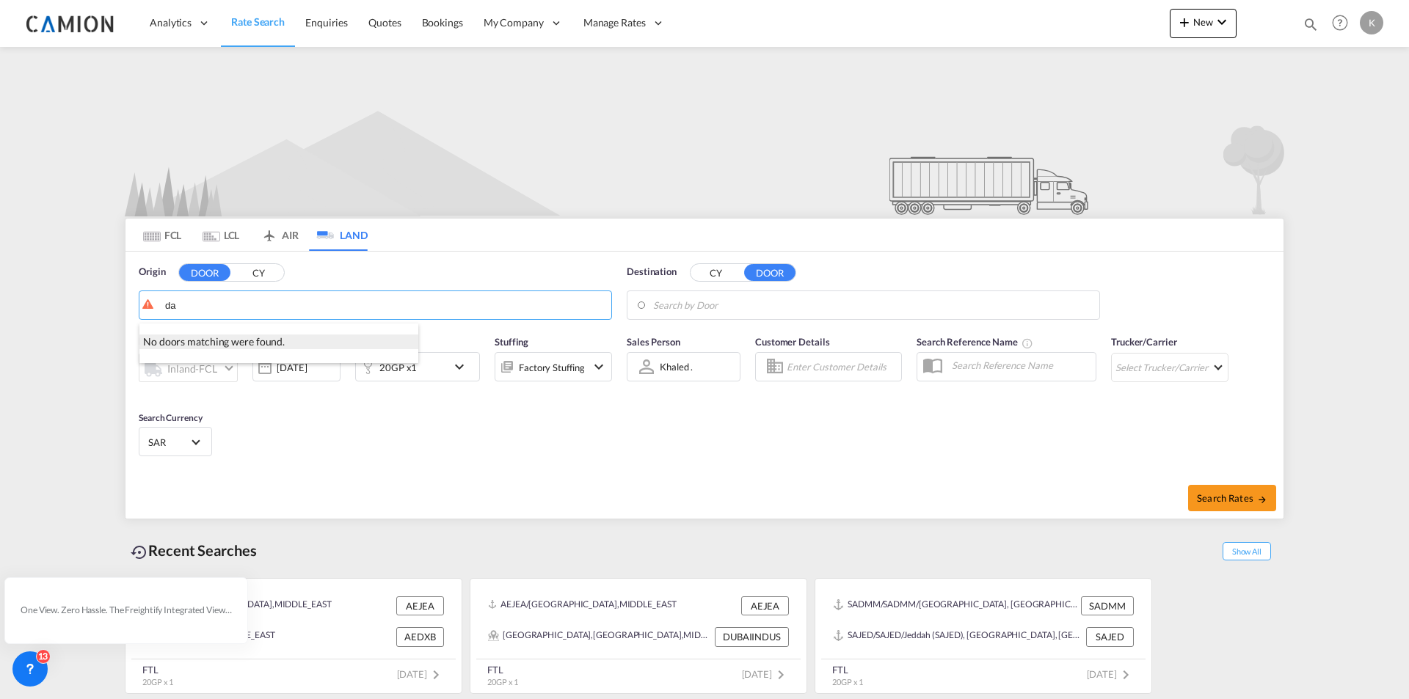
type input "d"
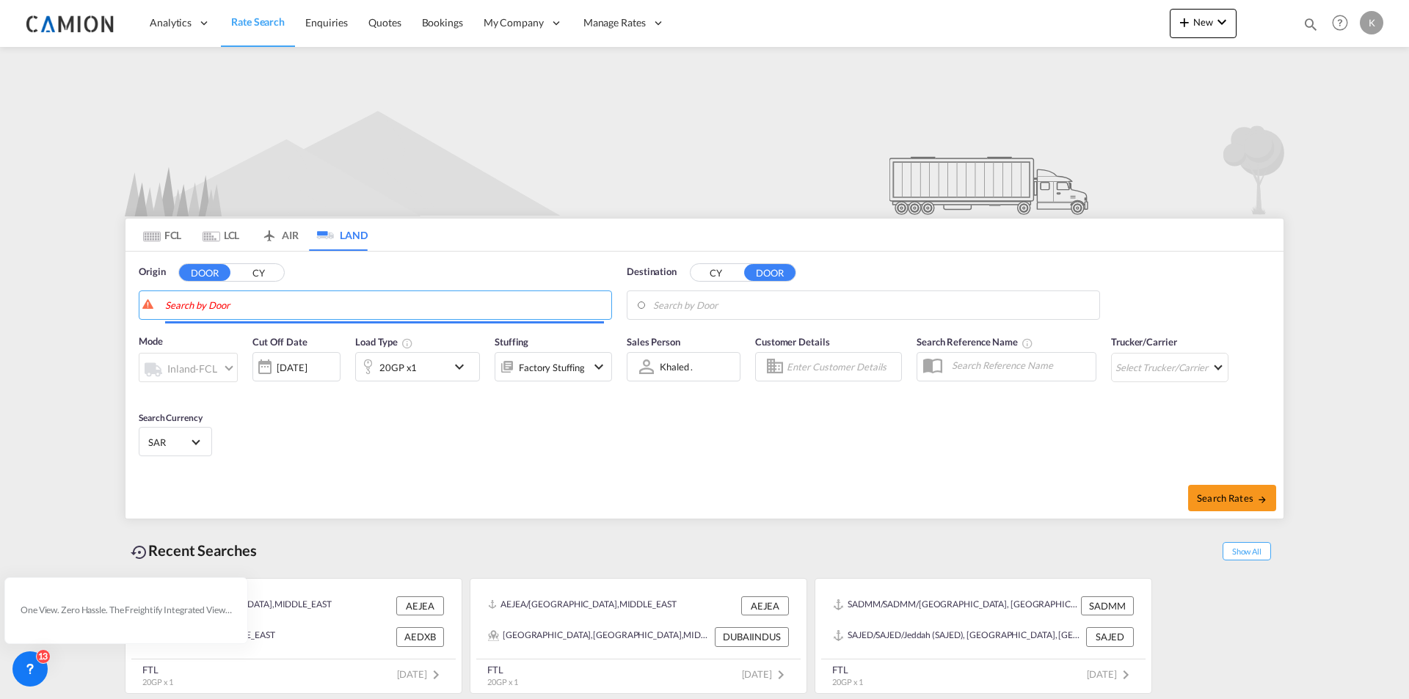
click at [178, 306] on input "Search by Door" at bounding box center [384, 305] width 439 height 22
click at [252, 299] on input "FARM" at bounding box center [384, 305] width 439 height 22
type input "F"
click at [544, 297] on input "Search by Door" at bounding box center [384, 305] width 439 height 22
click at [592, 251] on md-tabs-canvas "FCL LCL AIR LAND FCL LCL AIR LAND" at bounding box center [704, 235] width 1158 height 32
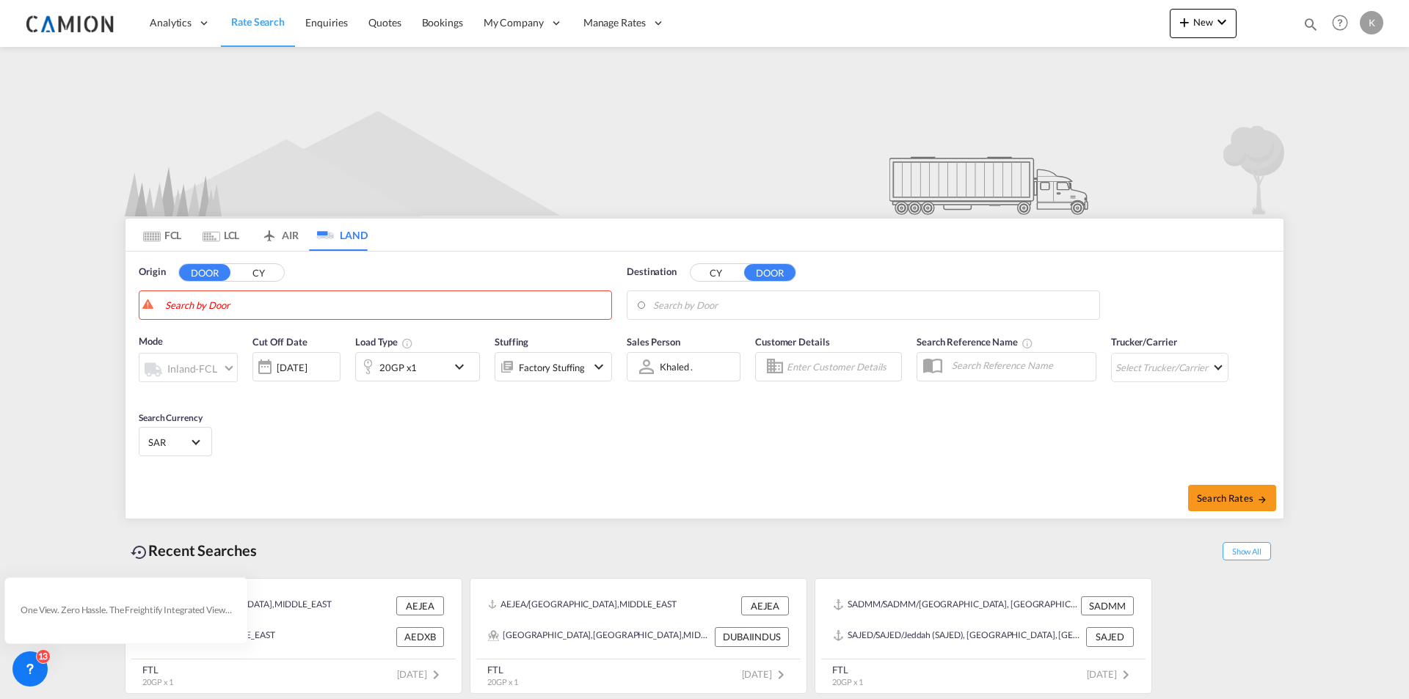
click at [718, 299] on body "Analytics Reports Dashboard Rate Search Enquiries Quotes Bookings" at bounding box center [704, 349] width 1409 height 699
click at [273, 236] on md-icon "icon-airplane" at bounding box center [269, 232] width 18 height 11
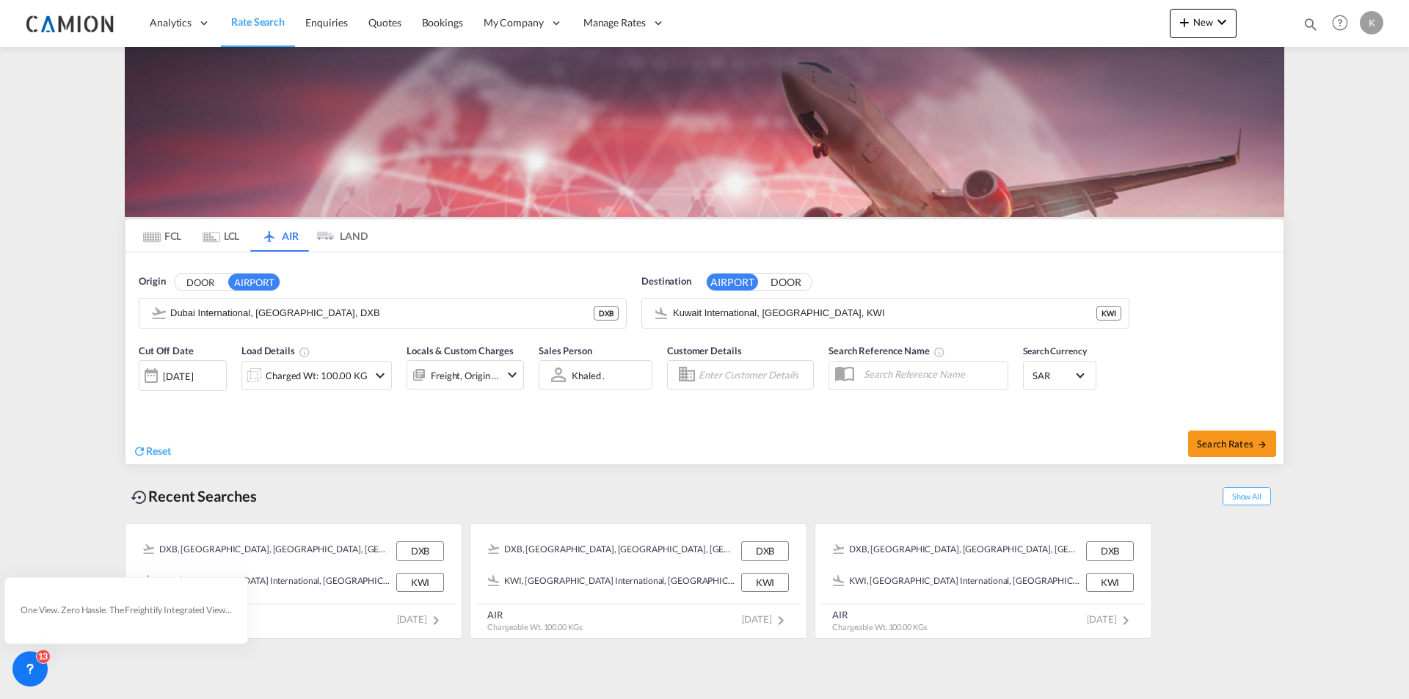
click at [222, 240] on md-tab-item "LCL" at bounding box center [221, 235] width 59 height 32
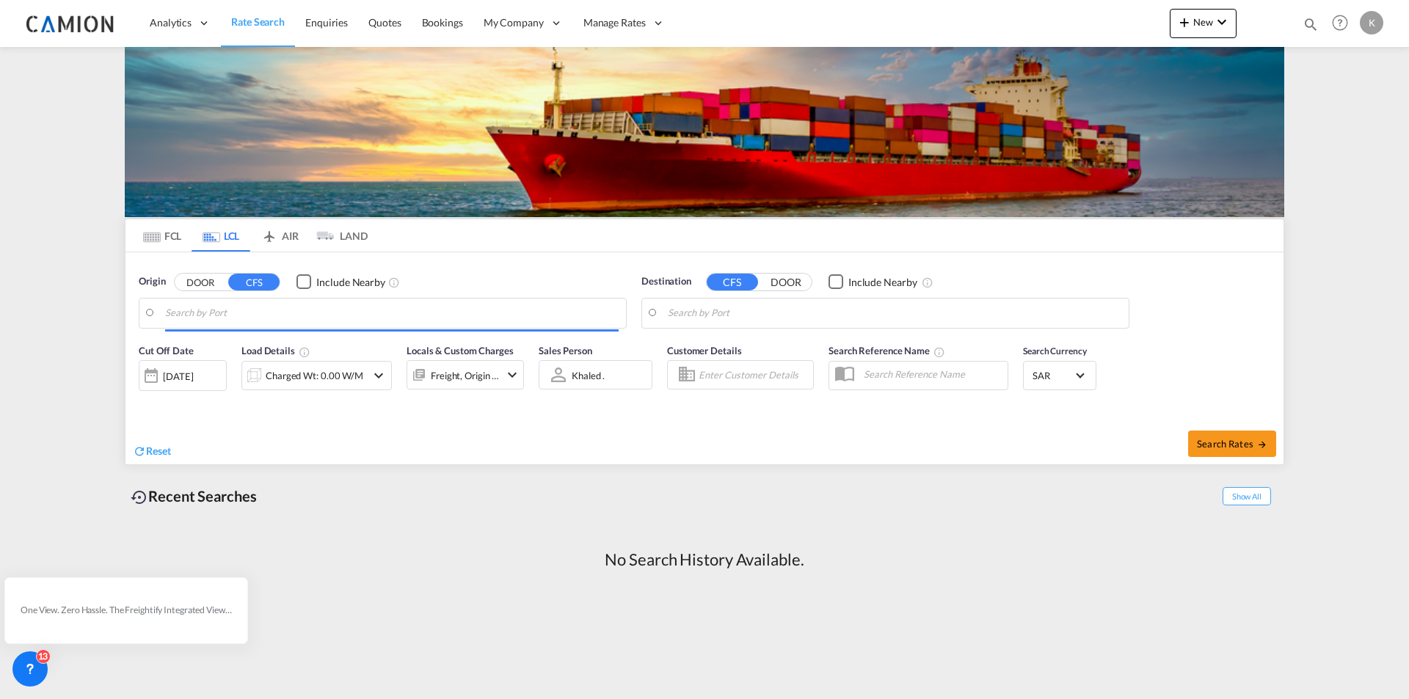
click at [277, 249] on md-tab-item "AIR" at bounding box center [279, 235] width 59 height 32
click at [0, 0] on img at bounding box center [0, 0] width 0 height 0
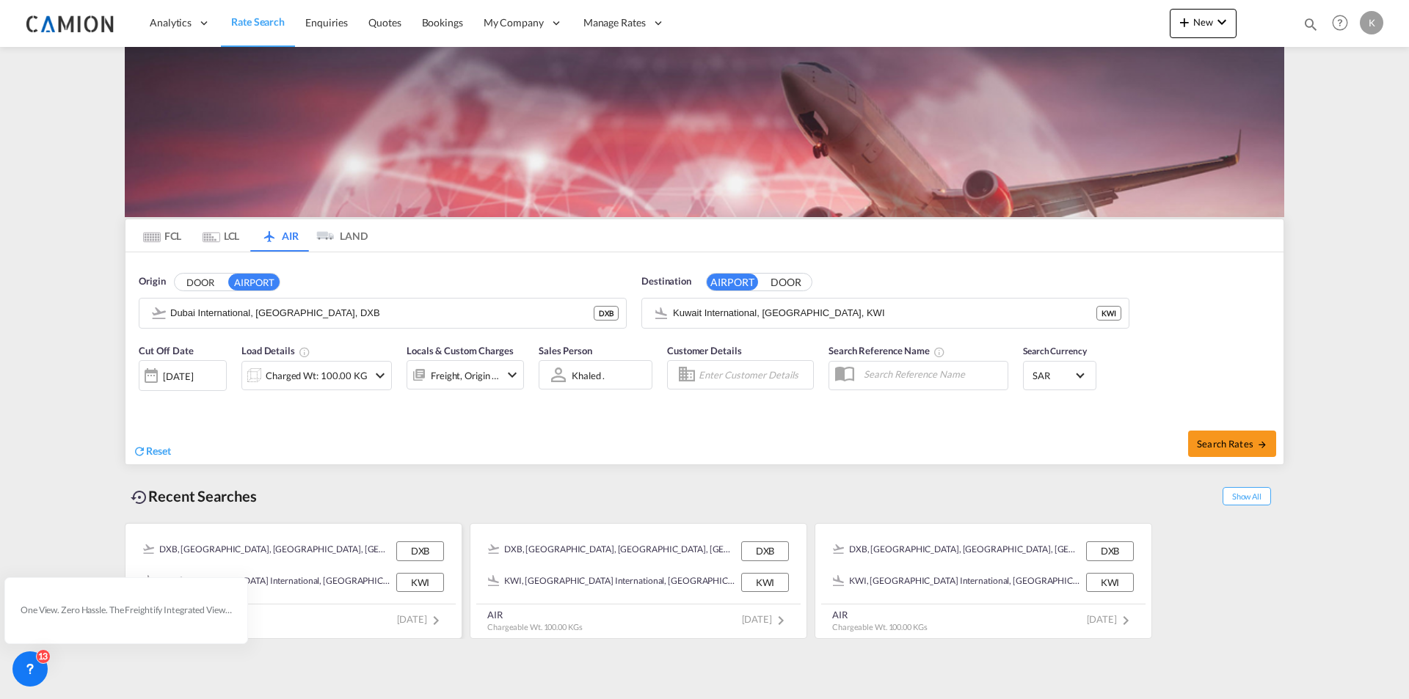
click at [397, 616] on span "21 days ago" at bounding box center [421, 619] width 48 height 12
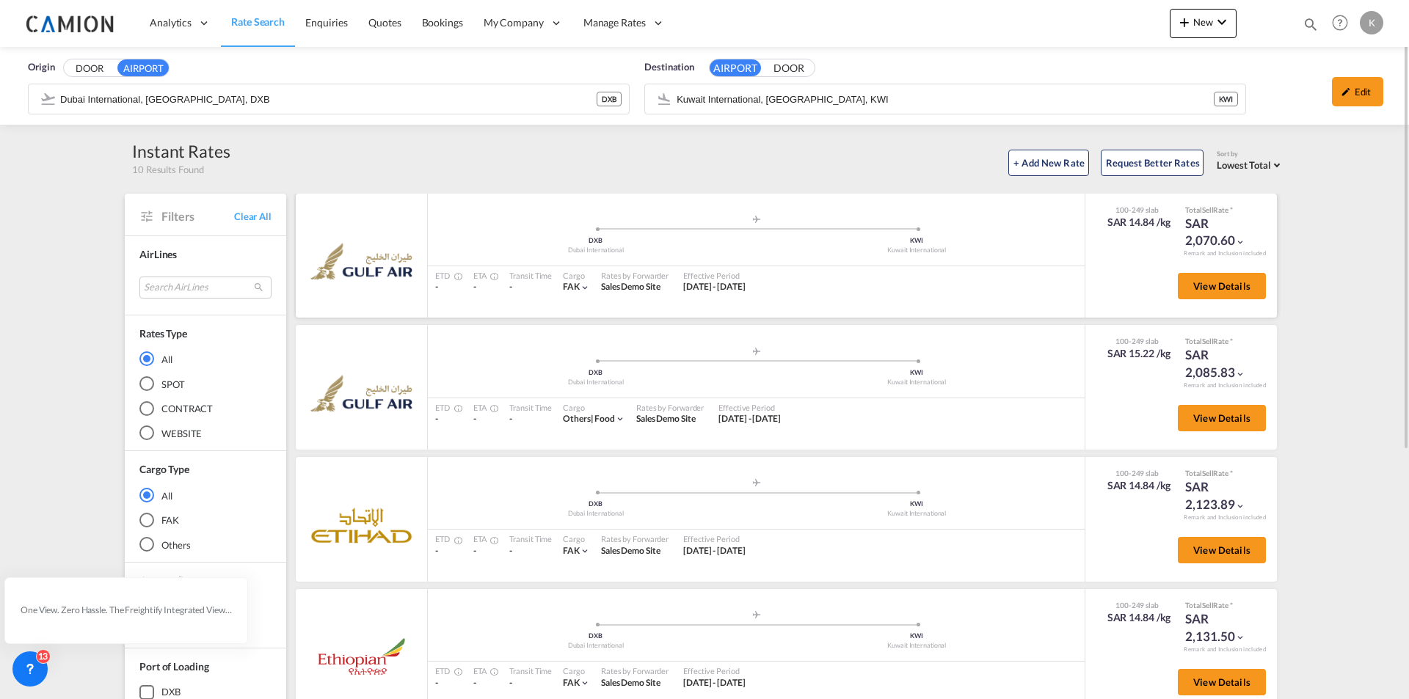
click at [1235, 242] on md-icon "icon-chevron-down" at bounding box center [1240, 242] width 10 height 10
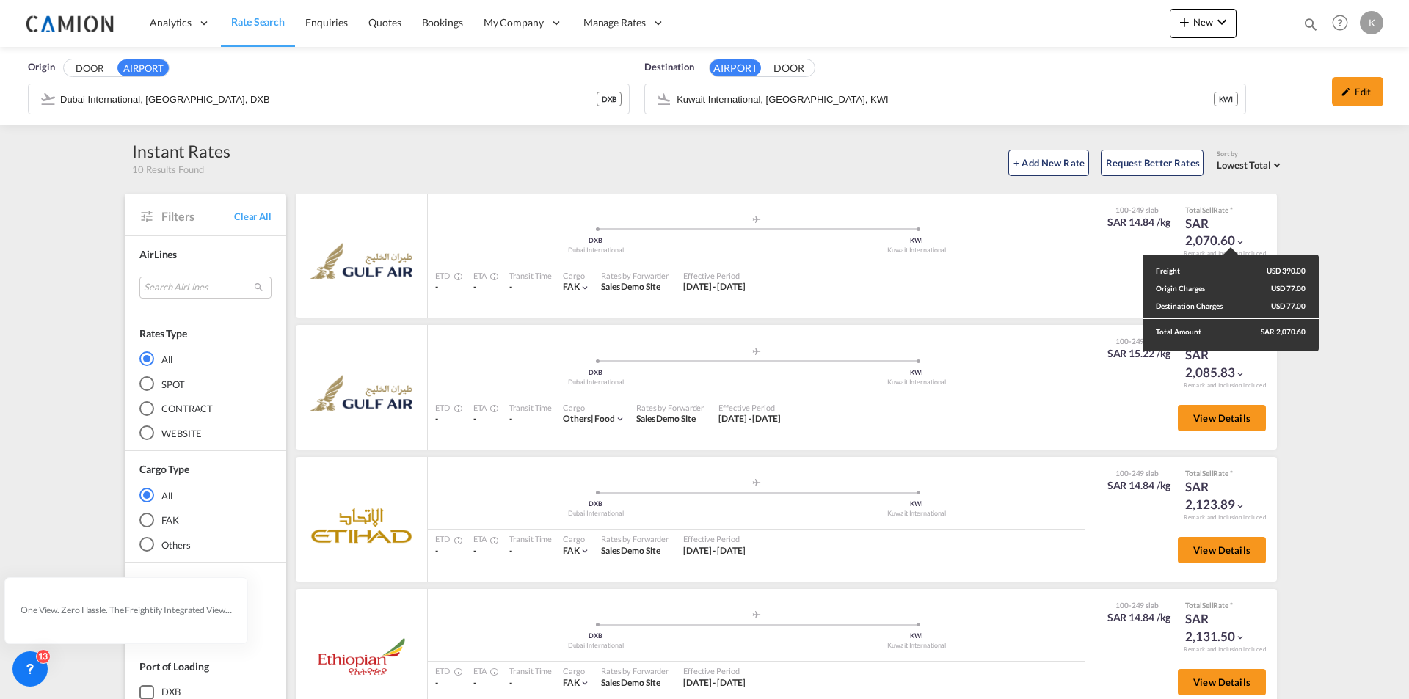
click at [1335, 362] on div "Freight USD 390.00 Origin Charges USD 77.00 Destination Charges USD 77.00 Total…" at bounding box center [704, 349] width 1409 height 699
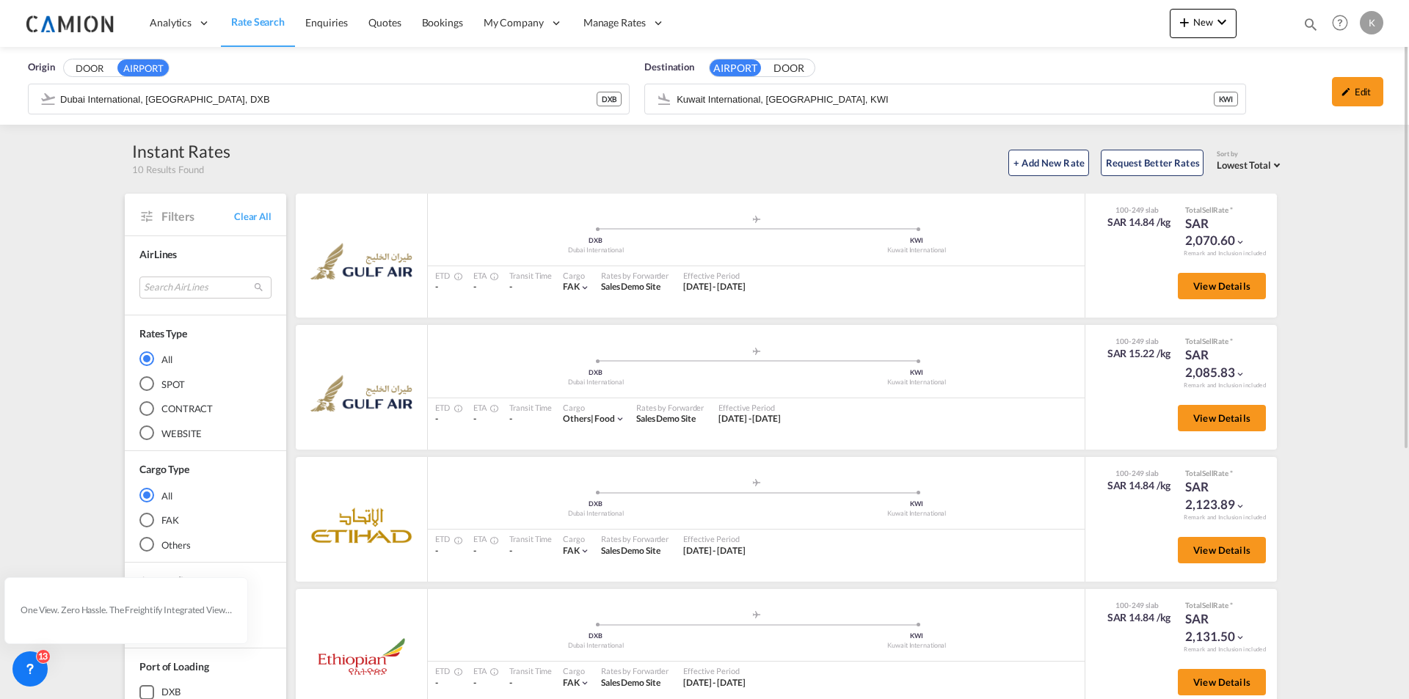
click at [375, 160] on div "+ Add New Rate Request Better Rates Sort by Lowest Total Lowest Freight Lowest …" at bounding box center [757, 160] width 1054 height 31
click at [400, 39] on link "Quotes" at bounding box center [384, 23] width 53 height 48
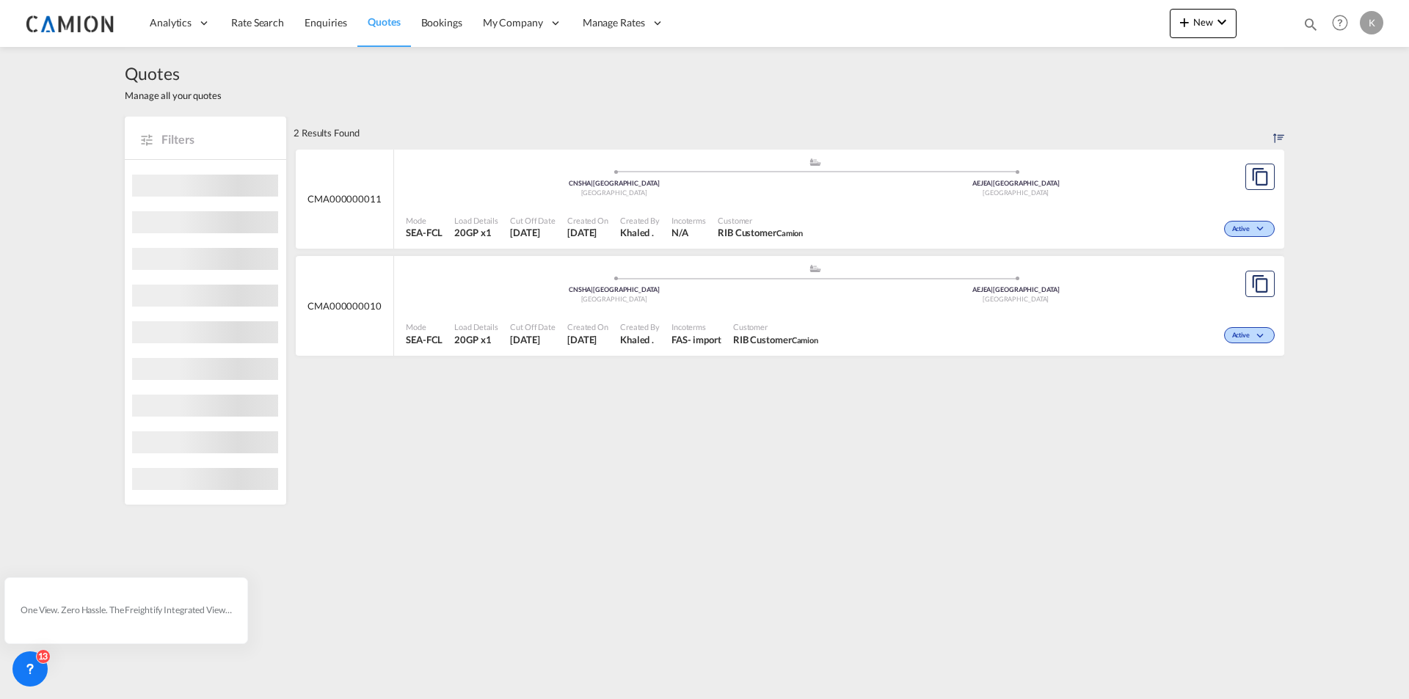
click at [1261, 225] on div "Active" at bounding box center [1249, 229] width 51 height 16
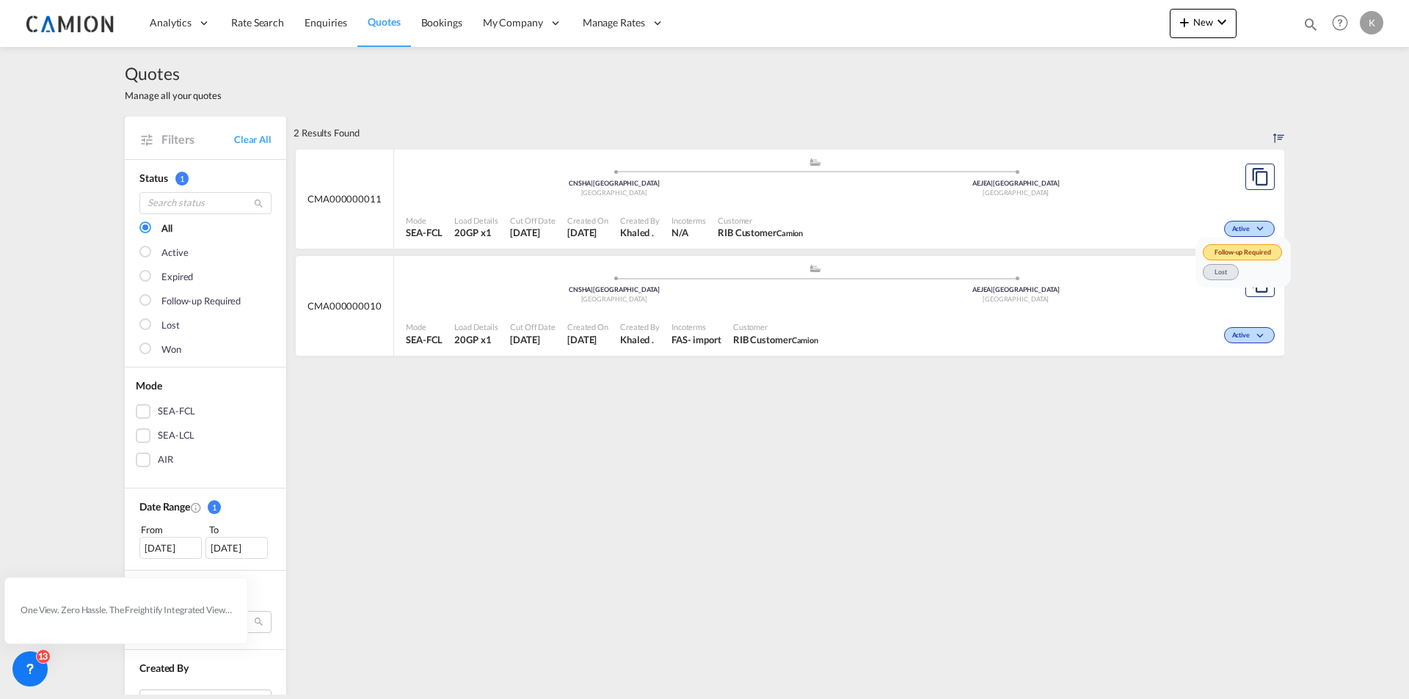
click at [1316, 192] on div "Follow-up Required Lost" at bounding box center [704, 349] width 1409 height 699
click at [335, 189] on div "CMA000000011" at bounding box center [345, 200] width 98 height 100
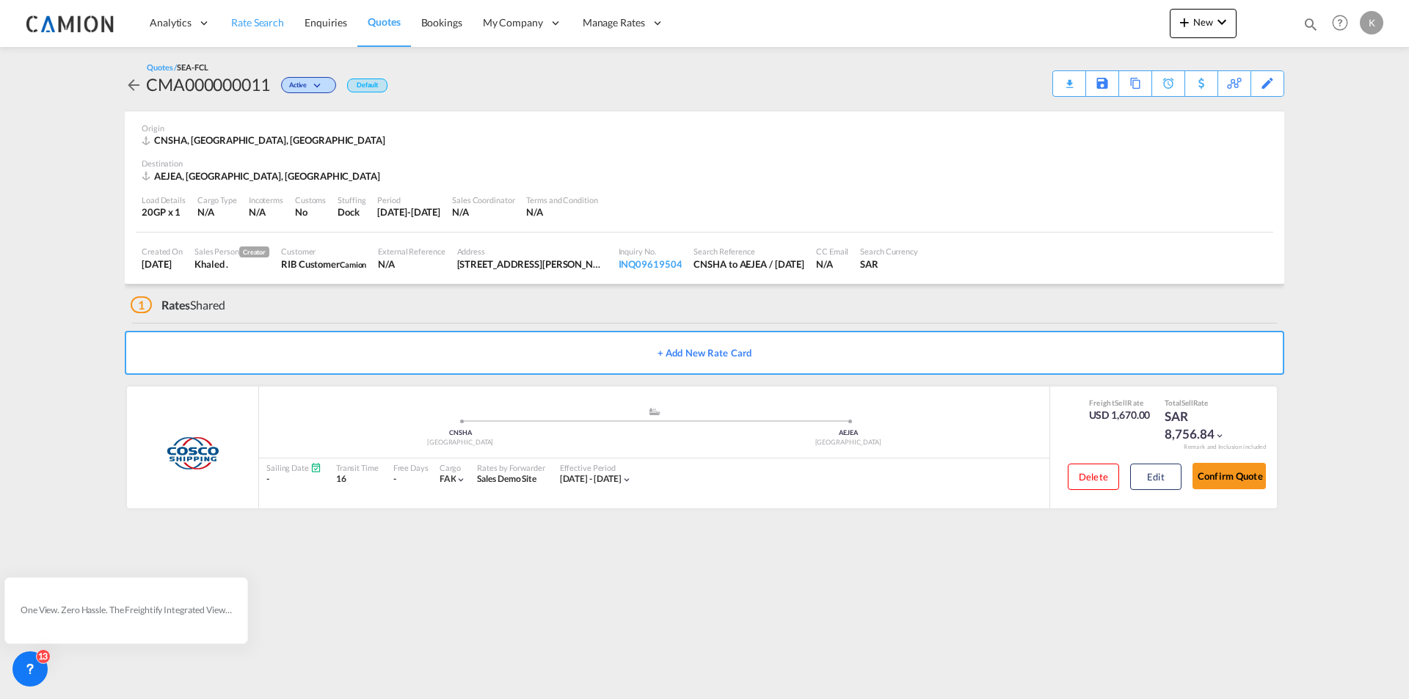
click at [260, 23] on span "Rate Search" at bounding box center [257, 22] width 53 height 12
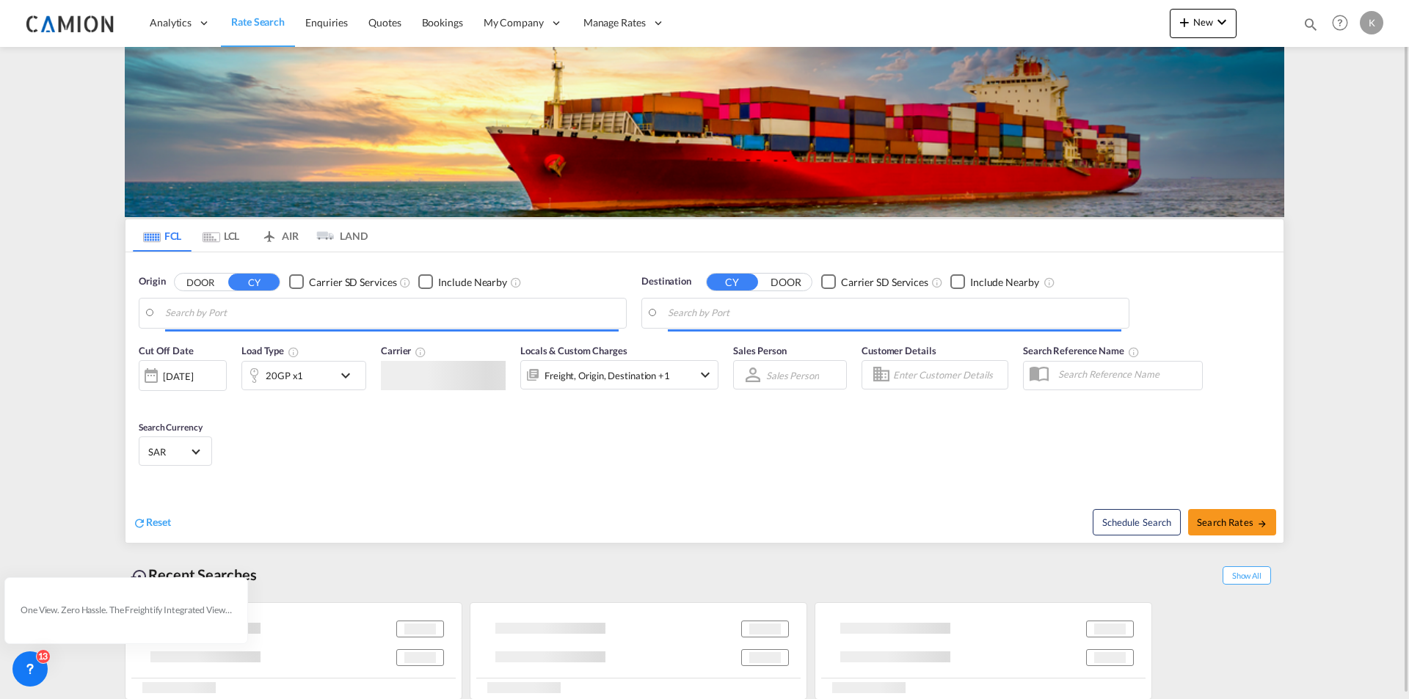
click at [0, 0] on span "Sell Rates" at bounding box center [0, 0] width 0 height 0
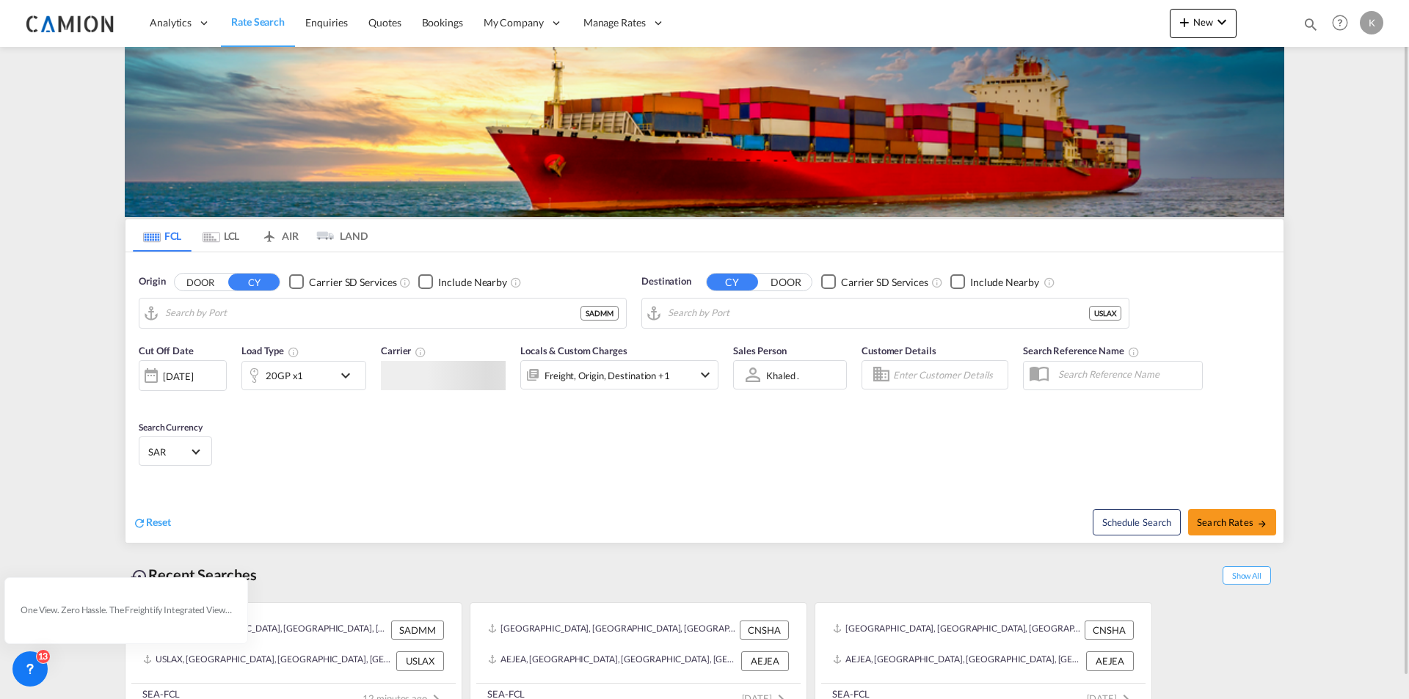
type input "Ad Dammam, SADMM"
type input "Los Angeles, CA, USLAX"
